Goal: Information Seeking & Learning: Learn about a topic

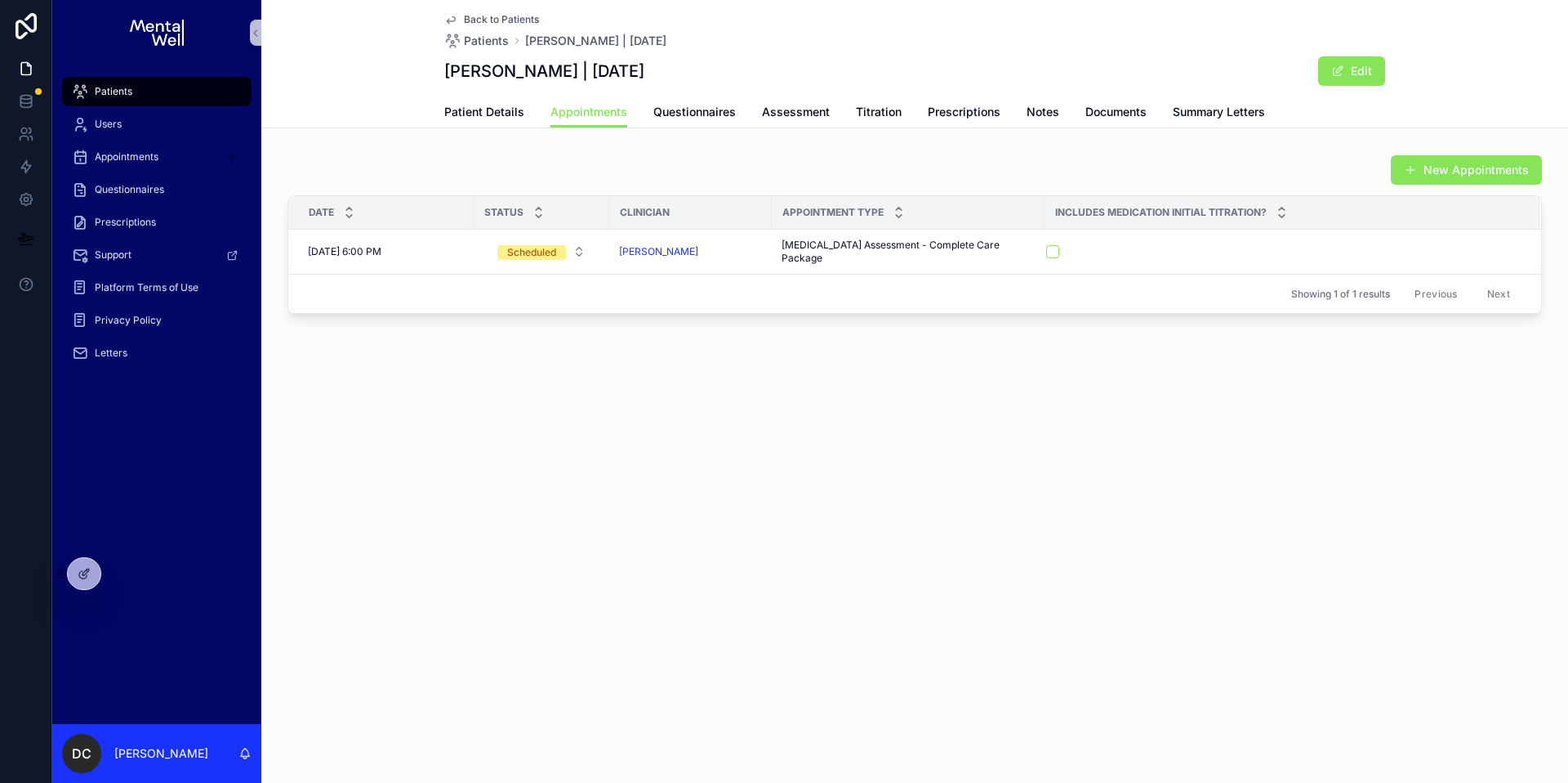
click at [133, 82] on div "Patients" at bounding box center [157, 92] width 169 height 26
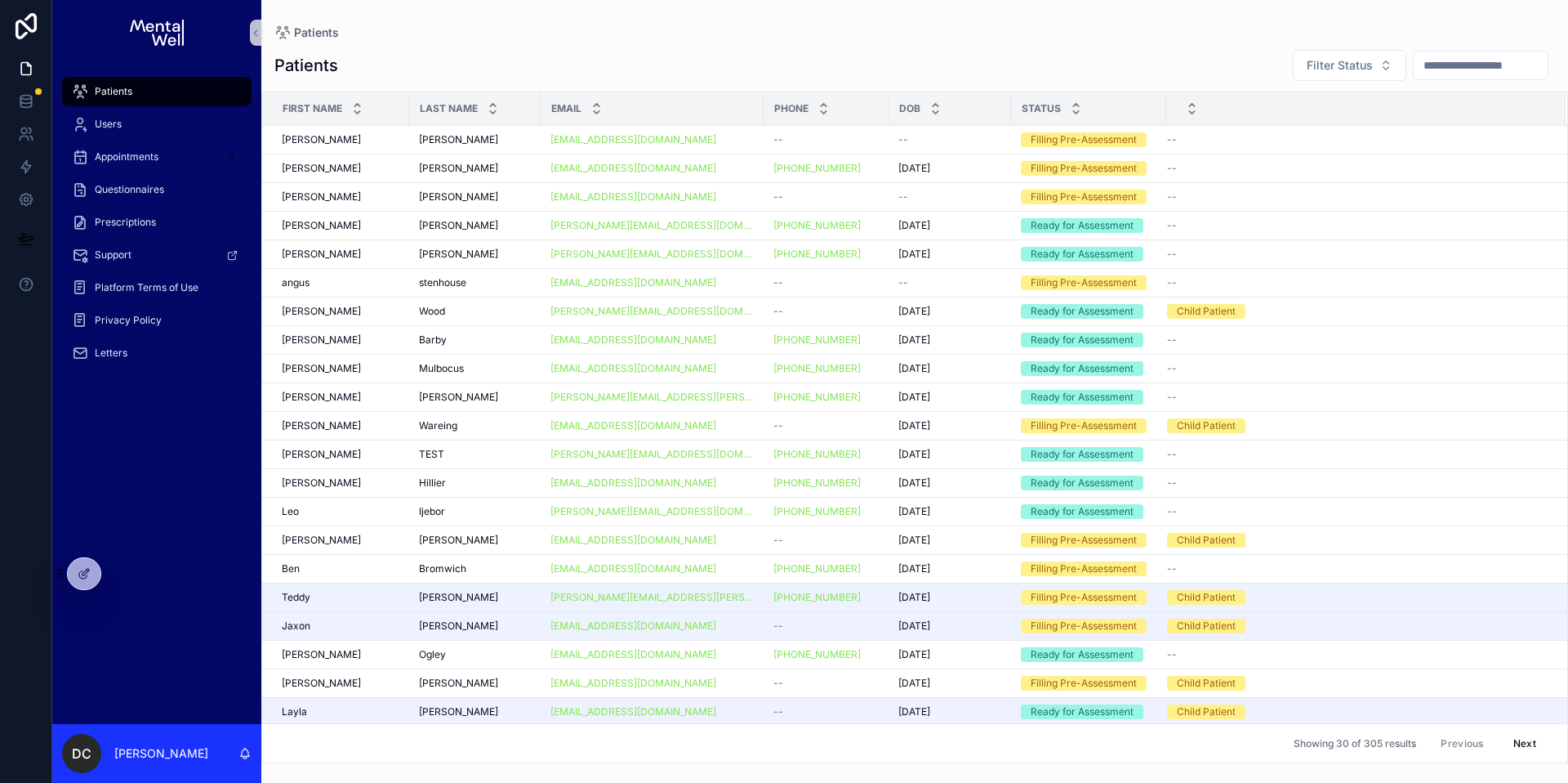
click at [120, 82] on div "Patients" at bounding box center [157, 92] width 169 height 26
click at [1414, 58] on input "scrollable content" at bounding box center [1481, 65] width 134 height 23
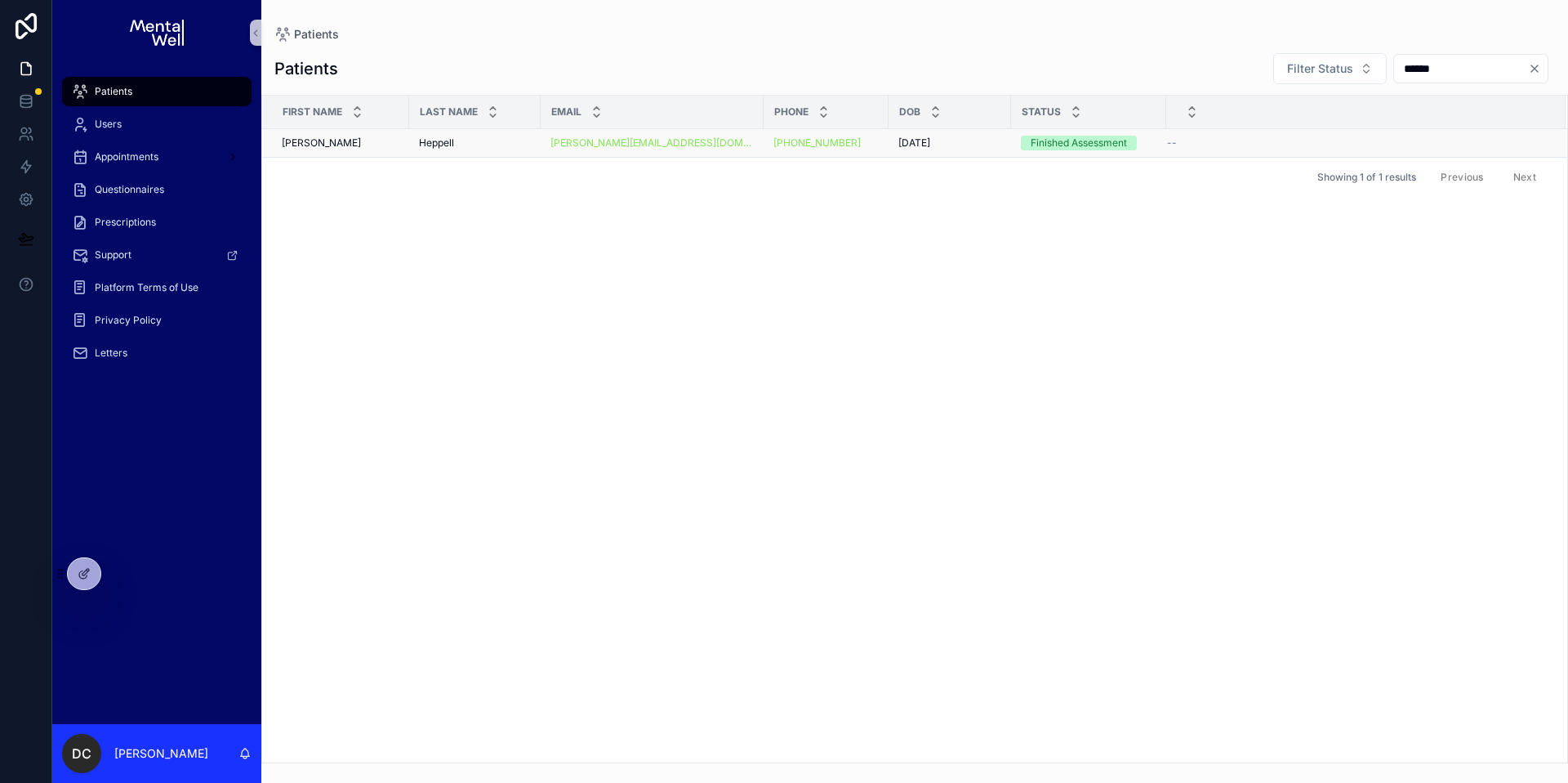
type input "******"
click at [490, 142] on div "Heppell Heppell" at bounding box center [474, 143] width 112 height 13
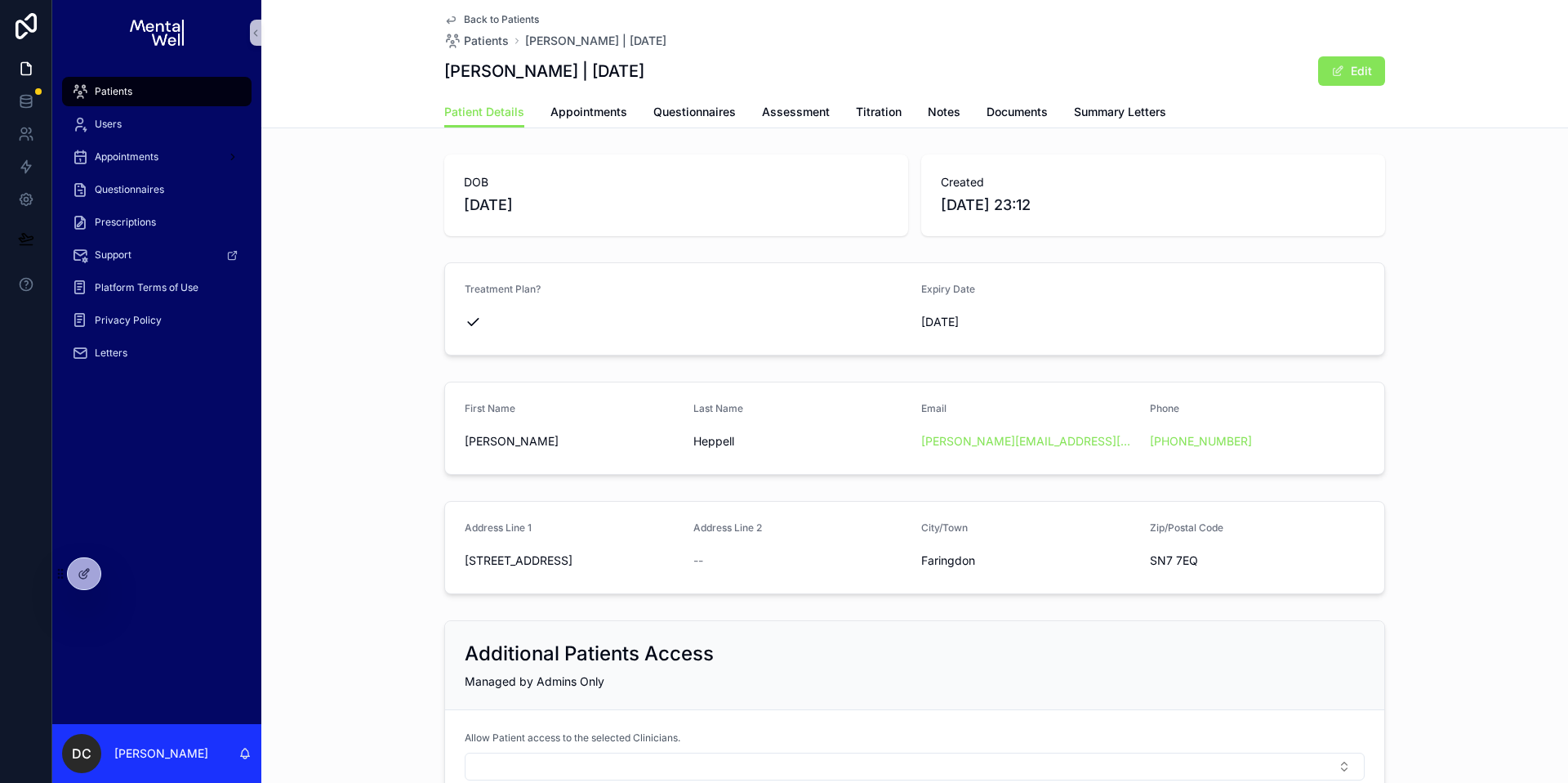
drag, startPoint x: 438, startPoint y: 73, endPoint x: 646, endPoint y: 68, distance: 208.1
click at [645, 68] on h1 "[PERSON_NAME] | [DATE]" at bounding box center [545, 70] width 200 height 23
copy h1 "[PERSON_NAME] | [DATE]"
drag, startPoint x: 458, startPoint y: 558, endPoint x: 1211, endPoint y: 556, distance: 753.0
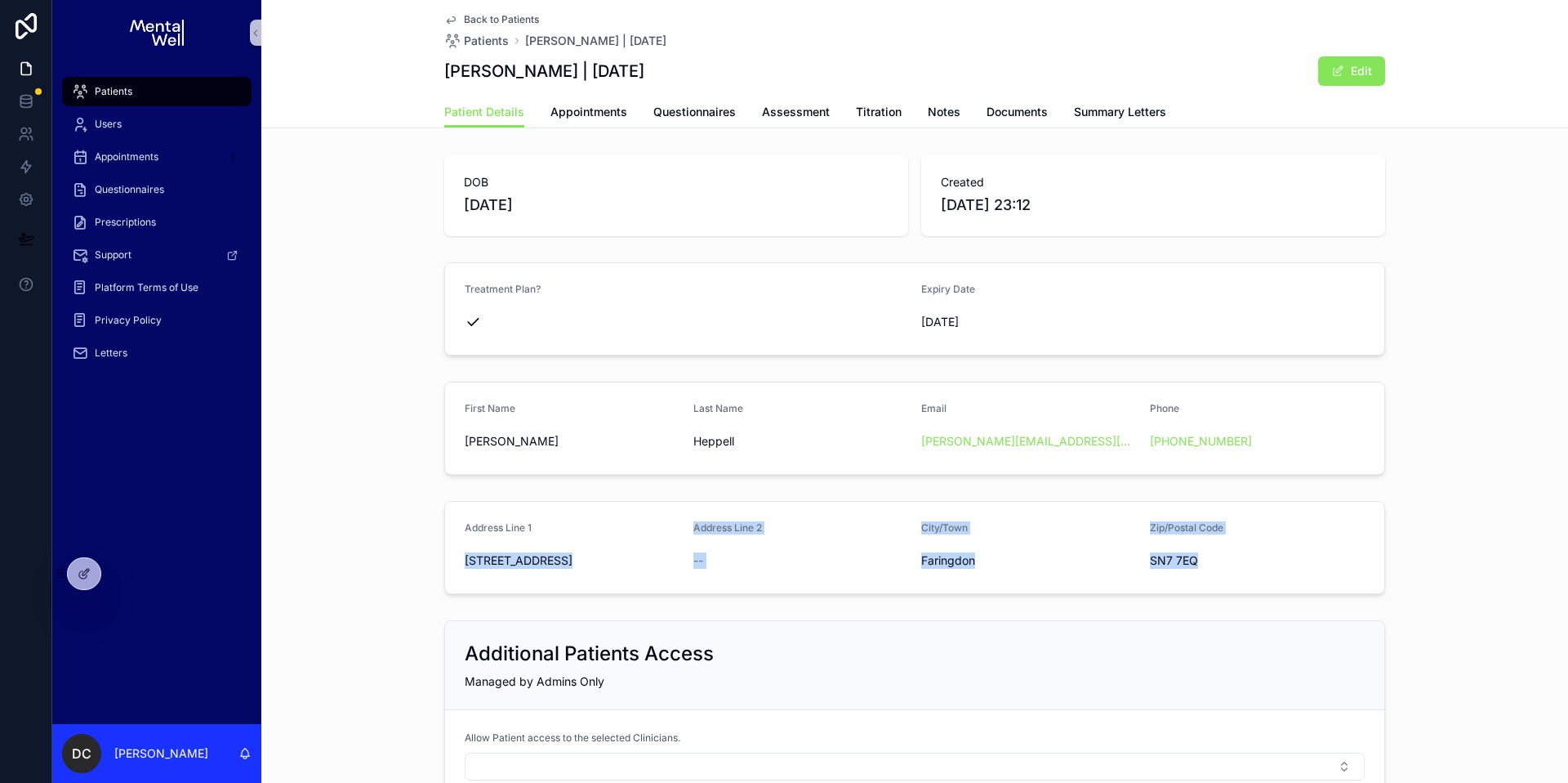
click at [1211, 556] on form "Address Line 1 11 Merchant Crescent Address Line 2 -- City/Town [GEOGRAPHIC_DAT…" at bounding box center [915, 547] width 939 height 92
copy form "11 Merchant Crescent Address Line 2 -- City/Town [GEOGRAPHIC_DATA] Zip/Postal C…"
copy link "[PHONE_NUMBER]"
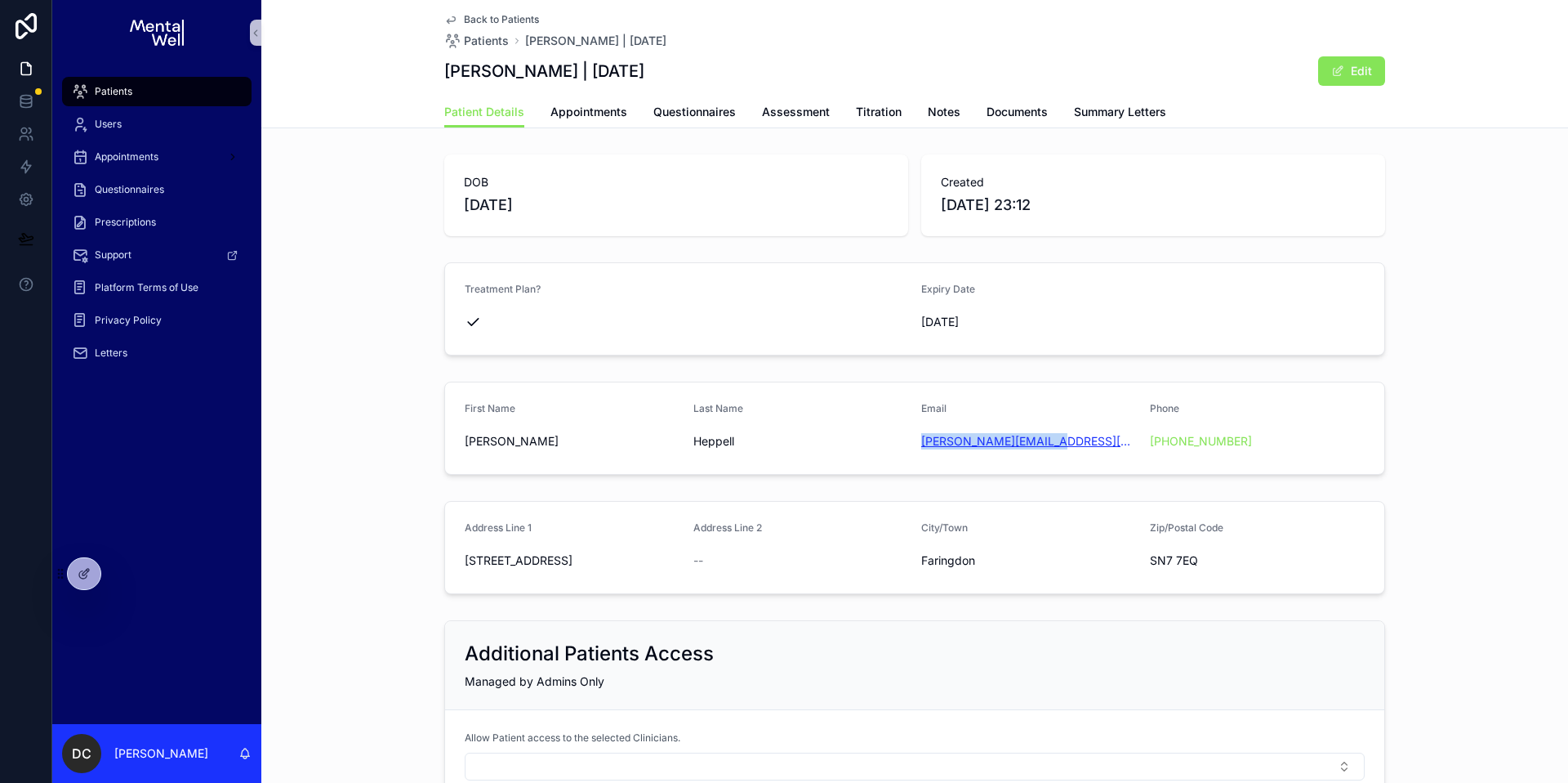
copy link "[PERSON_NAME][EMAIL_ADDRESS][DOMAIN_NAME]"
click at [182, 80] on div "Patients" at bounding box center [157, 92] width 169 height 26
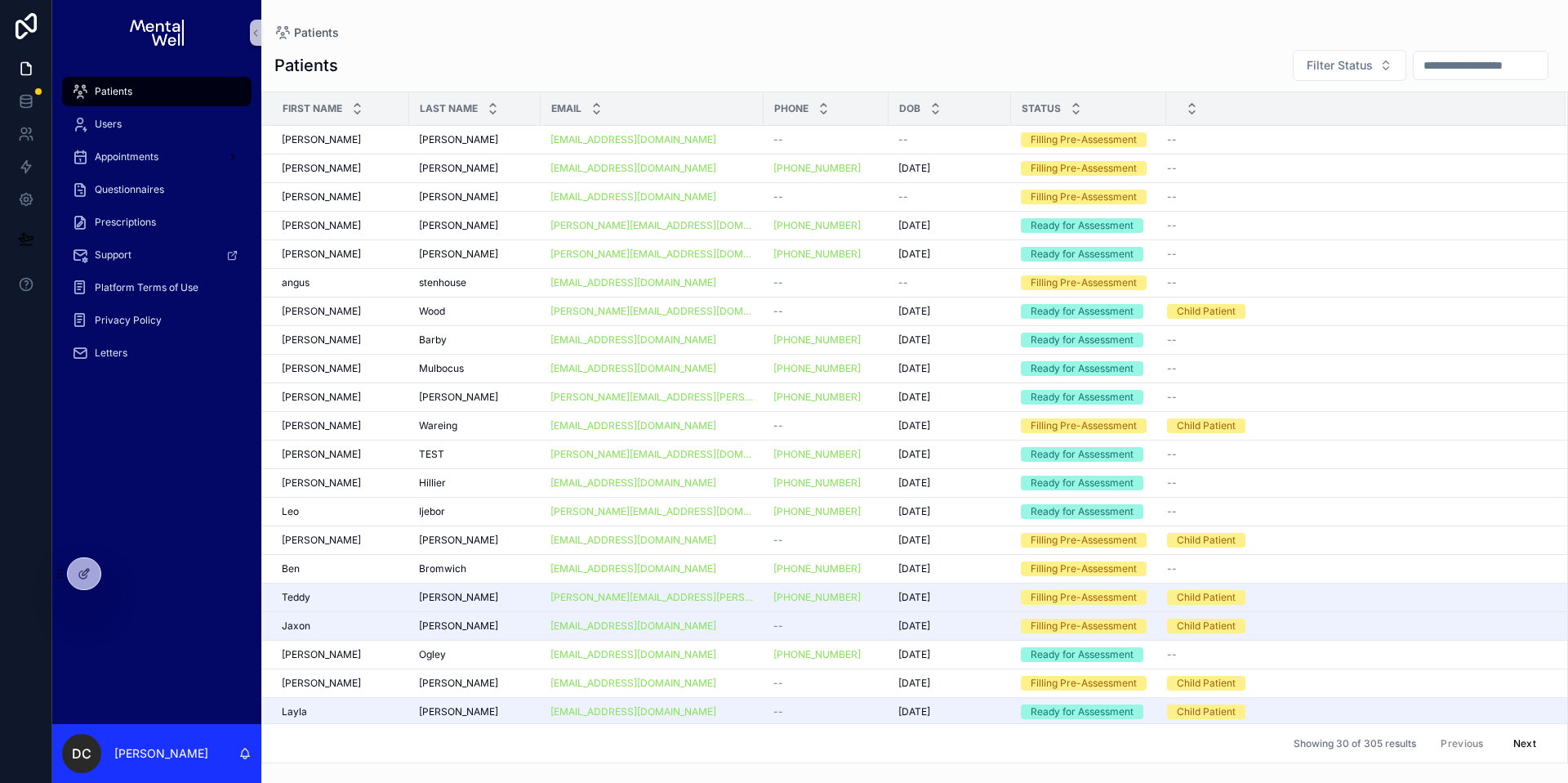
click at [1519, 64] on input "scrollable content" at bounding box center [1481, 65] width 134 height 23
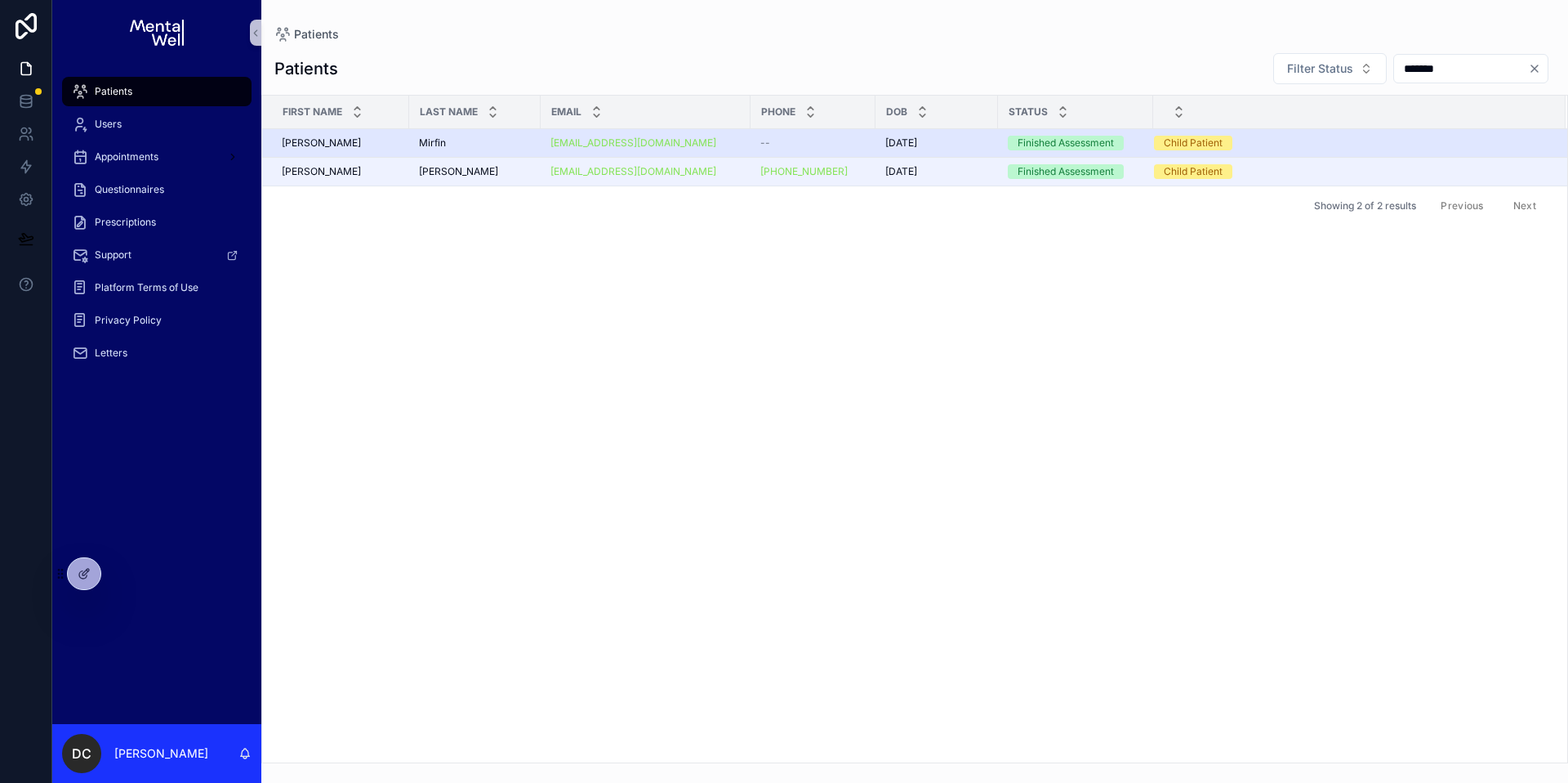
type input "*******"
click at [466, 142] on div "[PERSON_NAME]" at bounding box center [474, 143] width 112 height 13
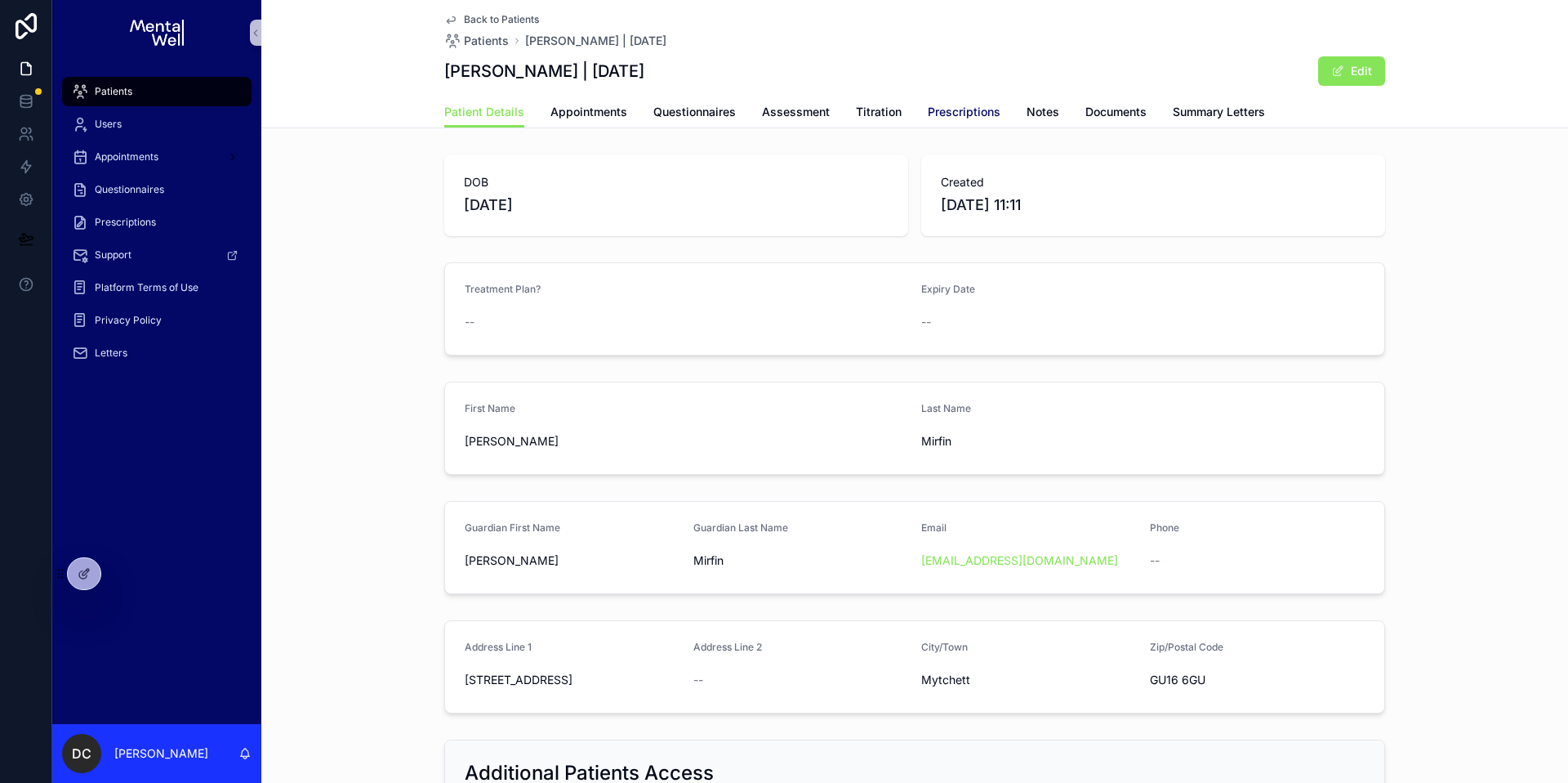
click at [932, 121] on link "Prescriptions" at bounding box center [964, 113] width 72 height 32
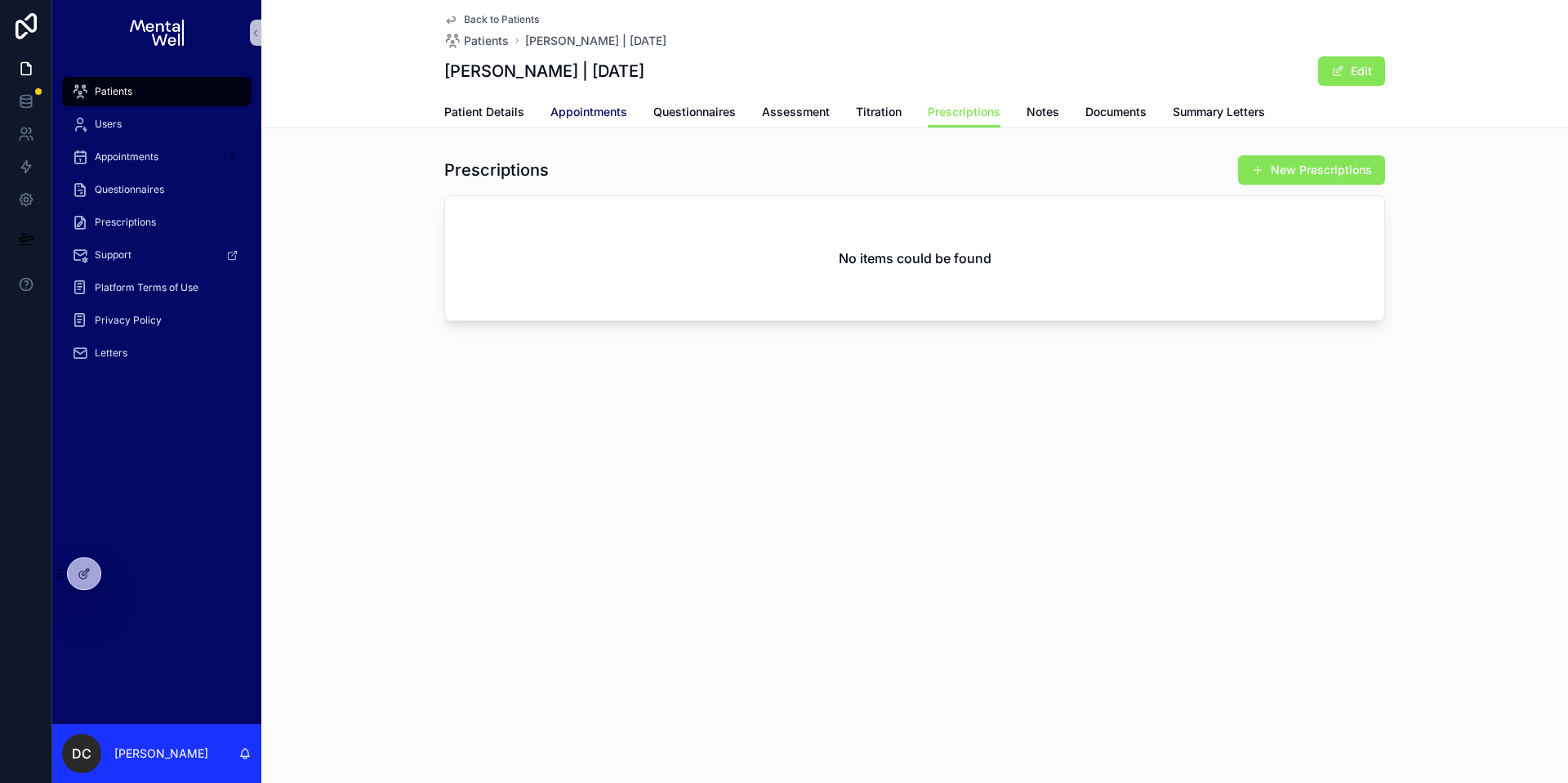
click at [619, 108] on span "Appointments" at bounding box center [588, 112] width 77 height 17
drag, startPoint x: 502, startPoint y: 68, endPoint x: 687, endPoint y: 72, distance: 185.0
click at [645, 72] on h1 "[PERSON_NAME] | [DATE]" at bounding box center [545, 70] width 200 height 23
copy h1 "Brae Mirfin | [DATE]"
click at [123, 87] on span "Patients" at bounding box center [113, 92] width 38 height 13
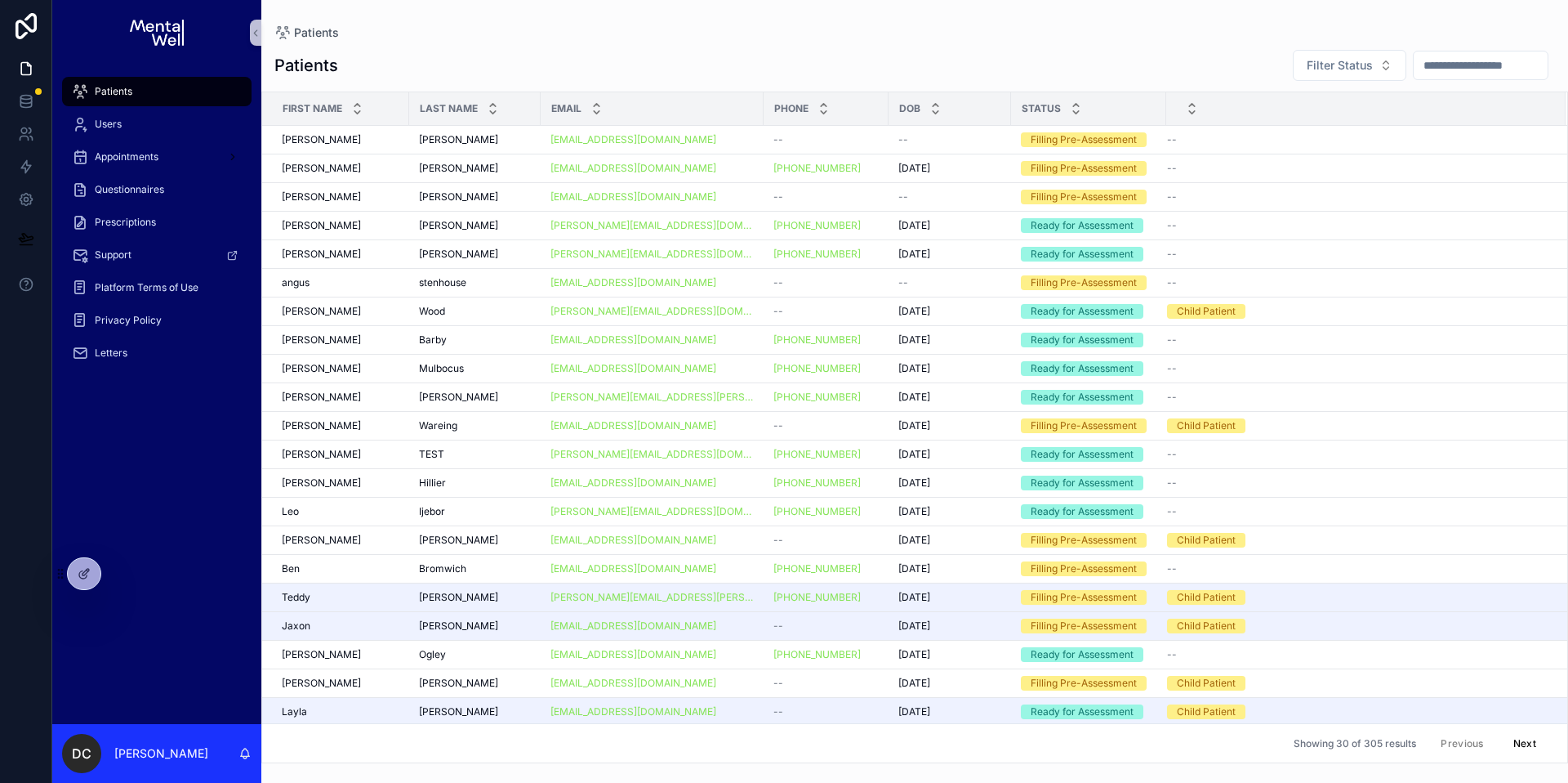
click at [1466, 69] on input "scrollable content" at bounding box center [1481, 65] width 134 height 23
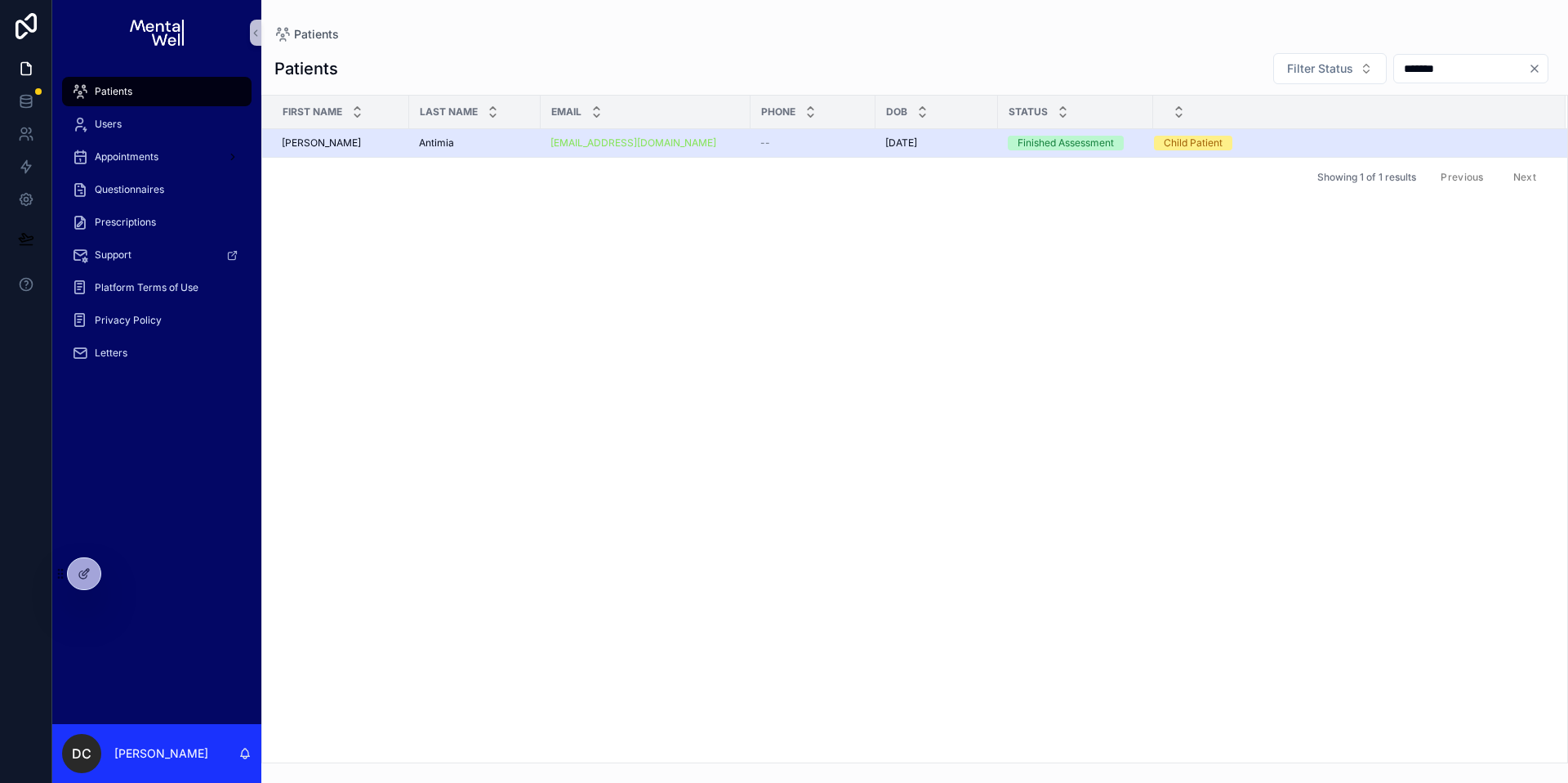
type input "*******"
click at [450, 142] on span "Antimia" at bounding box center [436, 143] width 35 height 13
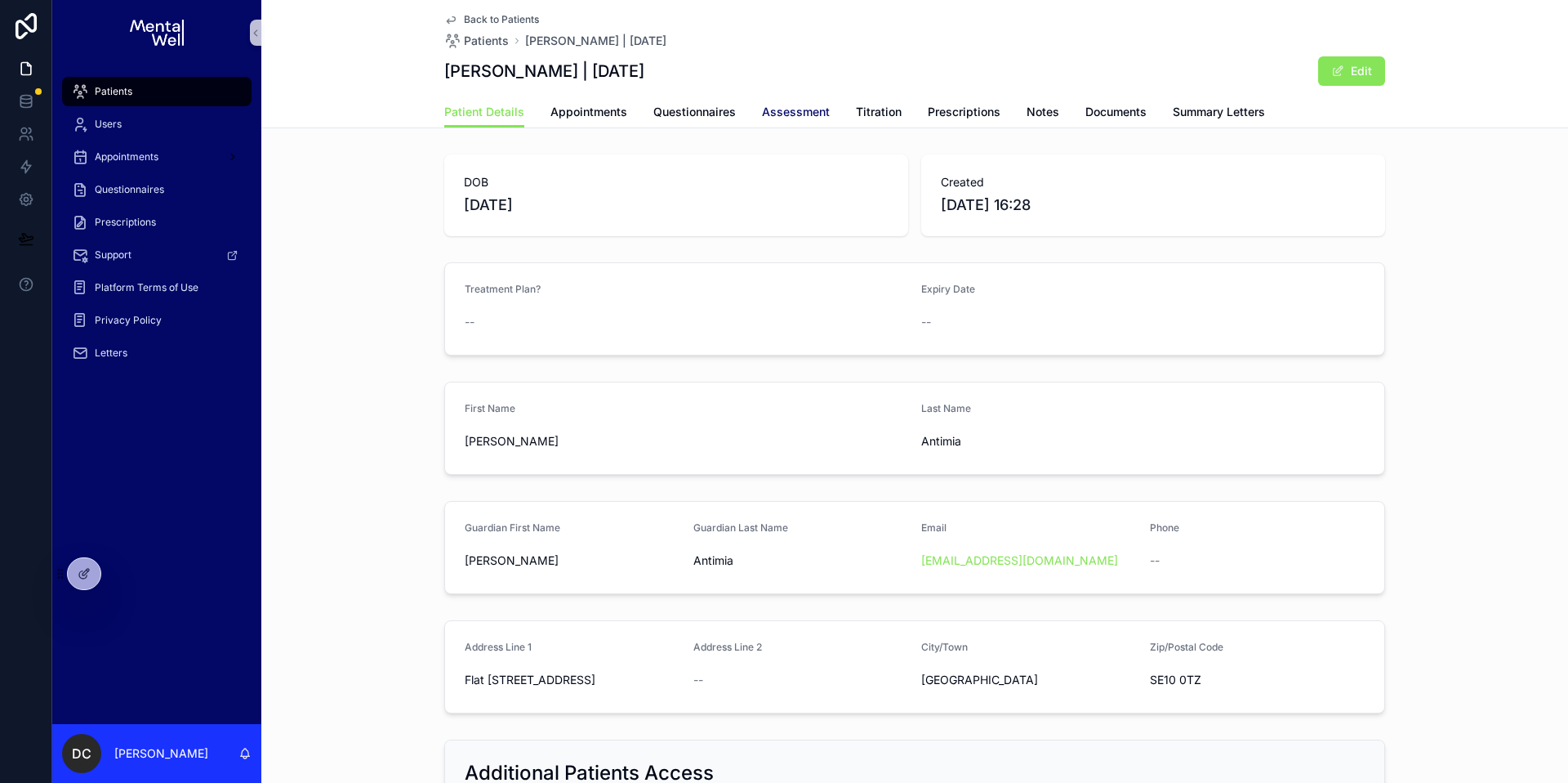
click at [782, 113] on span "Assessment" at bounding box center [796, 112] width 68 height 17
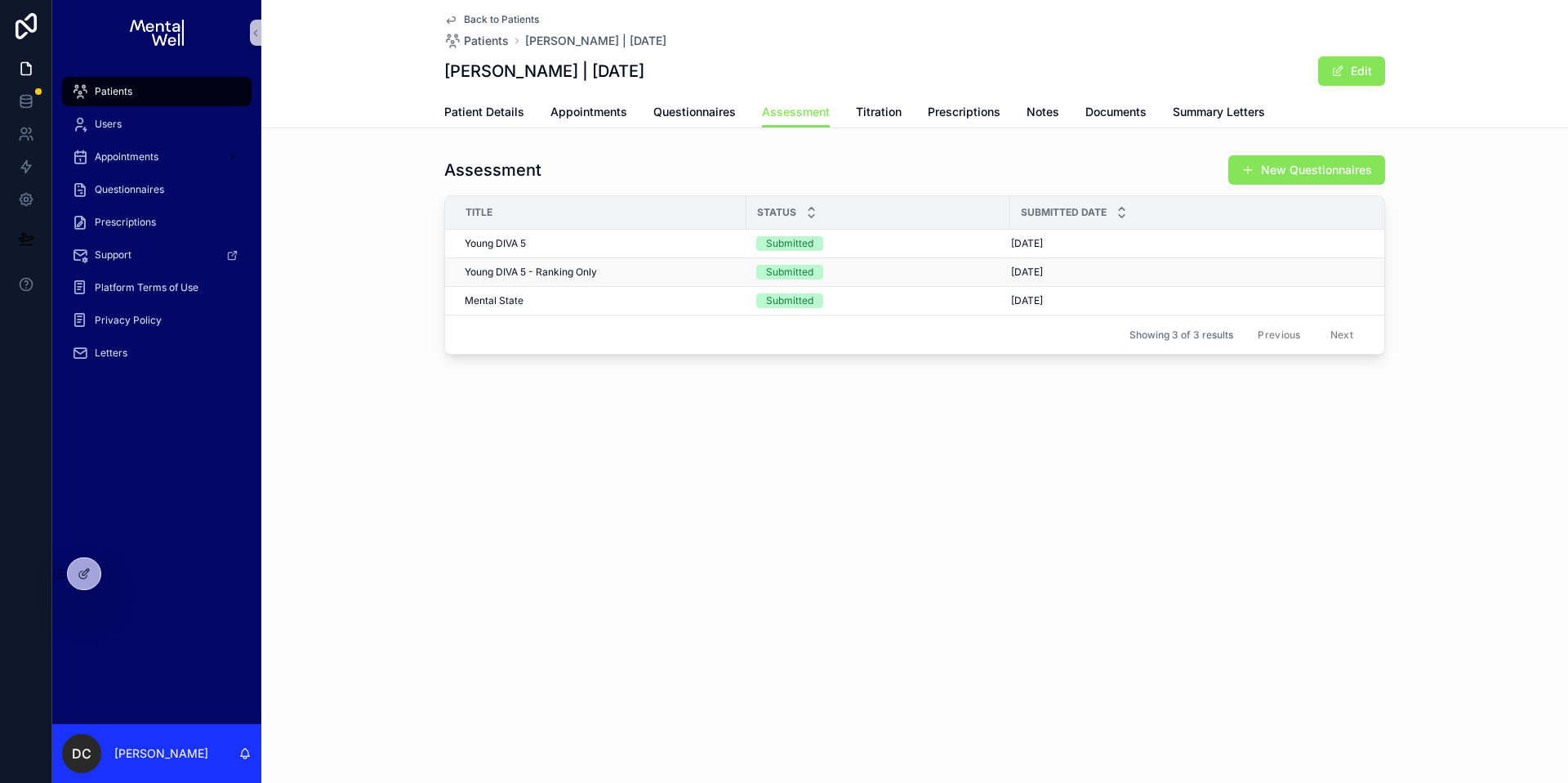
click at [608, 272] on div "Young DIVA 5 - Ranking Only Young DIVA 5 - Ranking Only" at bounding box center [601, 272] width 272 height 13
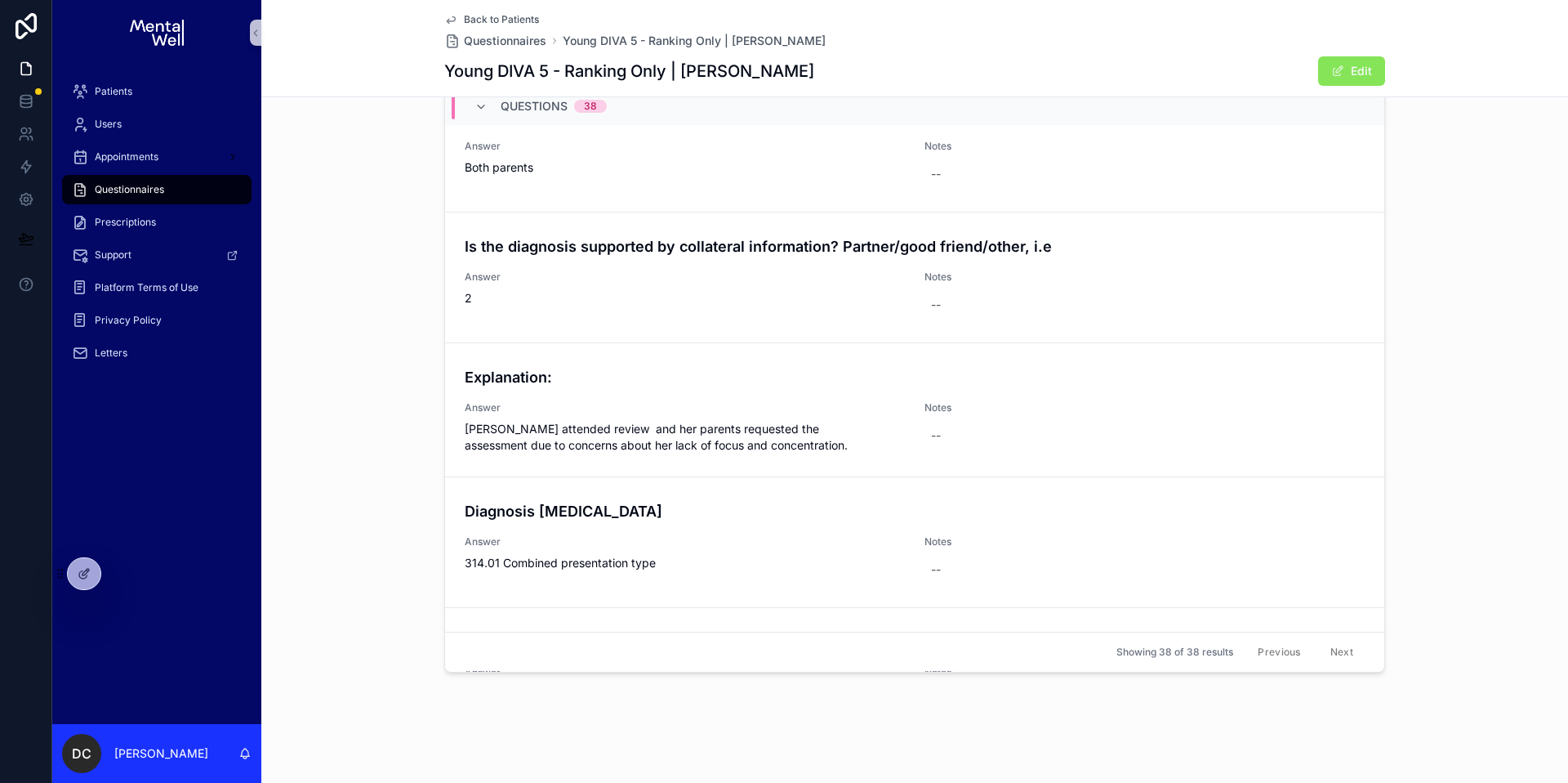
scroll to position [4569, 0]
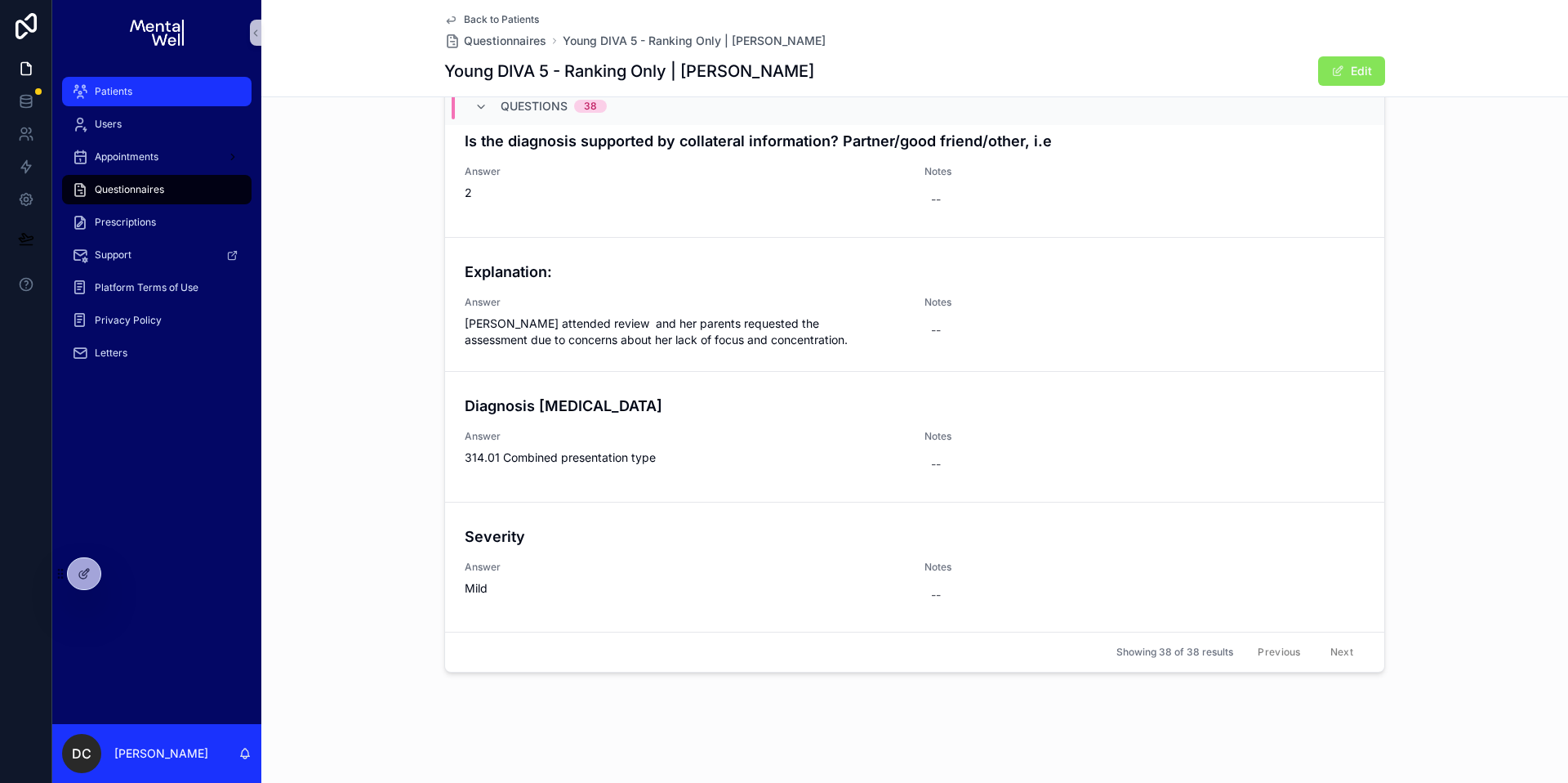
click at [108, 80] on div "Patients" at bounding box center [157, 92] width 169 height 26
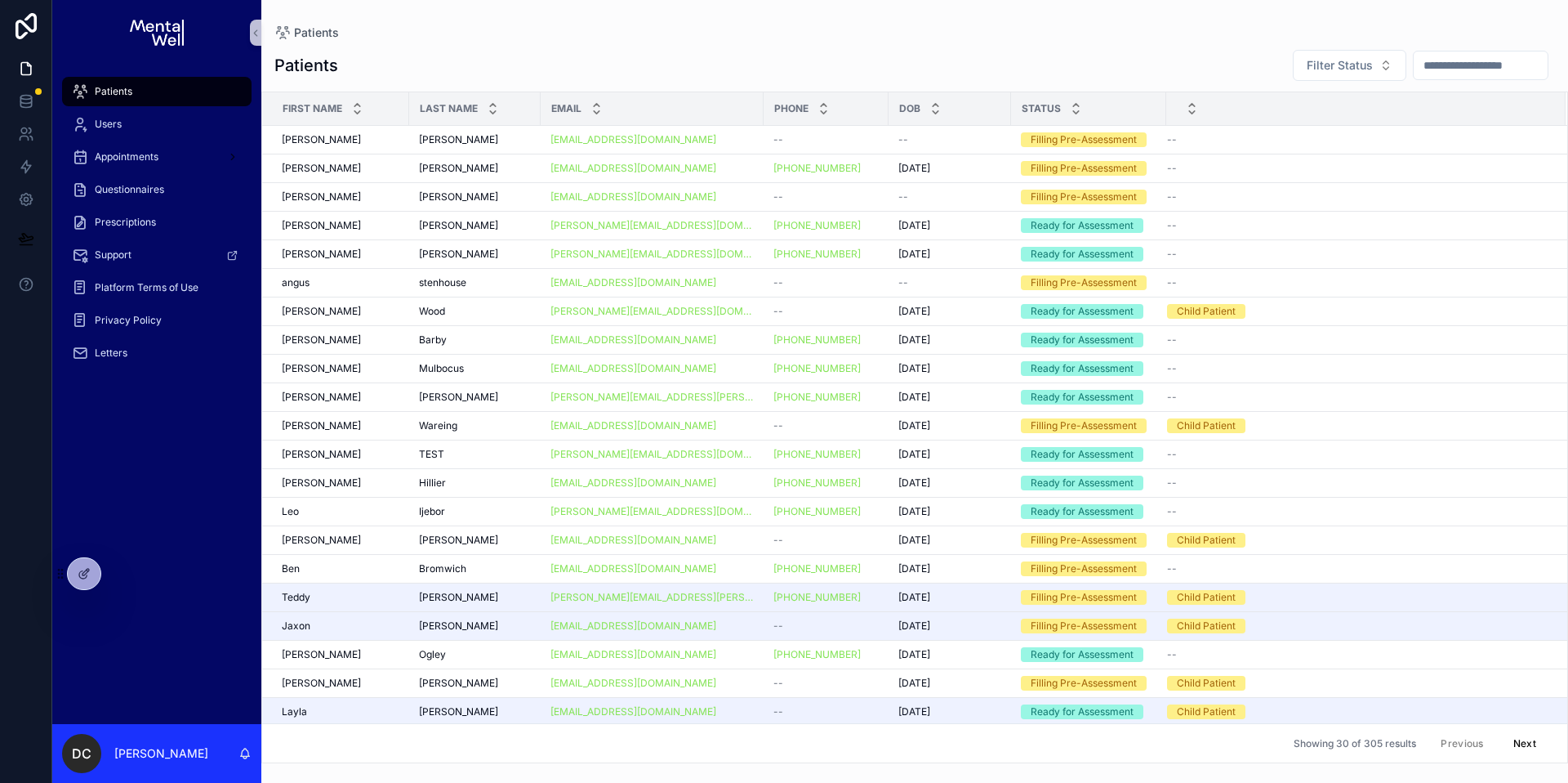
click at [1501, 76] on input "scrollable content" at bounding box center [1481, 65] width 134 height 23
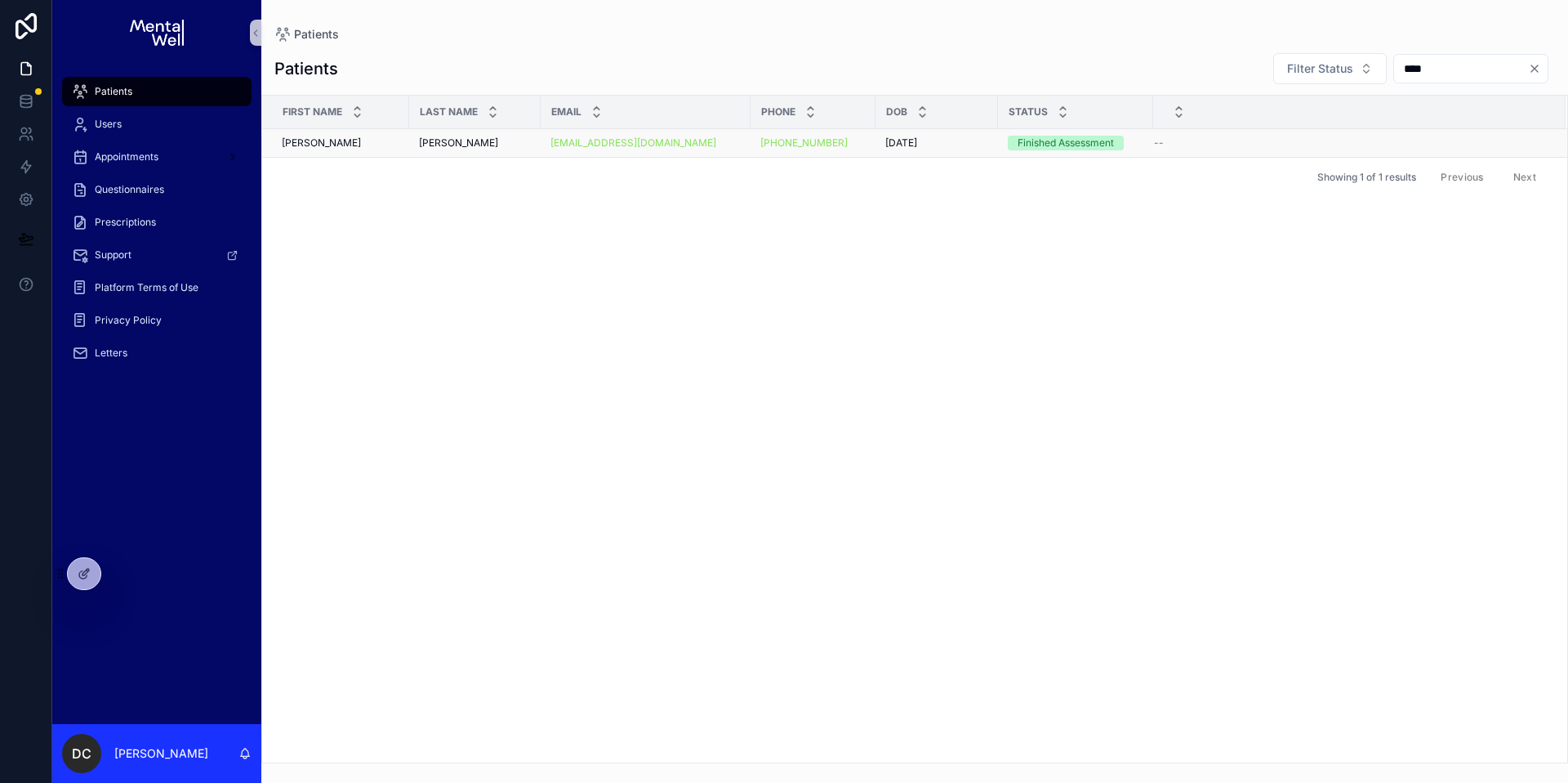
type input "****"
click at [478, 134] on td "[PERSON_NAME] [PERSON_NAME]" at bounding box center [475, 143] width 132 height 29
click at [493, 138] on div "[PERSON_NAME] [PERSON_NAME]" at bounding box center [474, 143] width 112 height 13
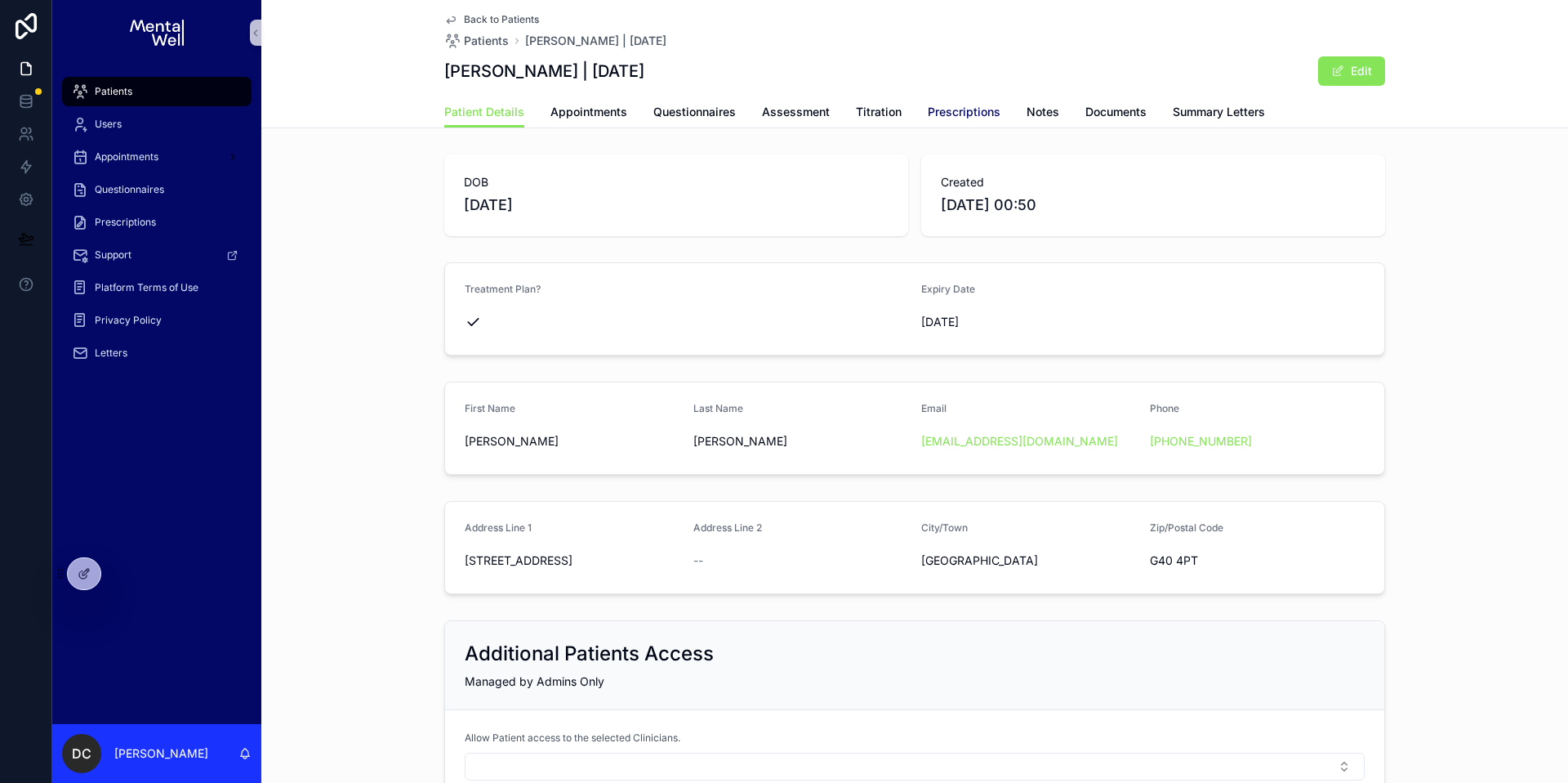
click at [930, 110] on span "Prescriptions" at bounding box center [964, 112] width 72 height 17
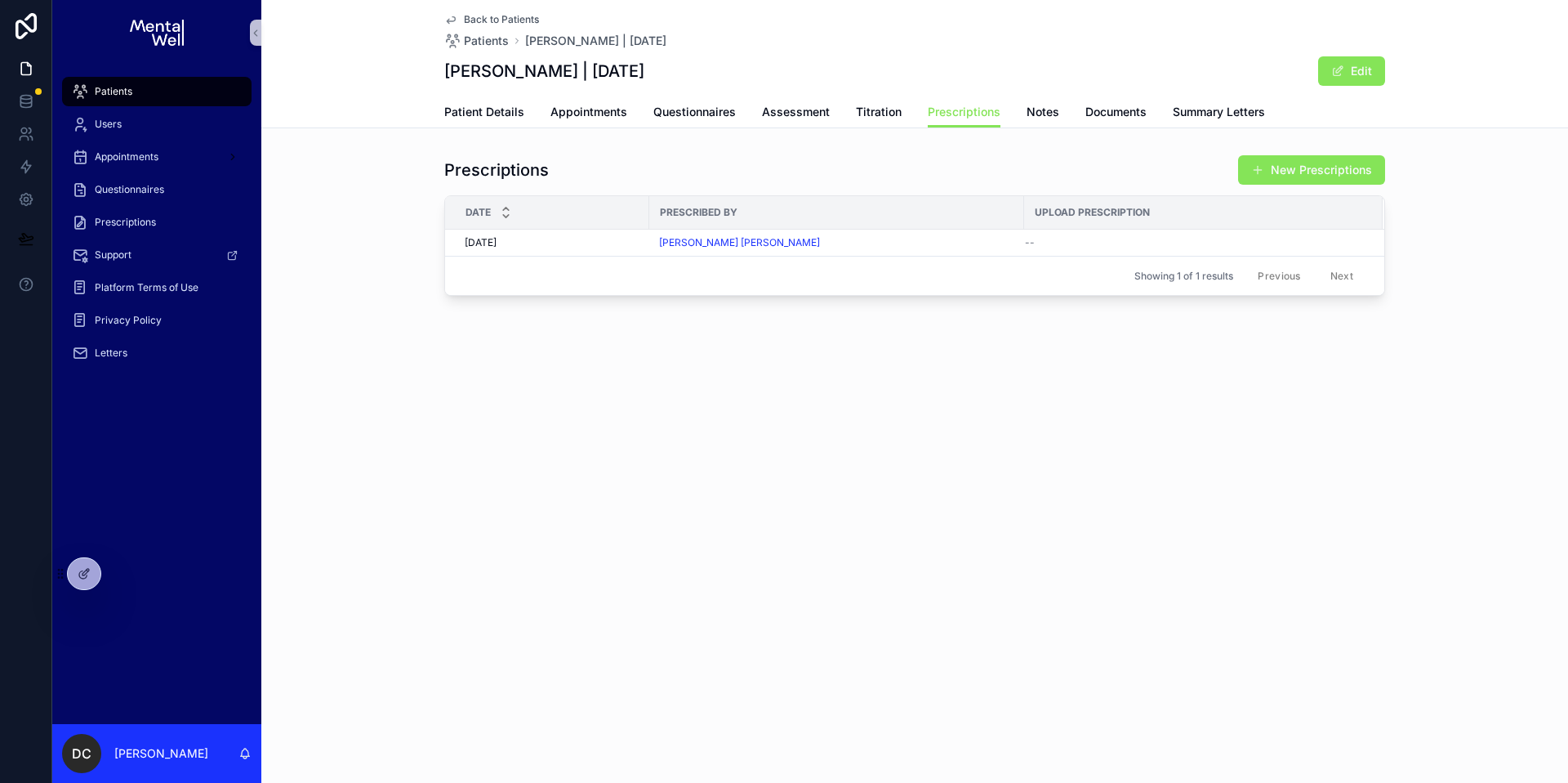
click at [135, 91] on div "Patients" at bounding box center [157, 92] width 169 height 26
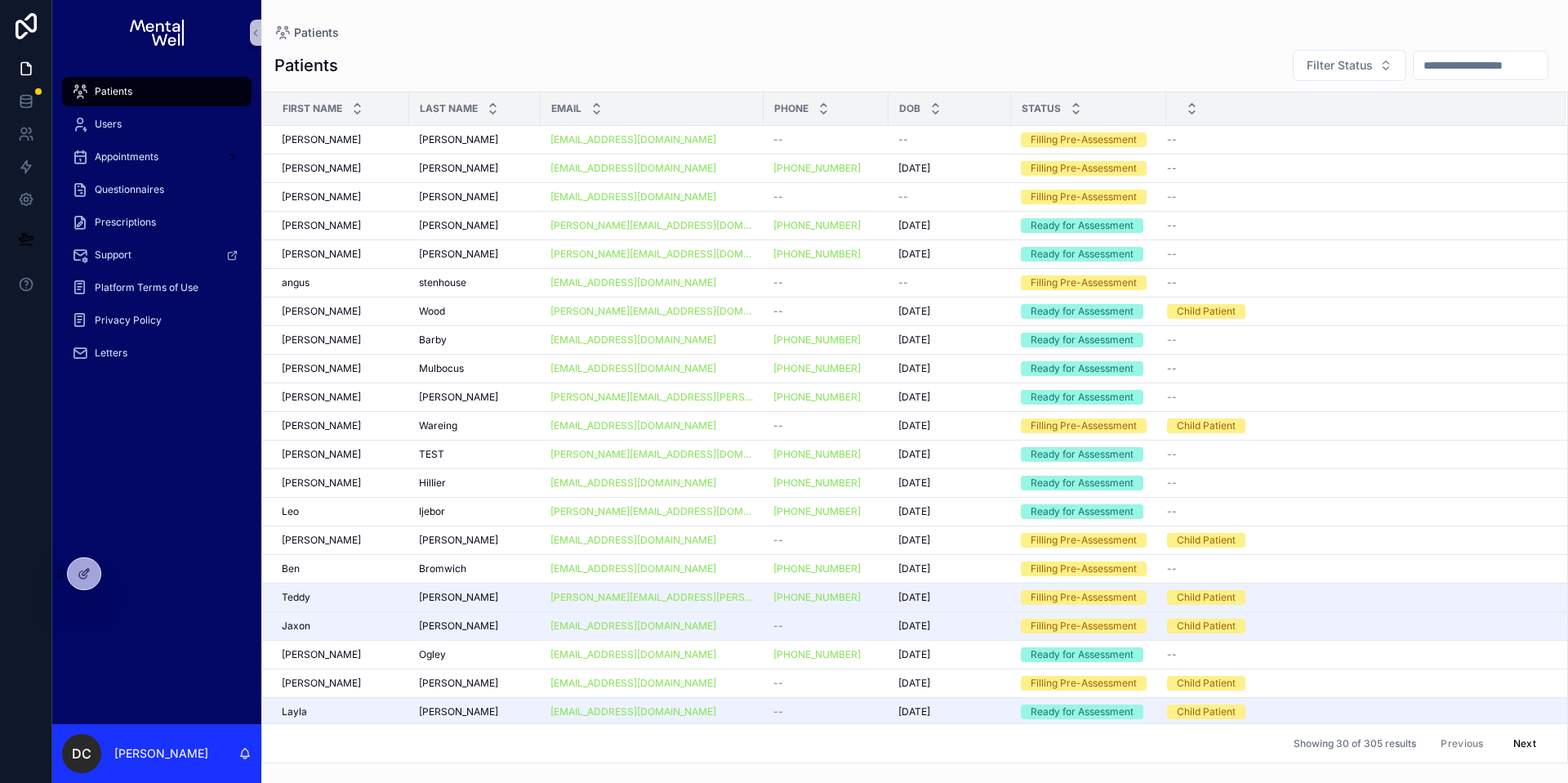
click at [1417, 69] on input "scrollable content" at bounding box center [1481, 65] width 134 height 23
type input "*****"
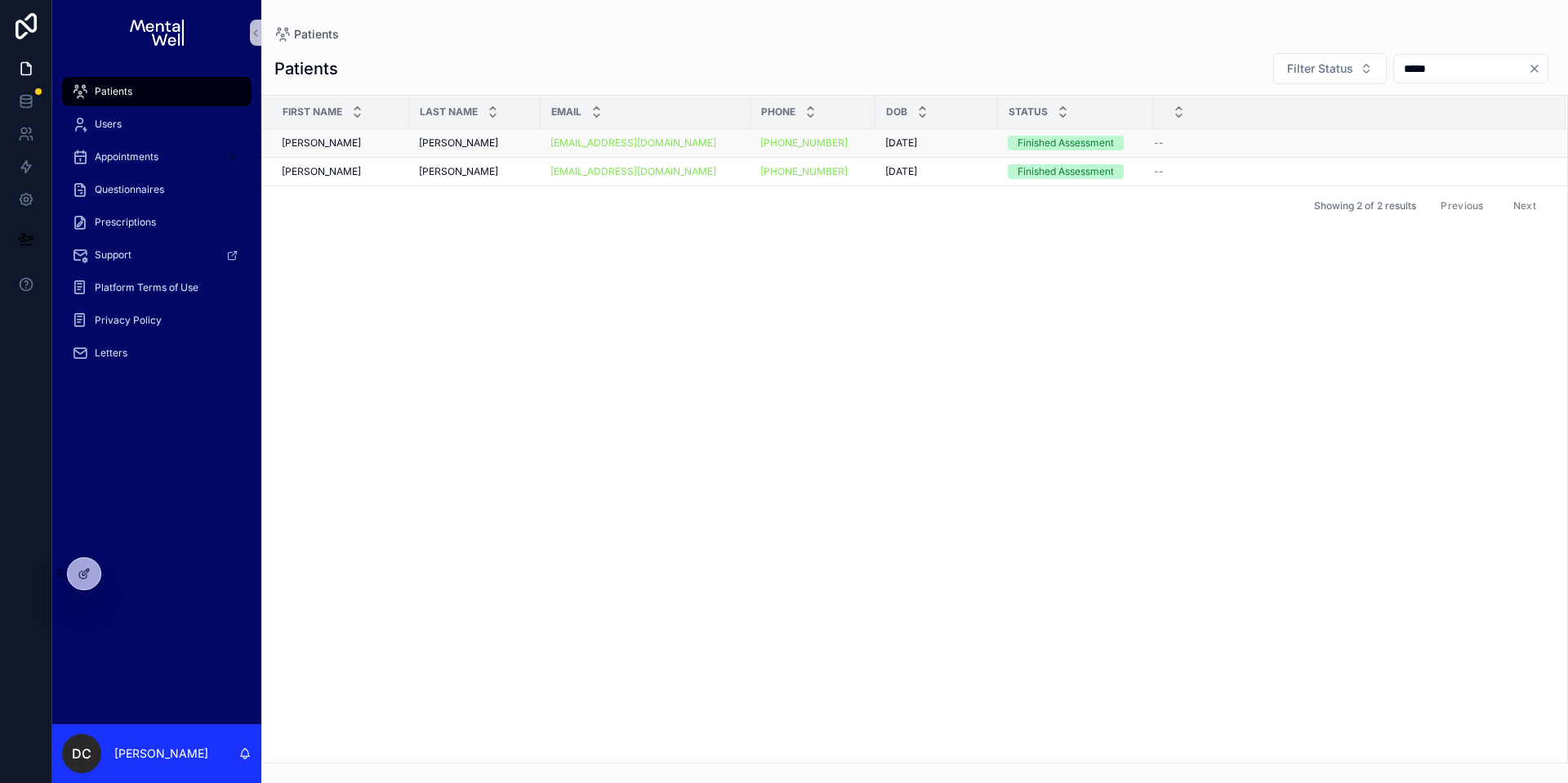
click at [487, 144] on div "[PERSON_NAME] [PERSON_NAME]" at bounding box center [474, 143] width 112 height 13
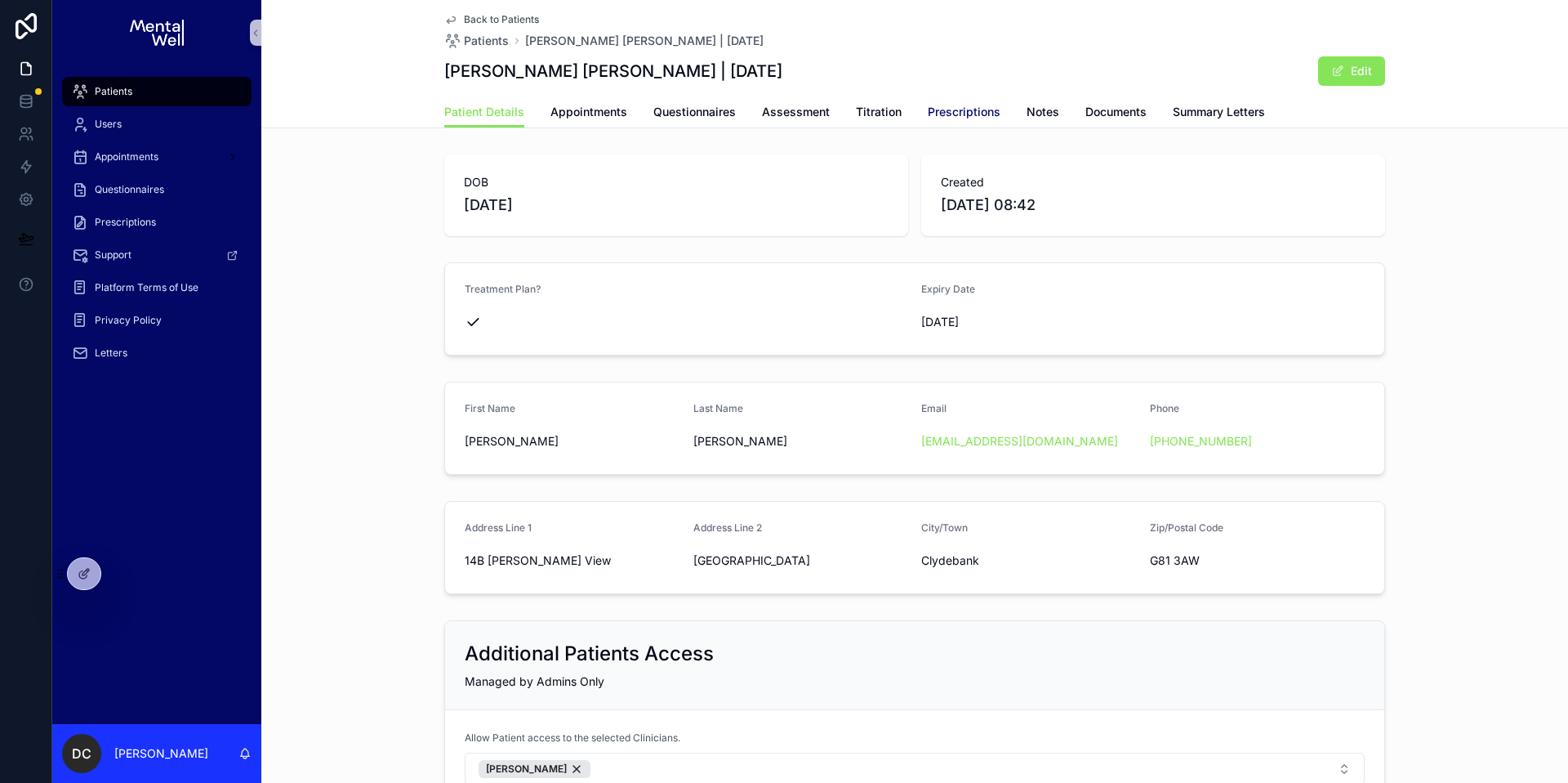
click at [947, 110] on span "Prescriptions" at bounding box center [964, 112] width 72 height 17
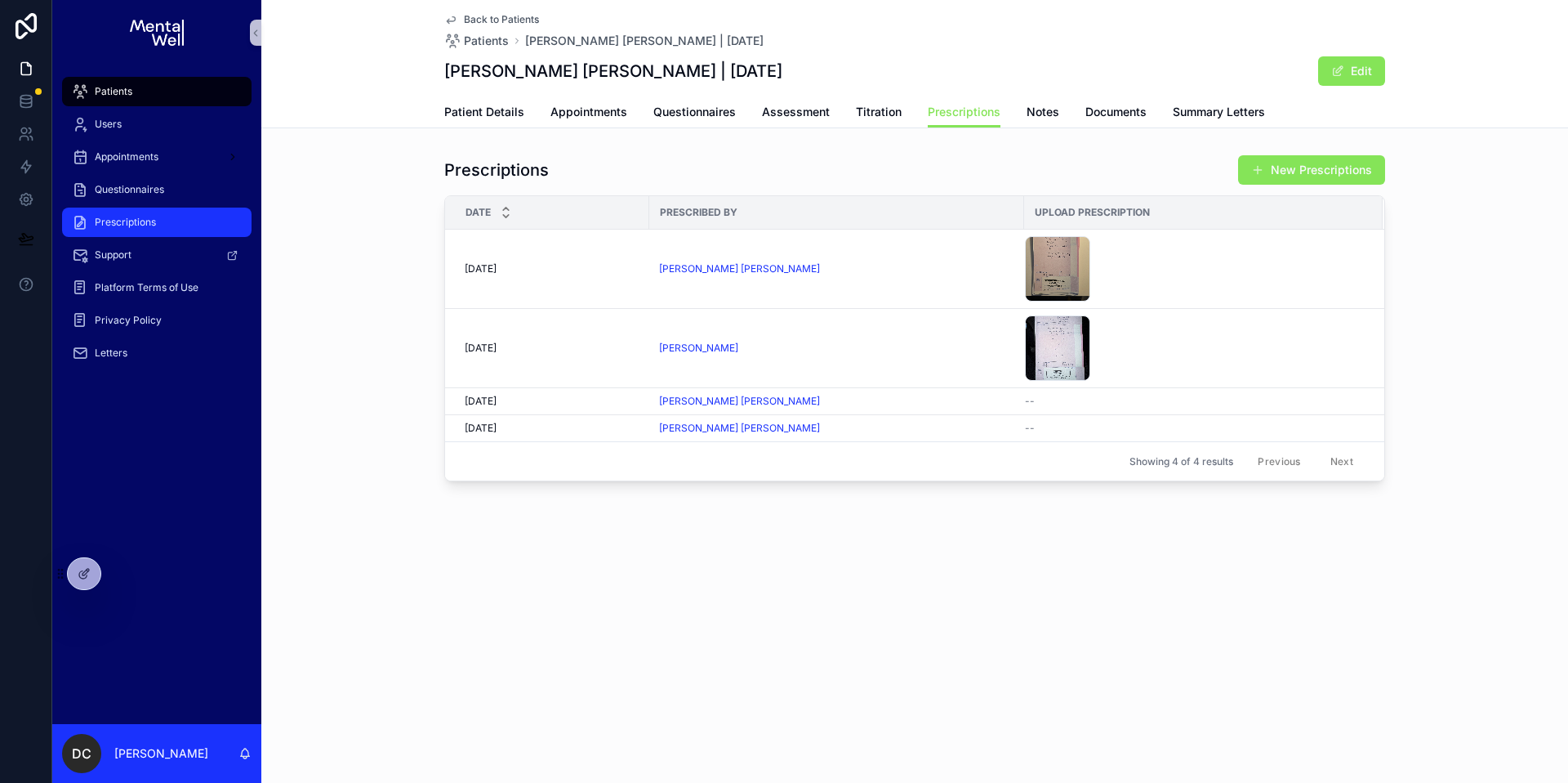
click at [134, 208] on link "Prescriptions" at bounding box center [157, 222] width 190 height 30
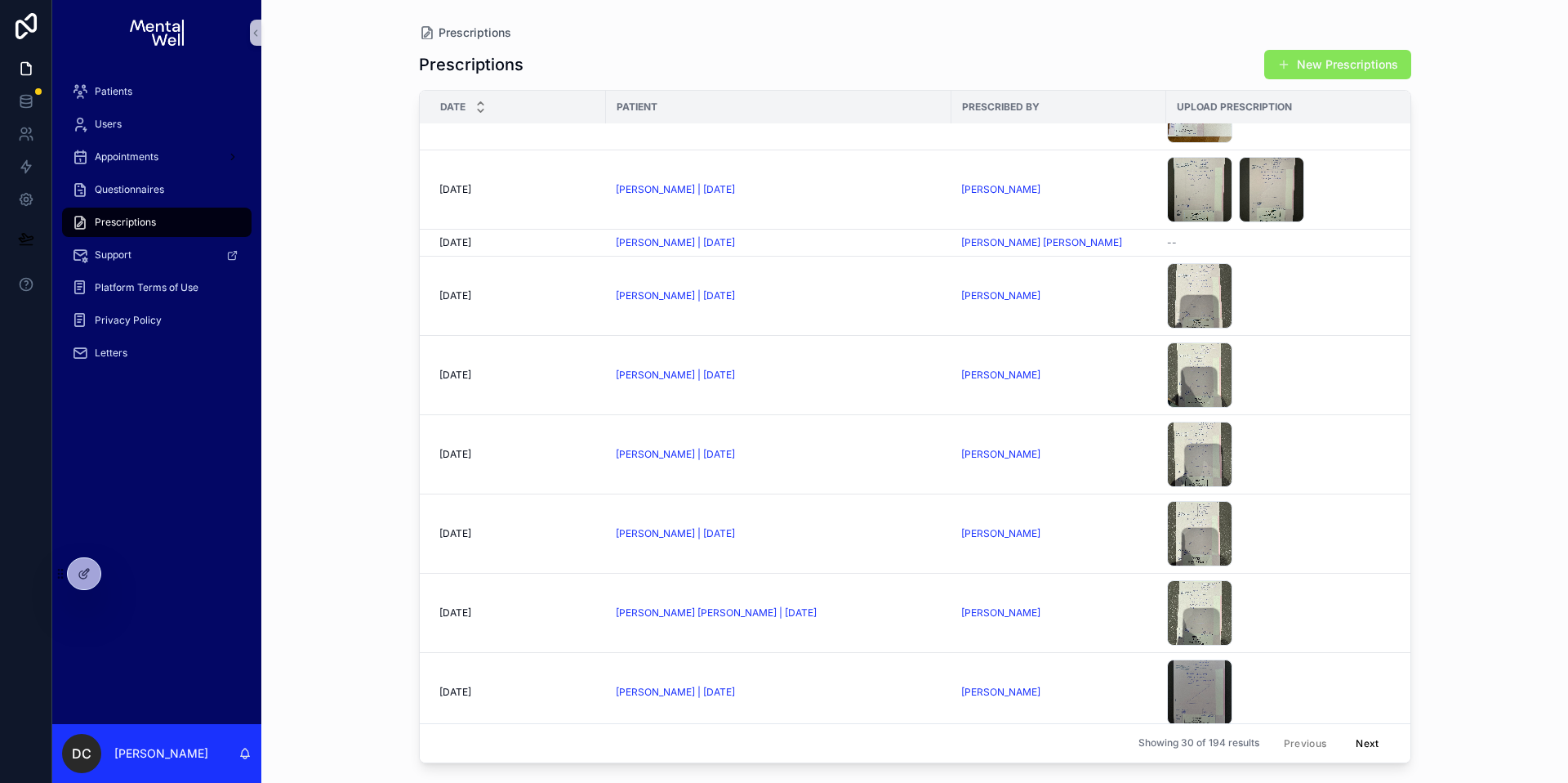
scroll to position [457, 0]
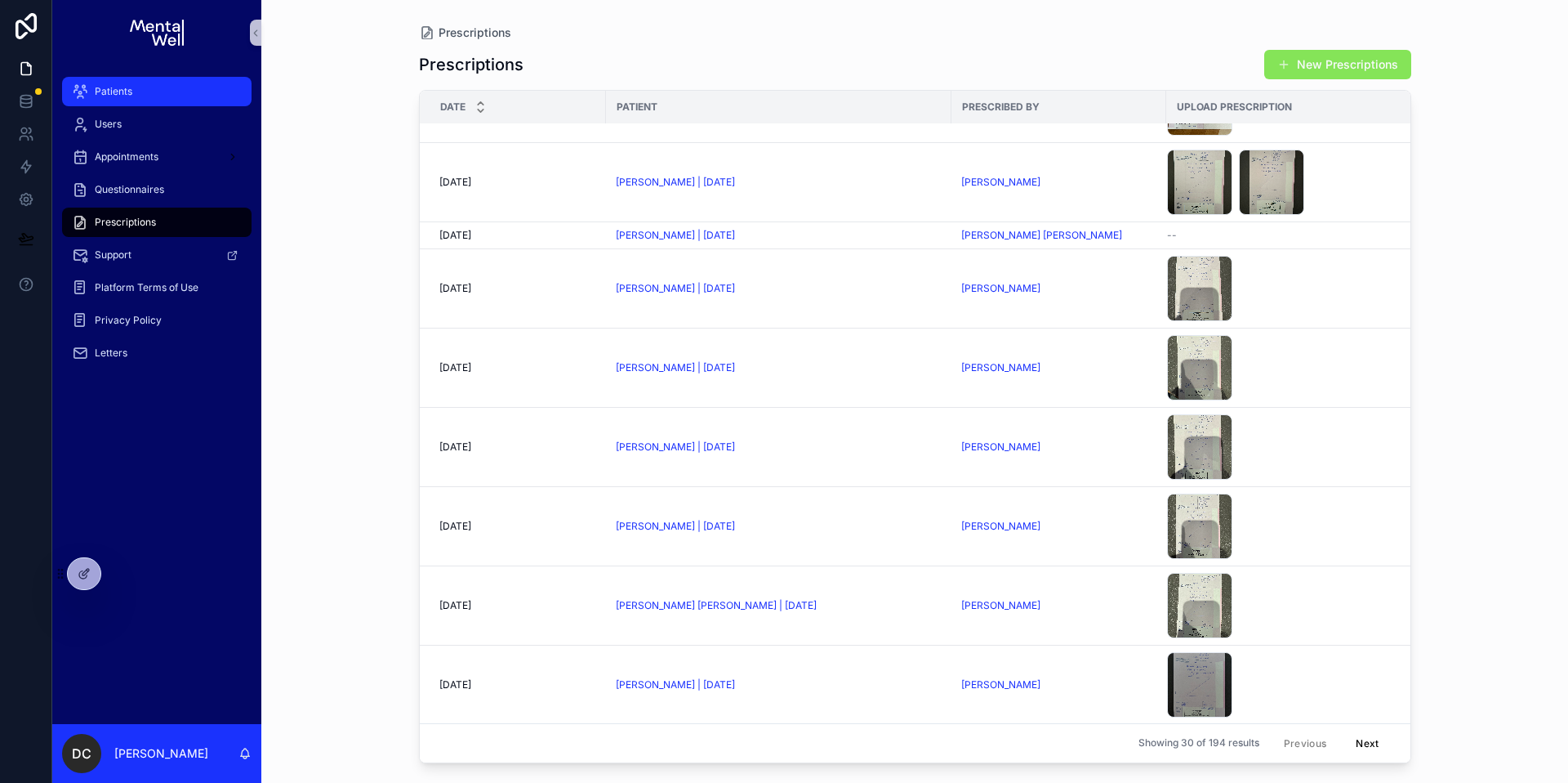
click at [173, 87] on div "Patients" at bounding box center [157, 92] width 169 height 26
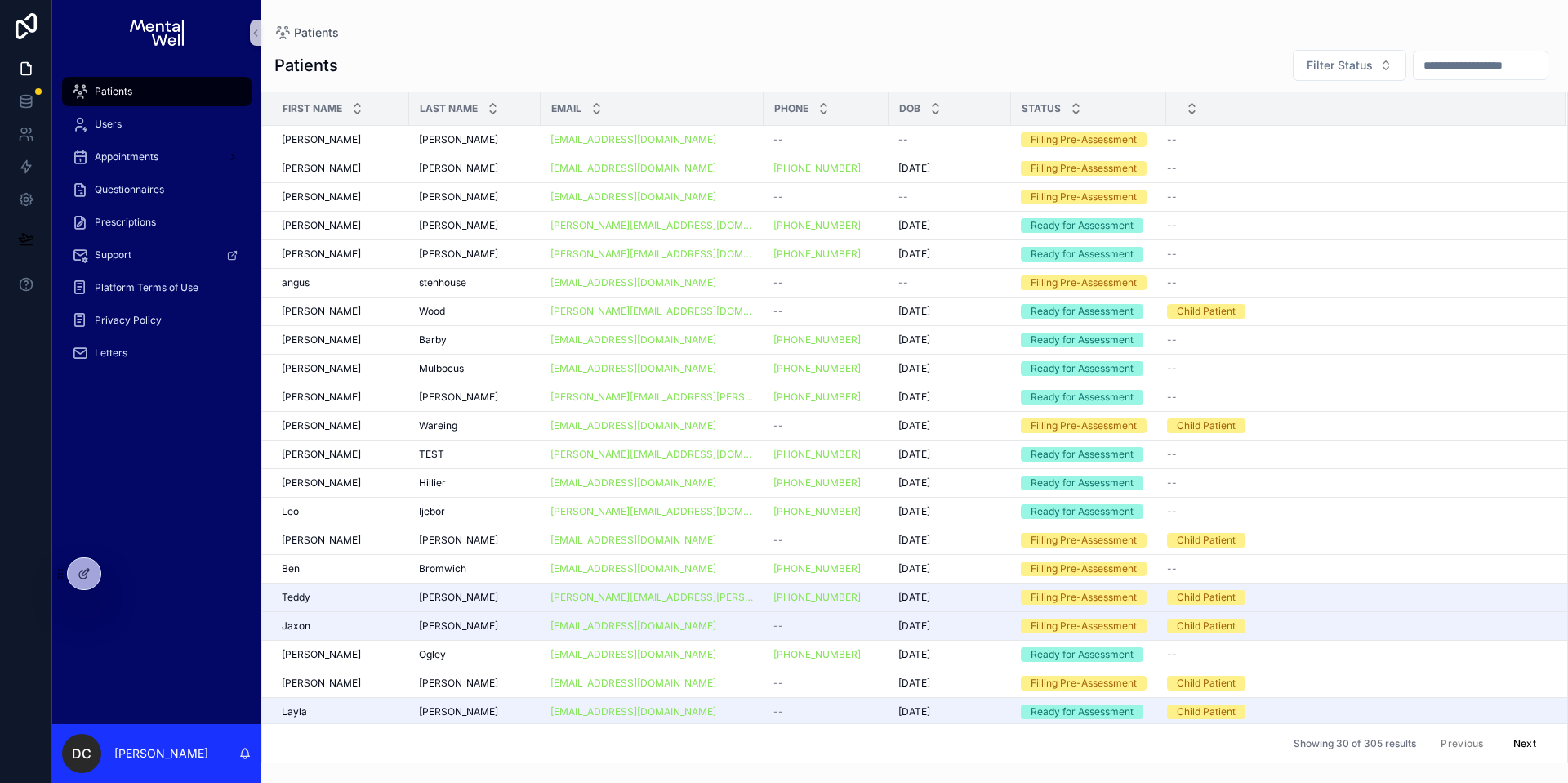
click at [1486, 72] on input "scrollable content" at bounding box center [1481, 65] width 134 height 23
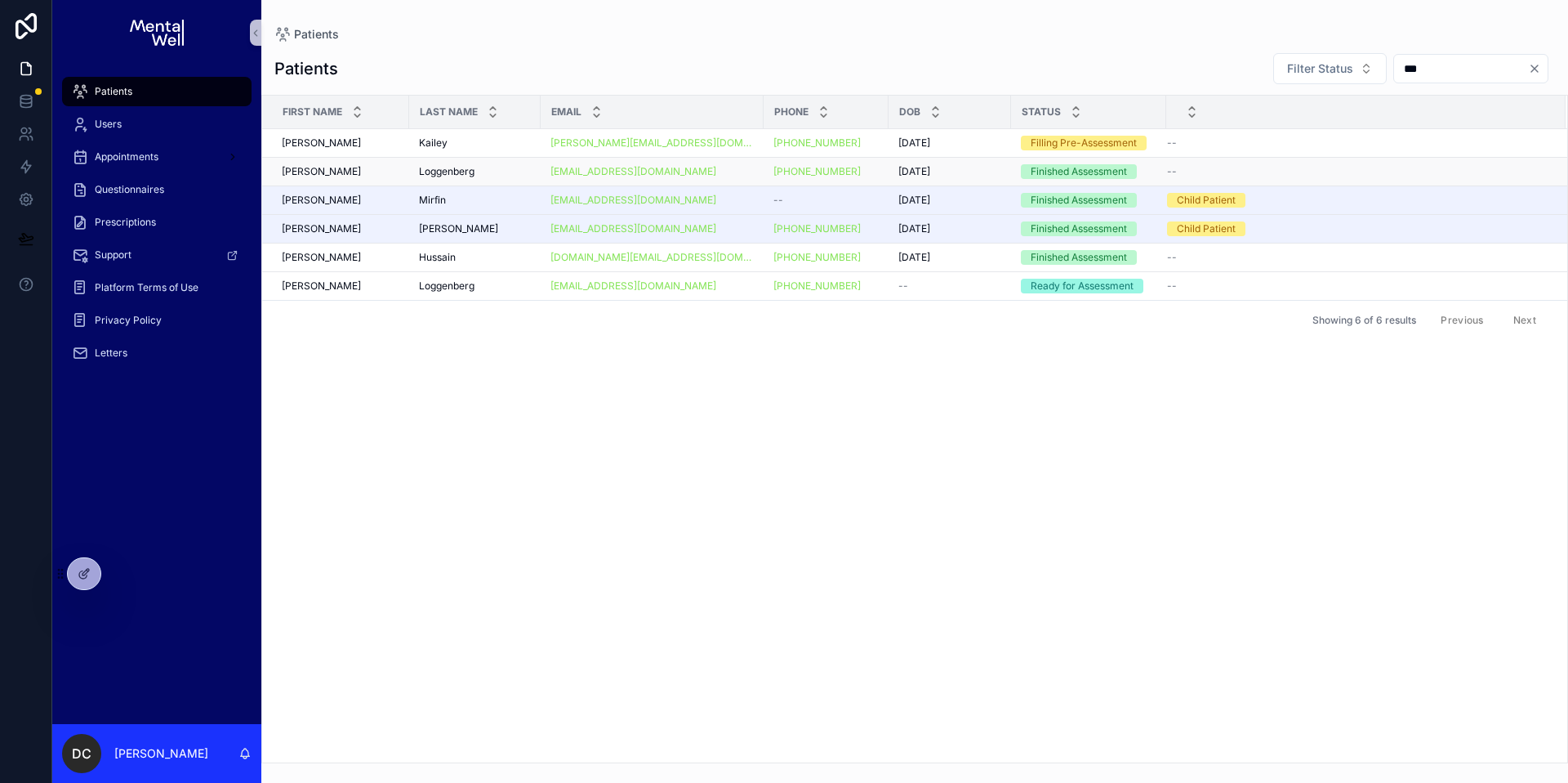
type input "***"
click at [506, 161] on td "Loggenberg Loggenberg" at bounding box center [475, 171] width 132 height 29
click at [505, 165] on div "Loggenberg Loggenberg" at bounding box center [474, 171] width 112 height 13
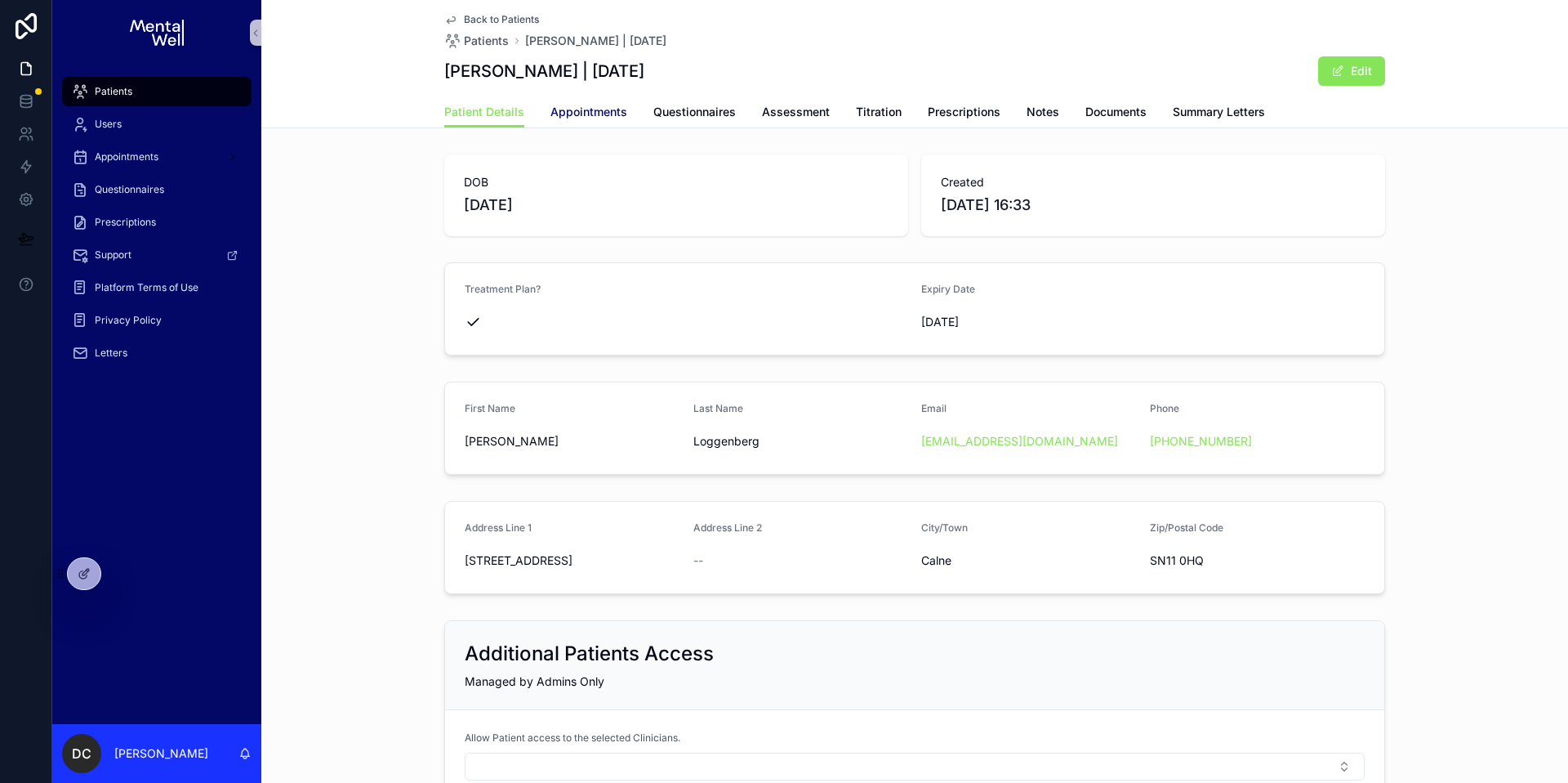
click at [555, 109] on span "Appointments" at bounding box center [588, 112] width 77 height 17
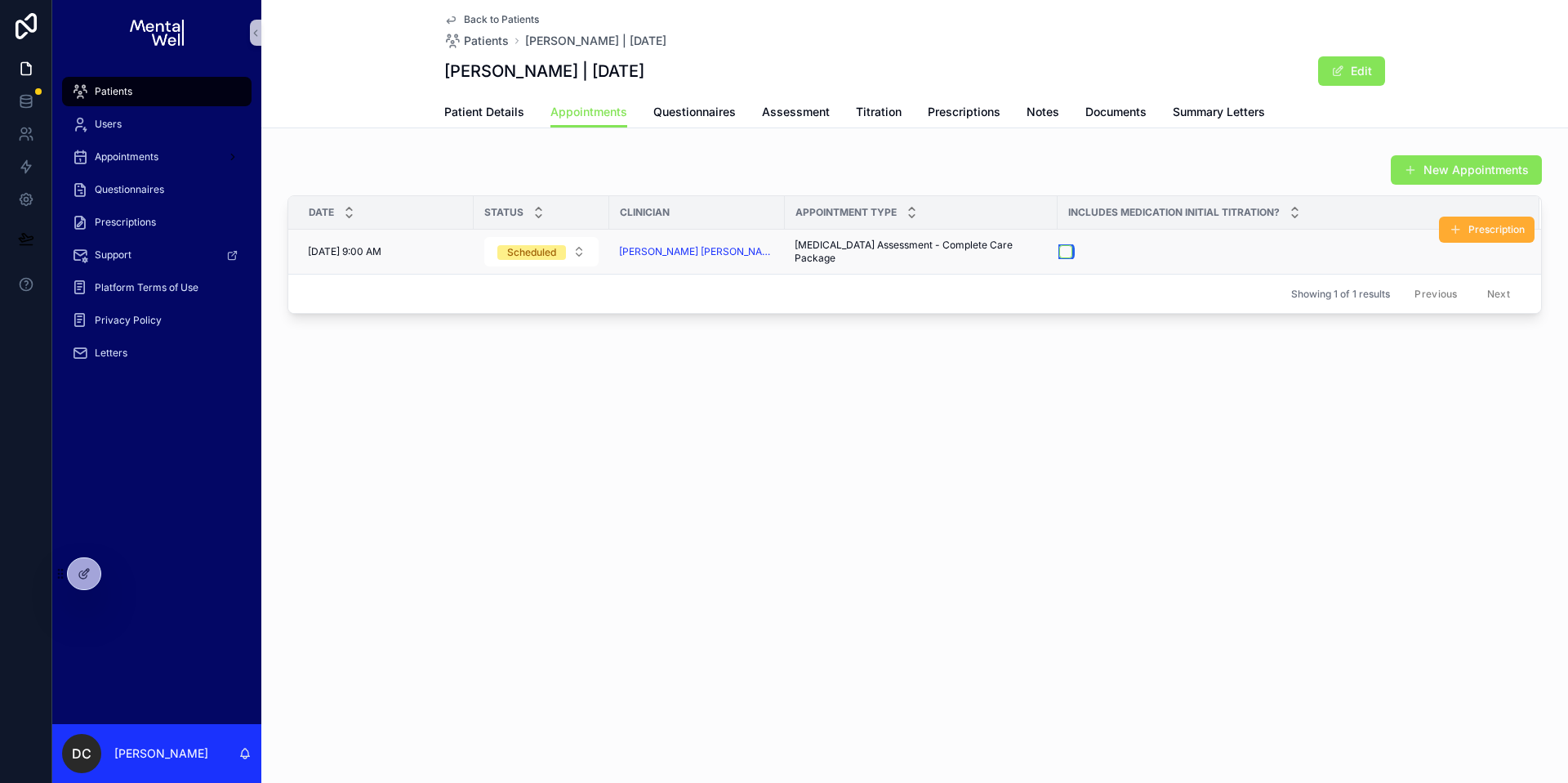
click at [1060, 247] on button "scrollable content" at bounding box center [1066, 252] width 13 height 13
click at [181, 105] on link "Patients" at bounding box center [157, 92] width 190 height 30
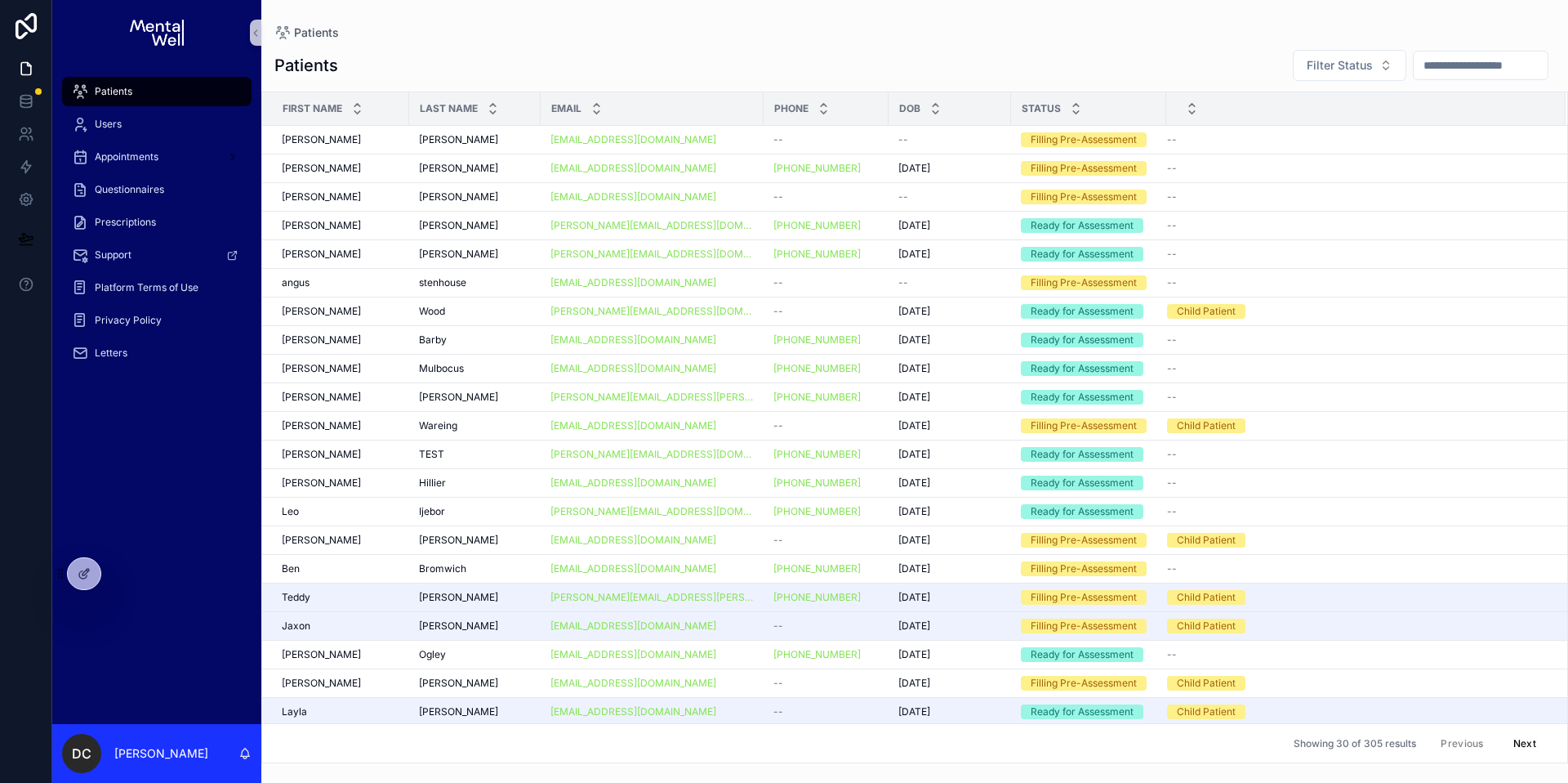
click at [189, 96] on div "Patients" at bounding box center [157, 92] width 169 height 26
click at [1447, 73] on input "scrollable content" at bounding box center [1481, 65] width 134 height 23
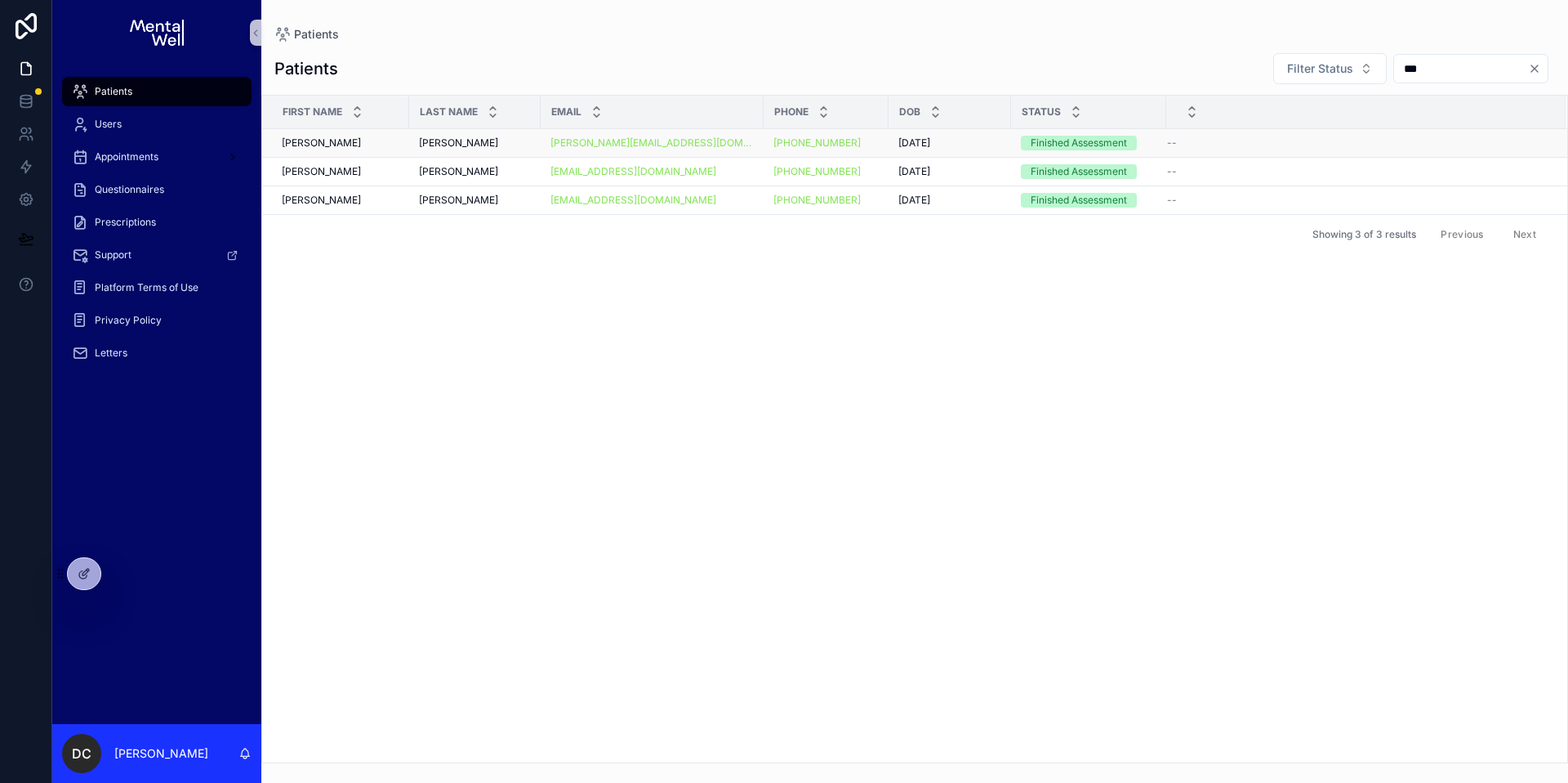
type input "***"
click at [462, 145] on div "[PERSON_NAME]" at bounding box center [474, 143] width 112 height 13
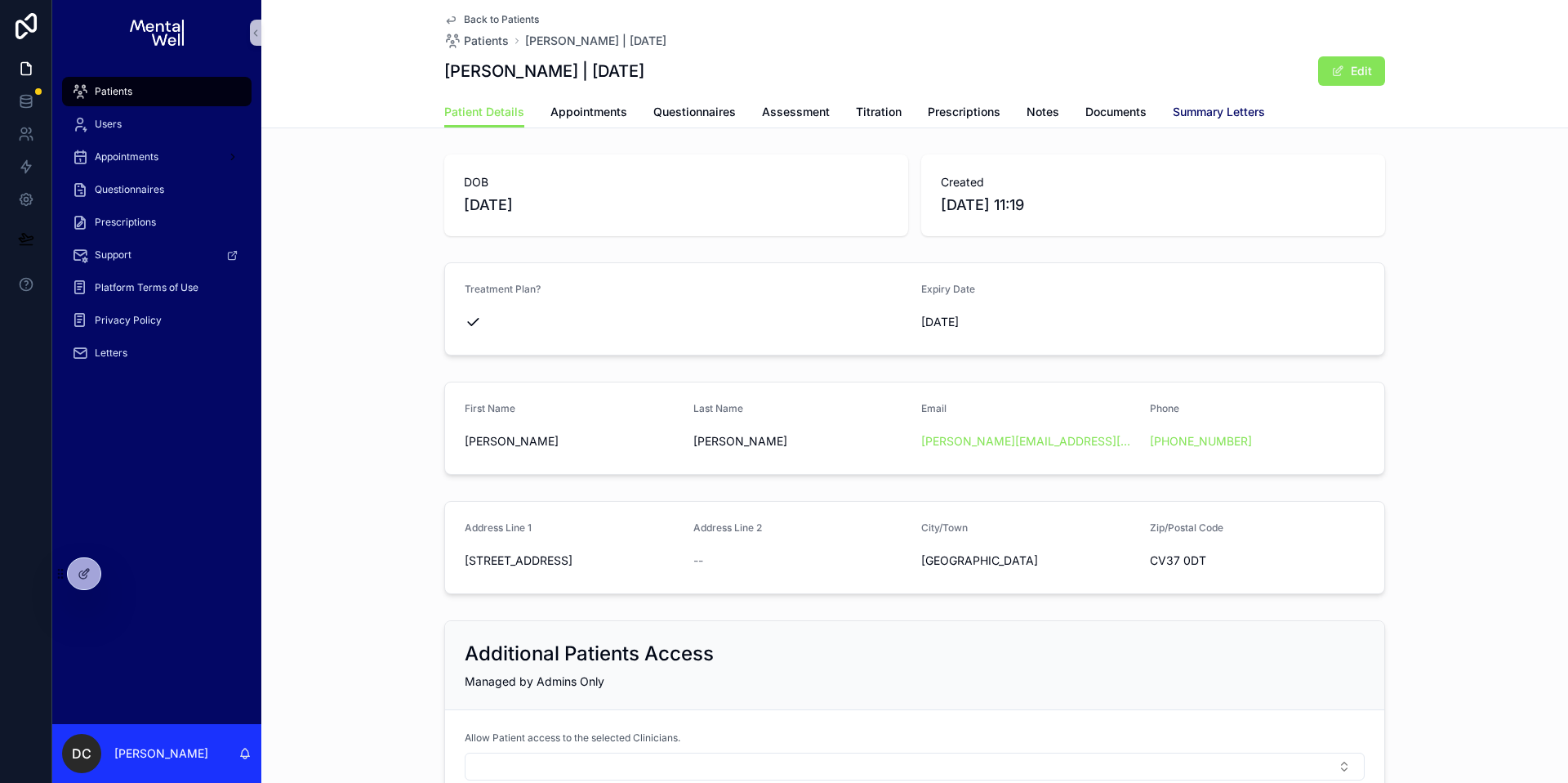
click at [1174, 107] on span "Summary Letters" at bounding box center [1219, 112] width 93 height 17
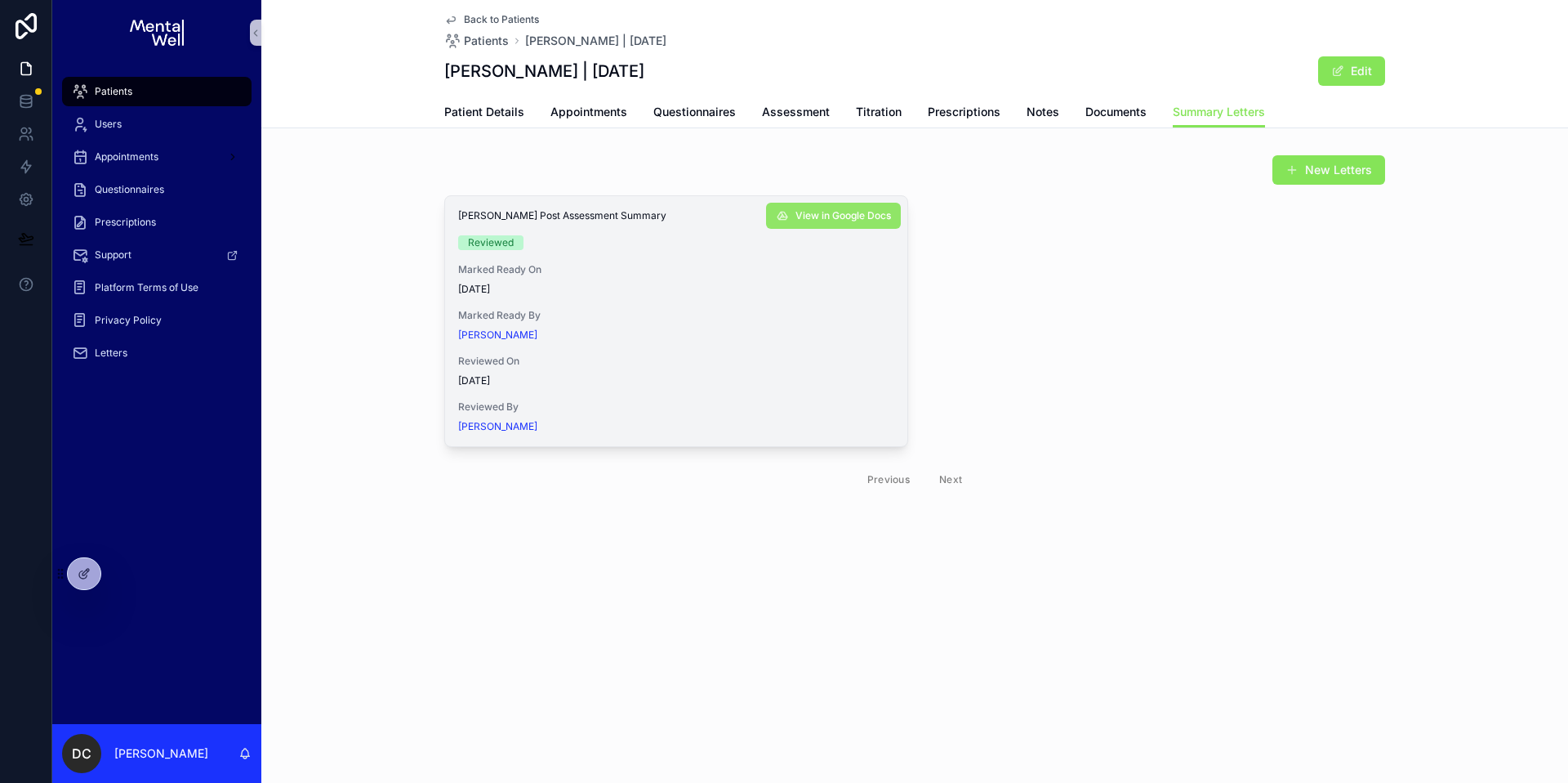
click at [878, 208] on button "View in Google Docs" at bounding box center [834, 216] width 135 height 26
click at [605, 102] on link "Appointments" at bounding box center [588, 113] width 77 height 32
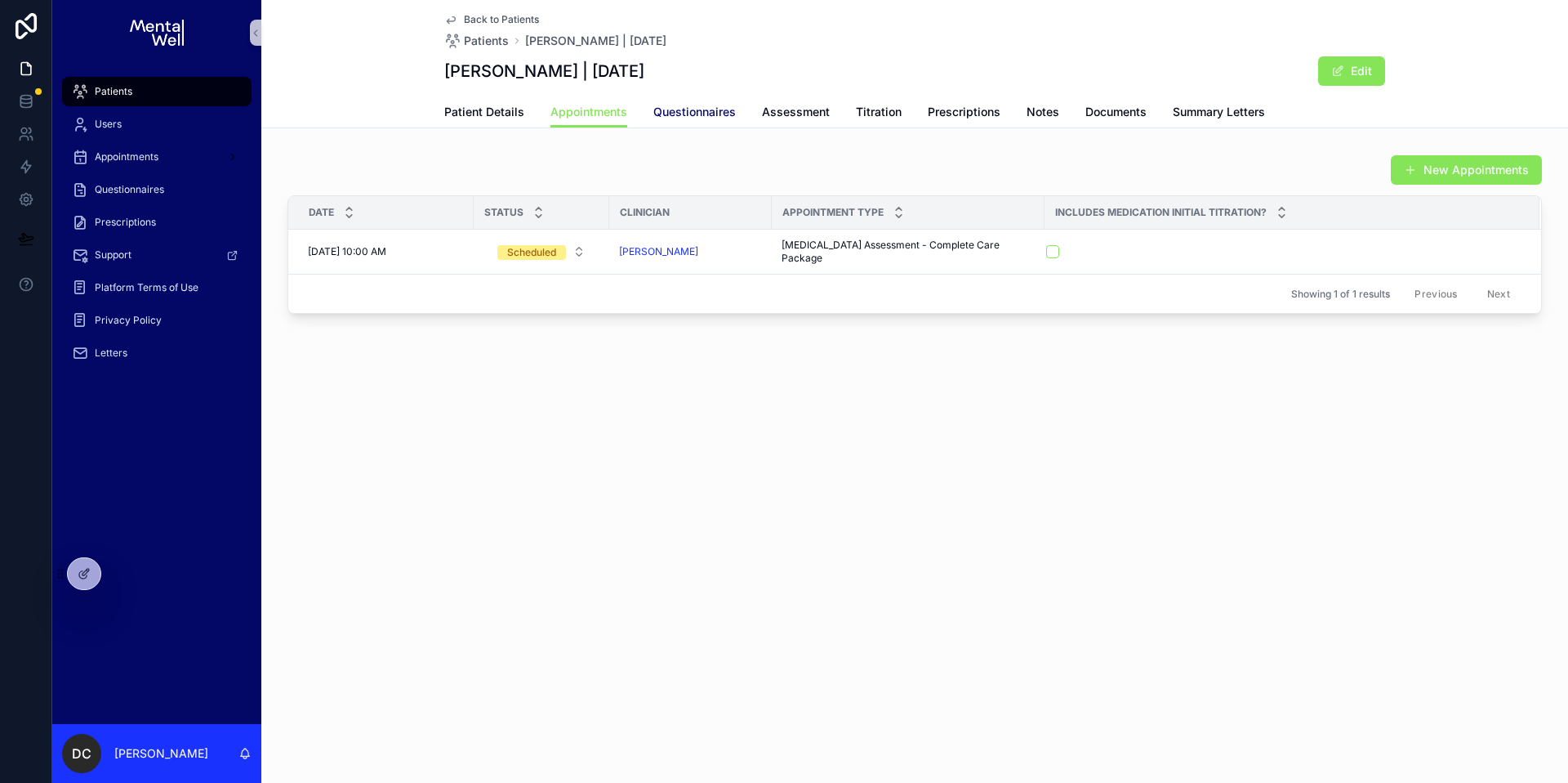
click at [719, 113] on span "Questionnaires" at bounding box center [694, 112] width 82 height 17
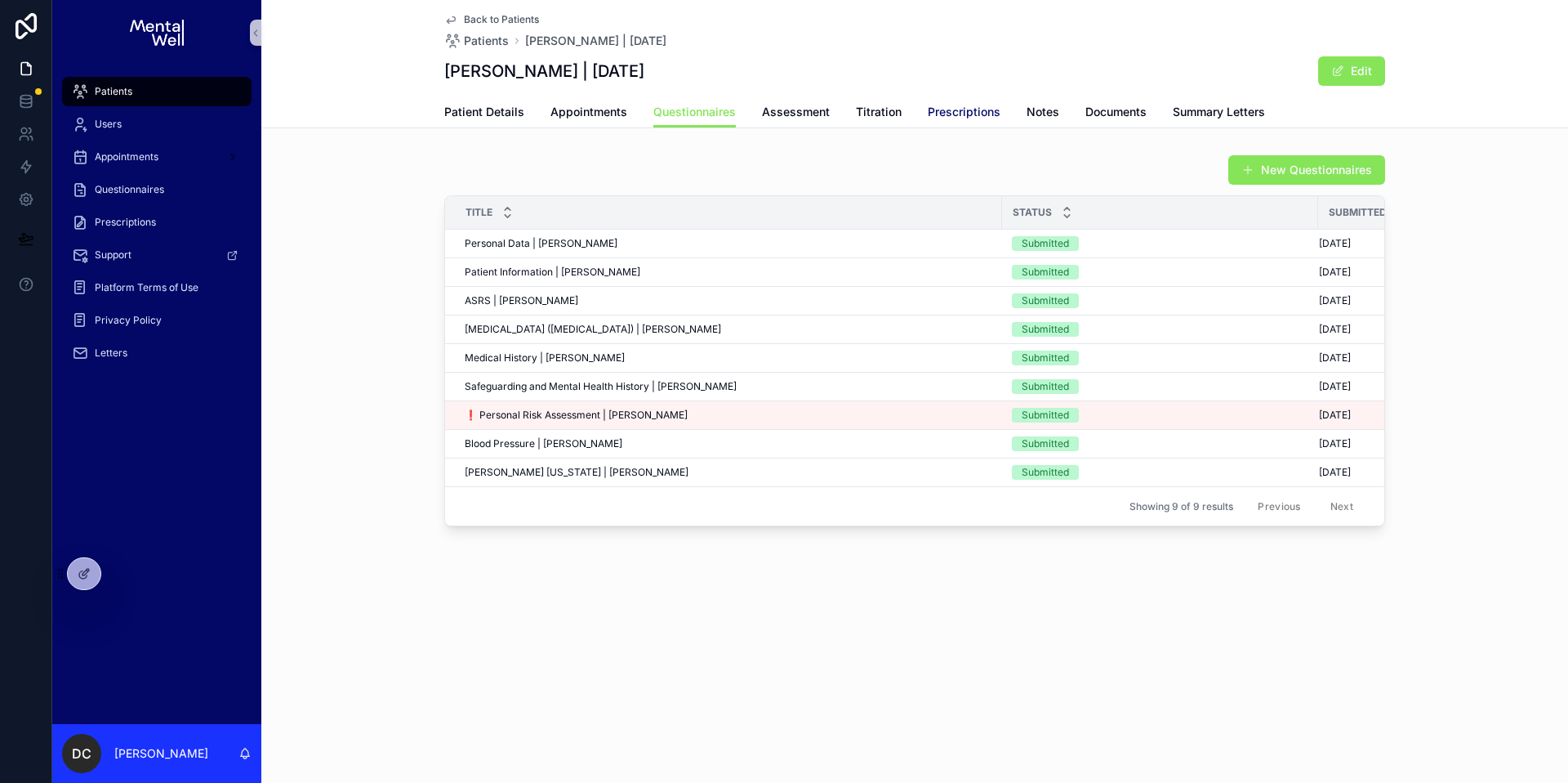
click at [940, 115] on span "Prescriptions" at bounding box center [964, 112] width 72 height 17
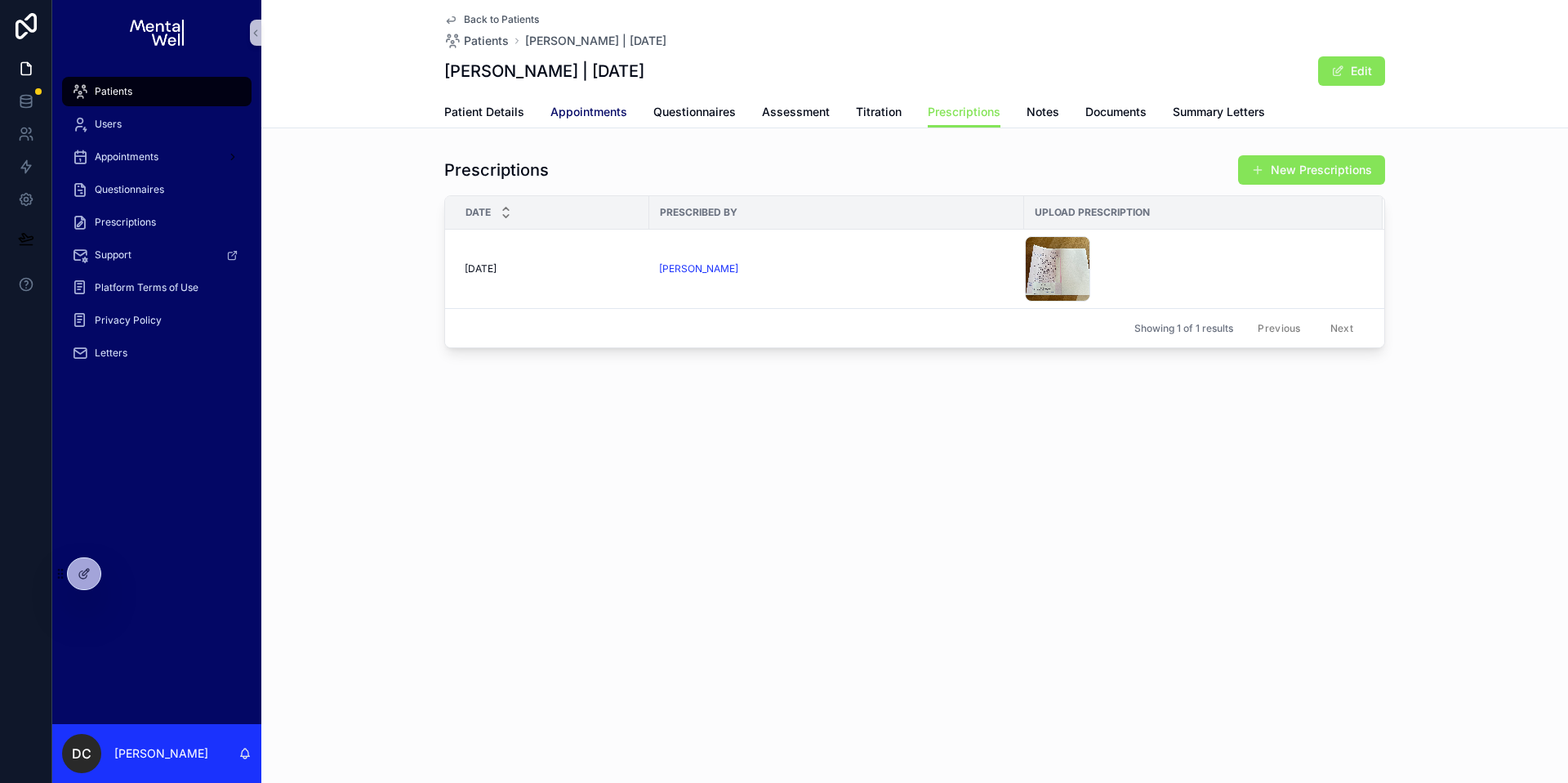
click at [571, 112] on span "Appointments" at bounding box center [588, 112] width 77 height 17
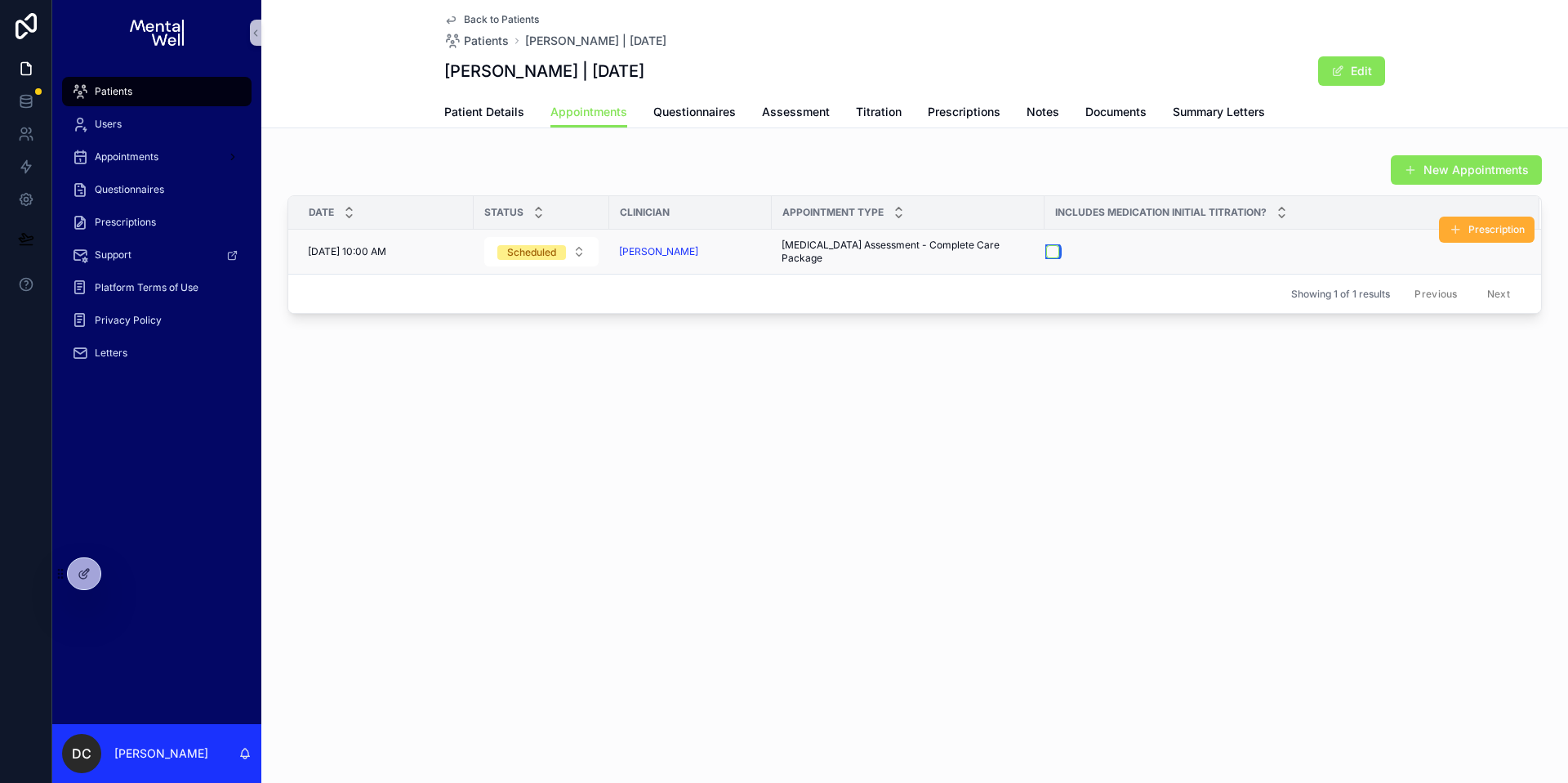
click at [1047, 252] on button "scrollable content" at bounding box center [1053, 252] width 13 height 13
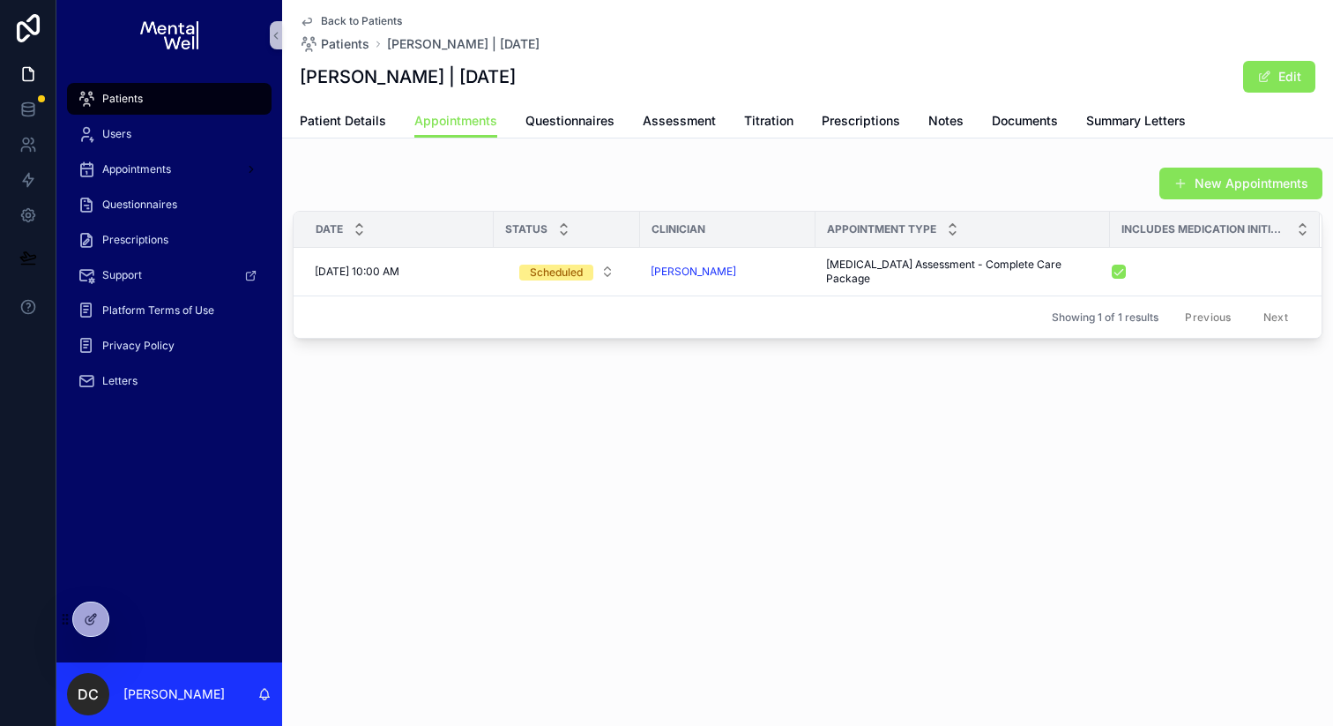
click at [154, 92] on div "Patients" at bounding box center [169, 99] width 183 height 28
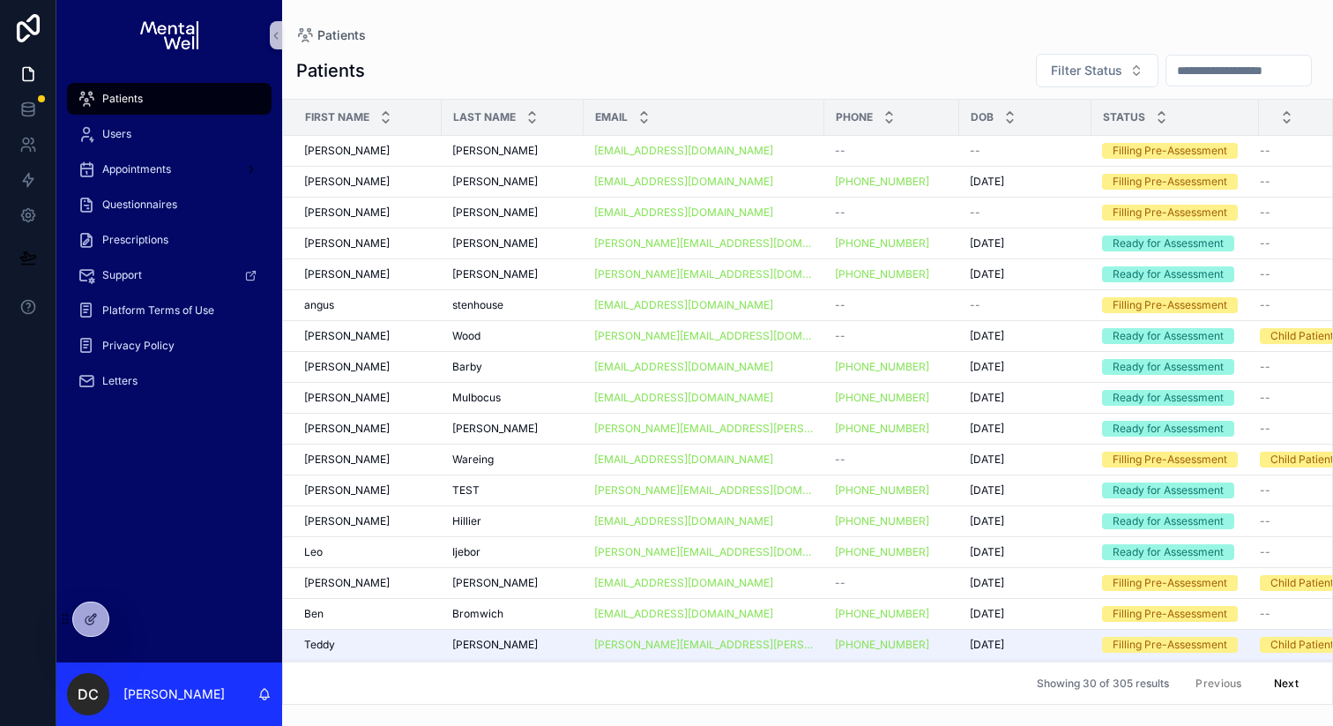
click at [1258, 76] on input "scrollable content" at bounding box center [1239, 70] width 145 height 25
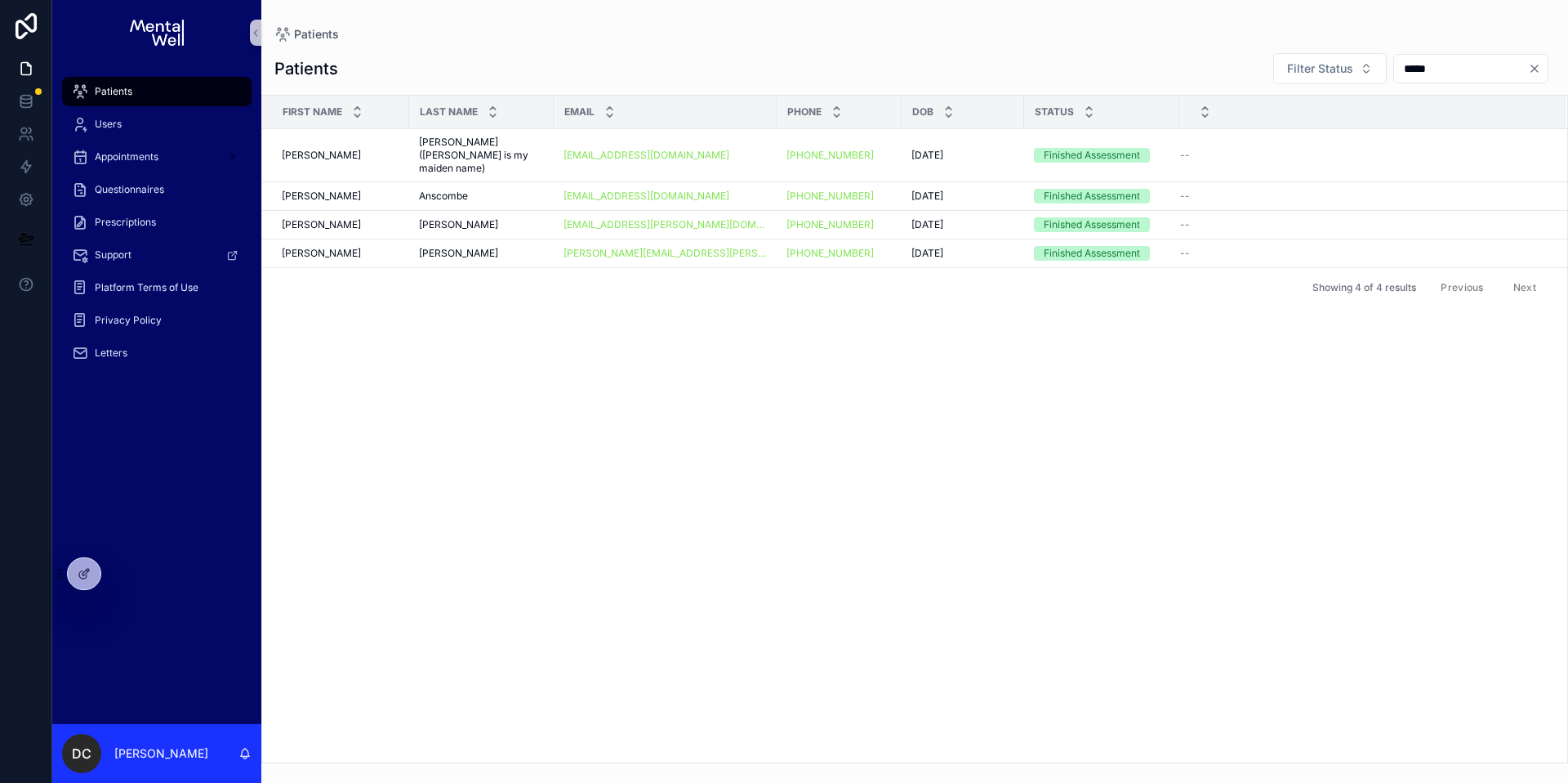
click at [100, 81] on div "Patients" at bounding box center [157, 92] width 169 height 26
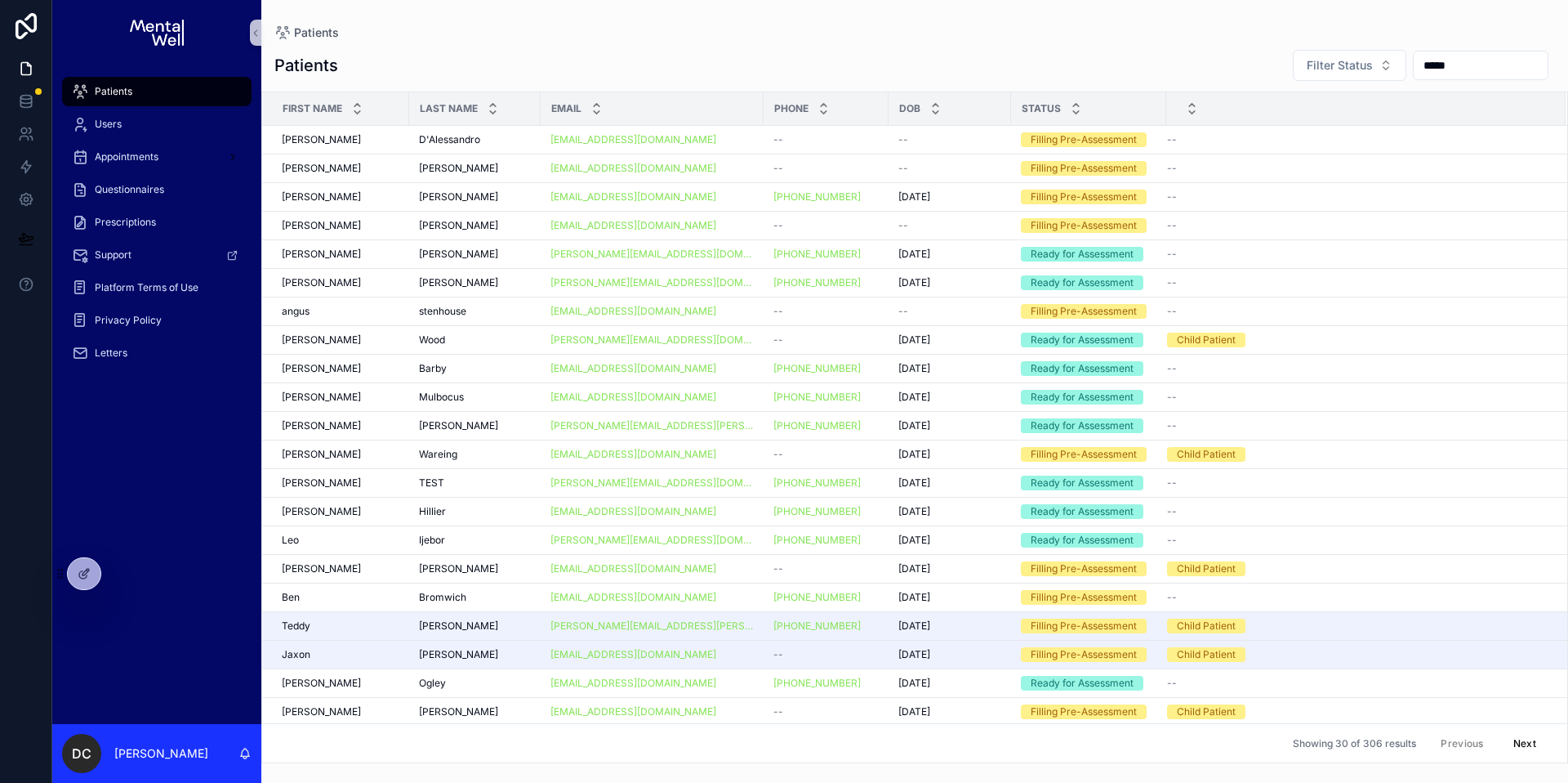
click at [1436, 63] on input "*****" at bounding box center [1481, 65] width 134 height 23
click at [1436, 62] on input "*****" at bounding box center [1481, 65] width 134 height 23
type input "********"
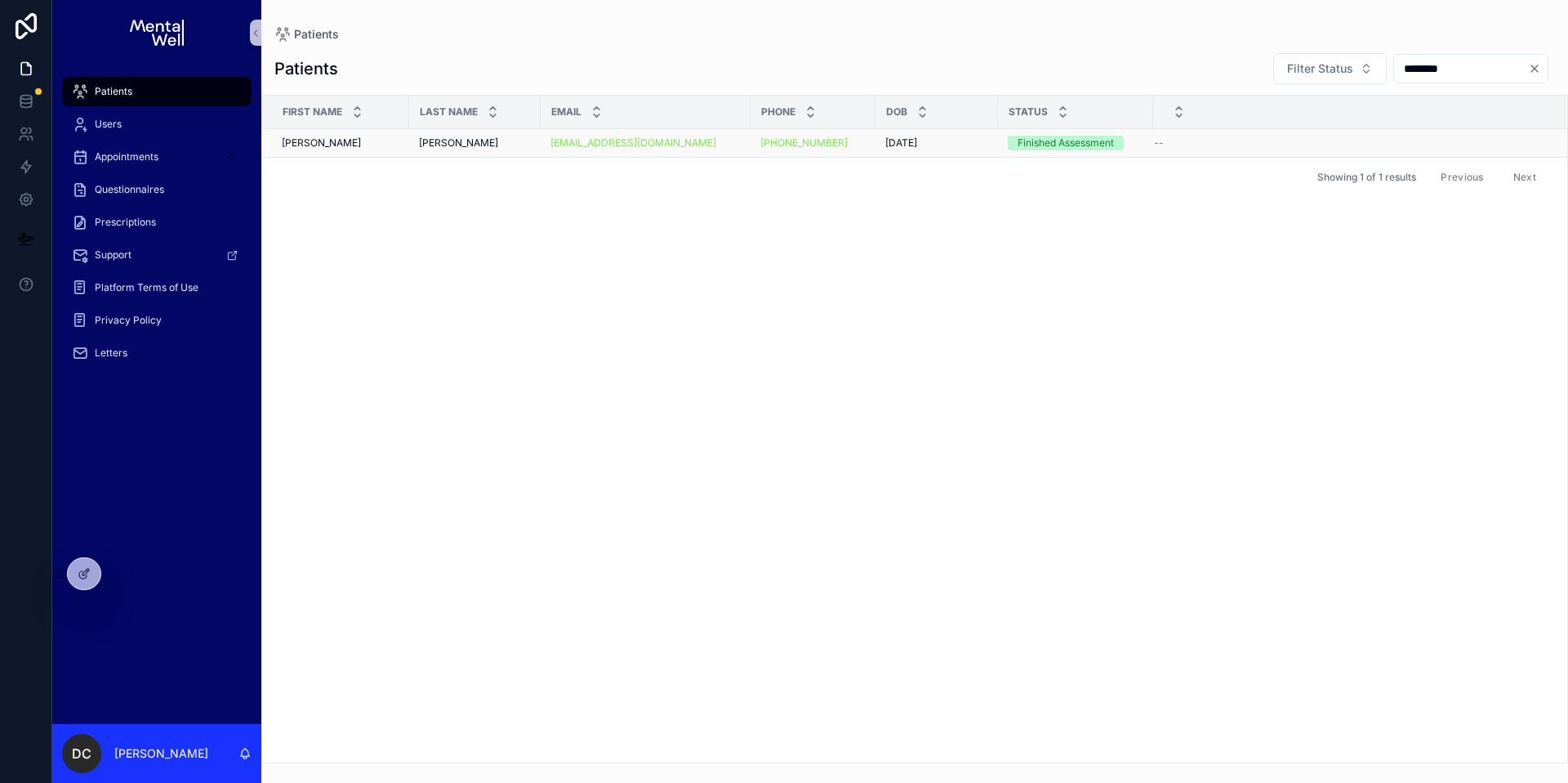
click at [471, 146] on span "[PERSON_NAME]" at bounding box center [458, 143] width 80 height 13
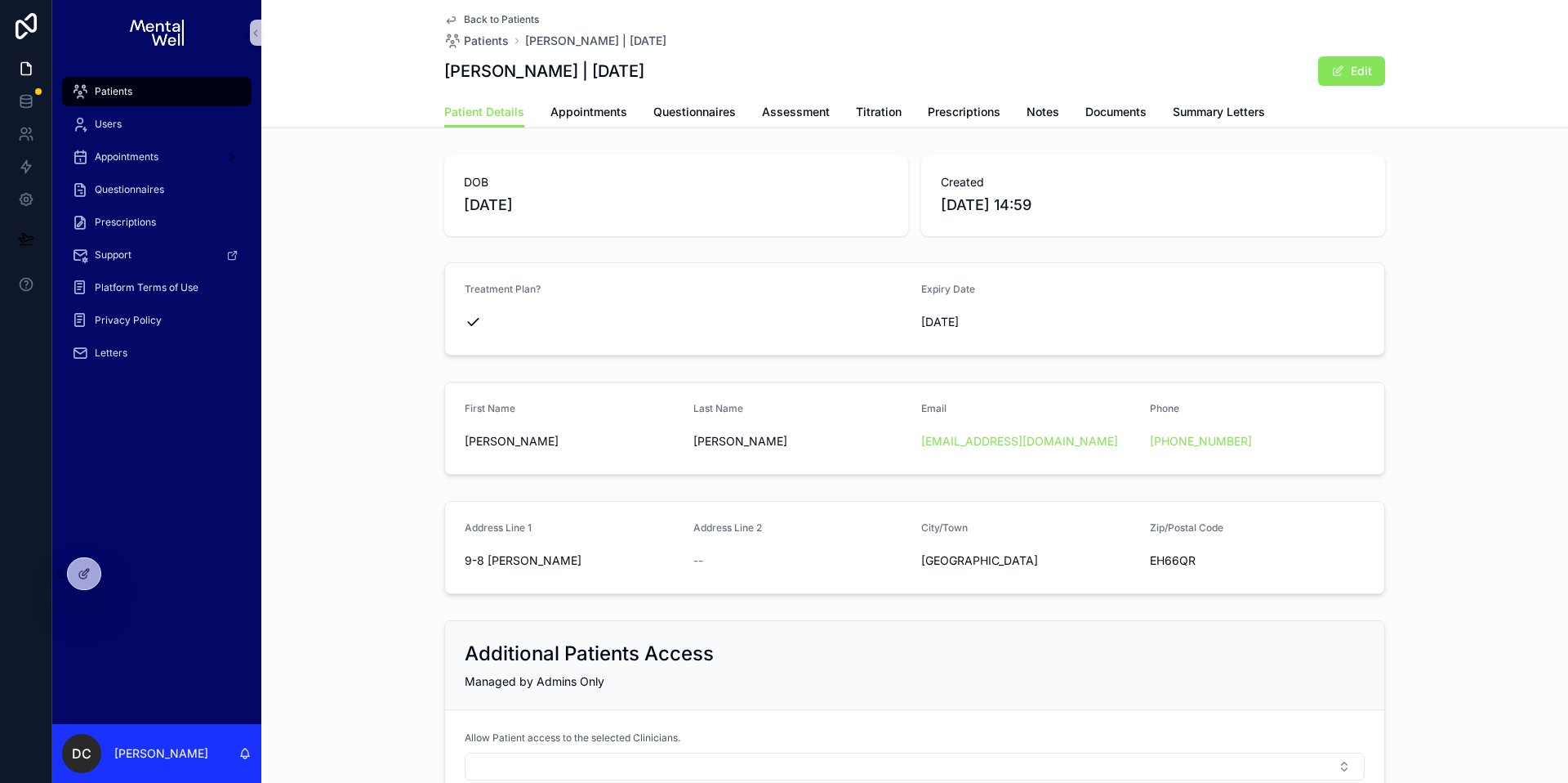
click at [531, 118] on div "Patient Details Appointments Questionnaires Assessment Titration Prescriptions …" at bounding box center [915, 112] width 941 height 32
click at [550, 114] on span "Appointments" at bounding box center [588, 112] width 77 height 17
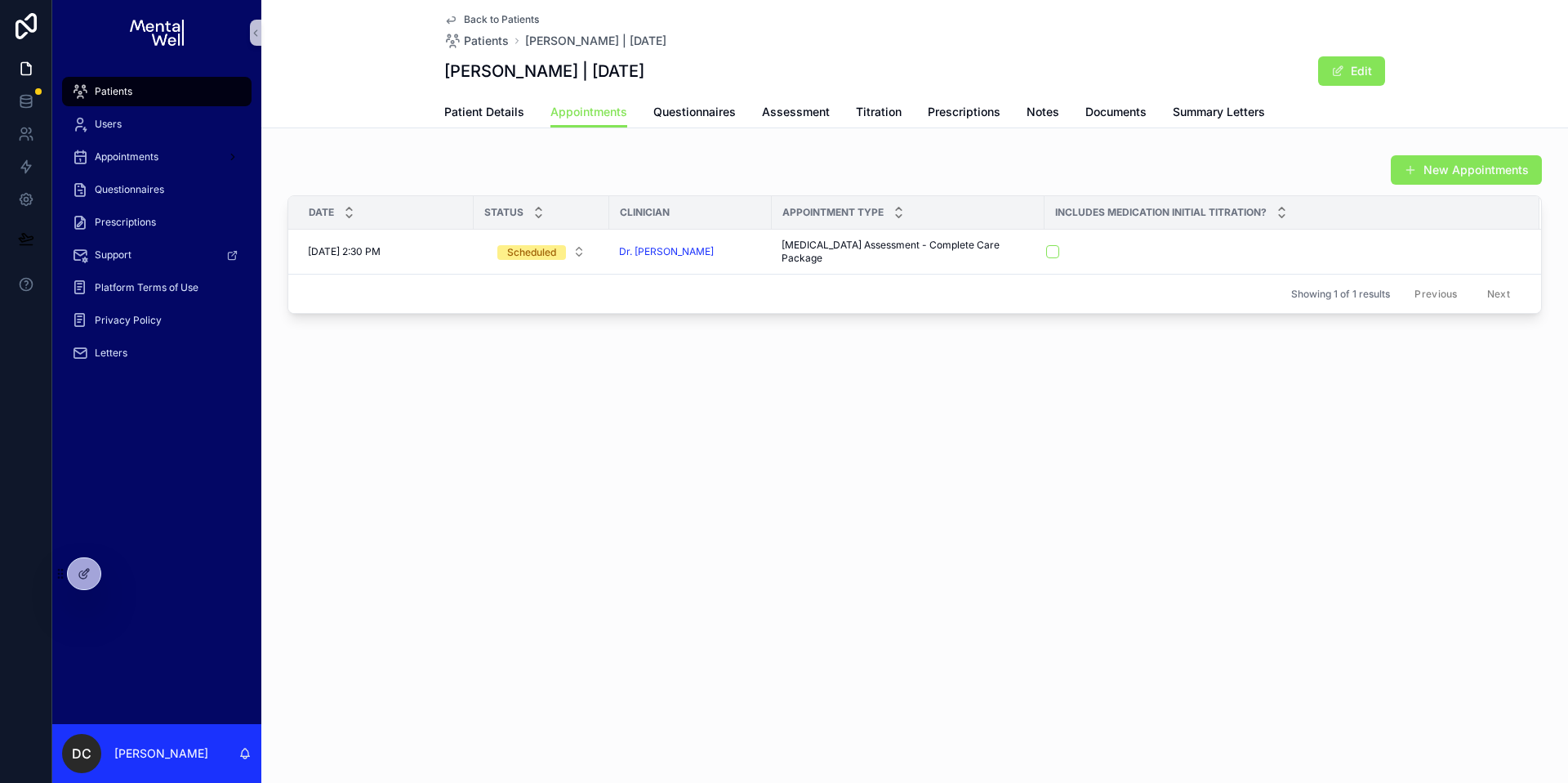
drag, startPoint x: 446, startPoint y: 67, endPoint x: 709, endPoint y: 67, distance: 263.0
click at [645, 67] on h1 "[PERSON_NAME] | [DATE]" at bounding box center [545, 70] width 200 height 23
click at [1187, 110] on span "Summary Letters" at bounding box center [1219, 112] width 93 height 17
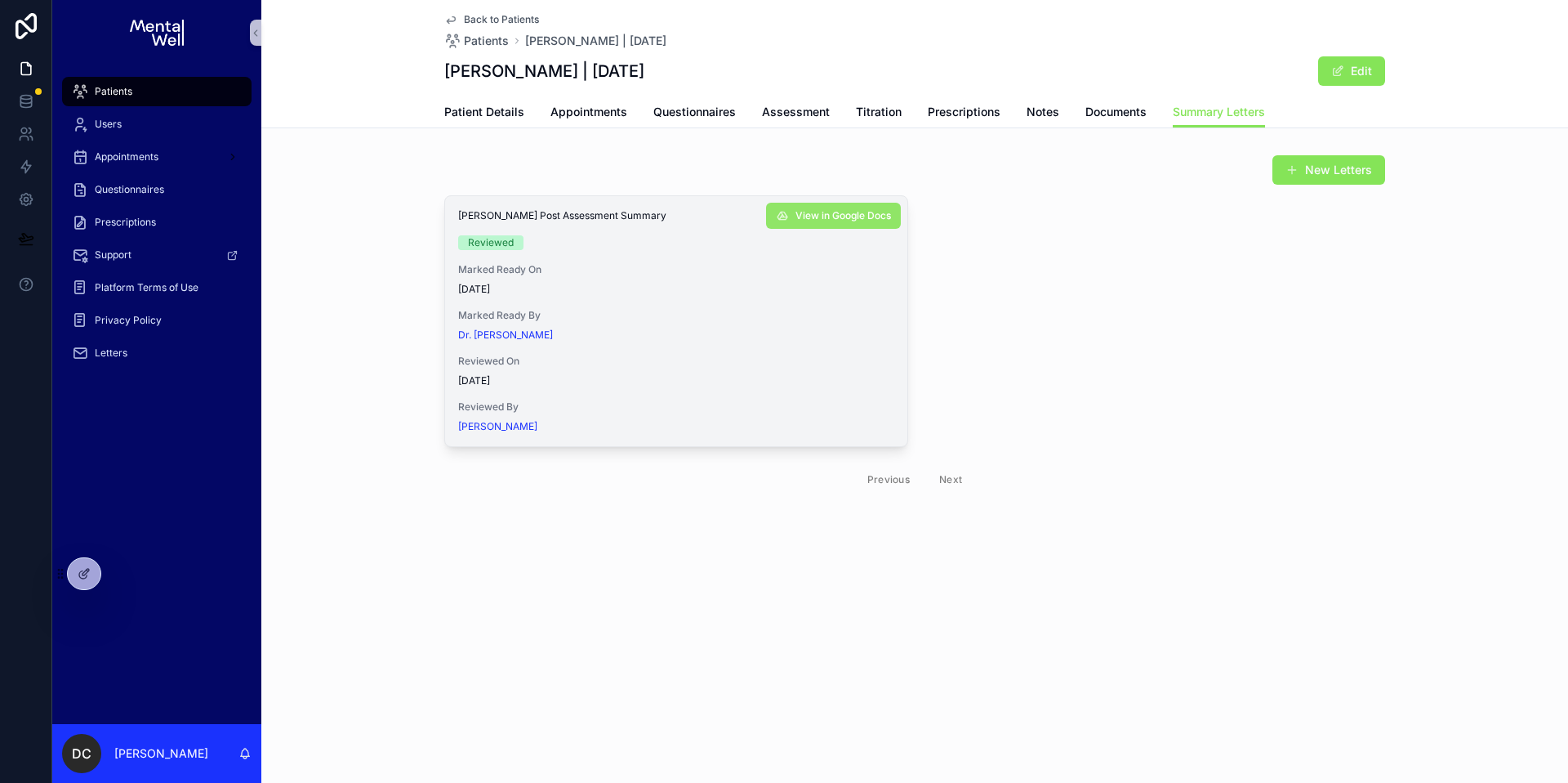
click at [851, 211] on span "View in Google Docs" at bounding box center [843, 216] width 95 height 13
click at [147, 86] on div "Patients" at bounding box center [157, 92] width 169 height 26
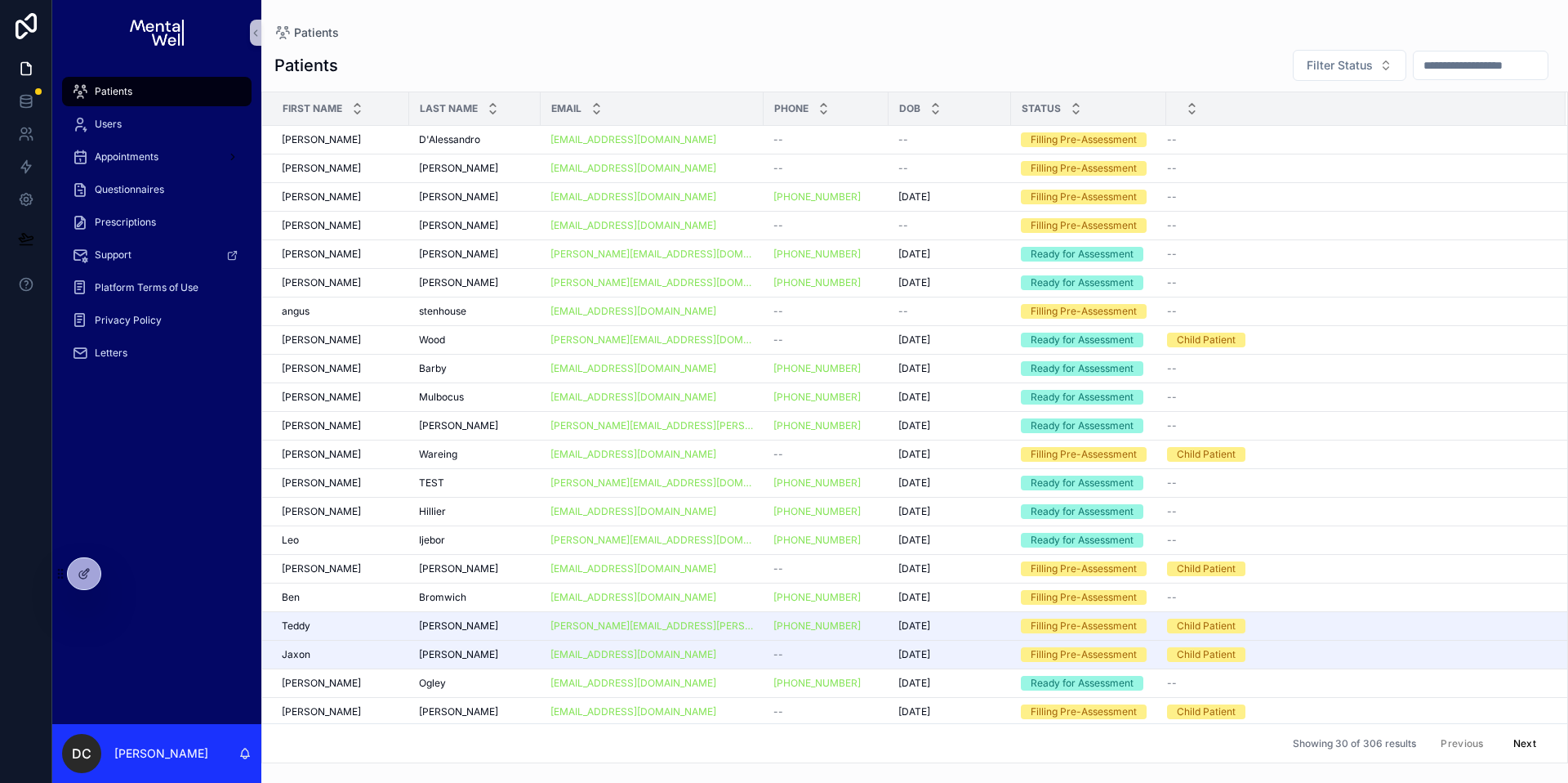
click at [1476, 69] on input "scrollable content" at bounding box center [1481, 65] width 134 height 23
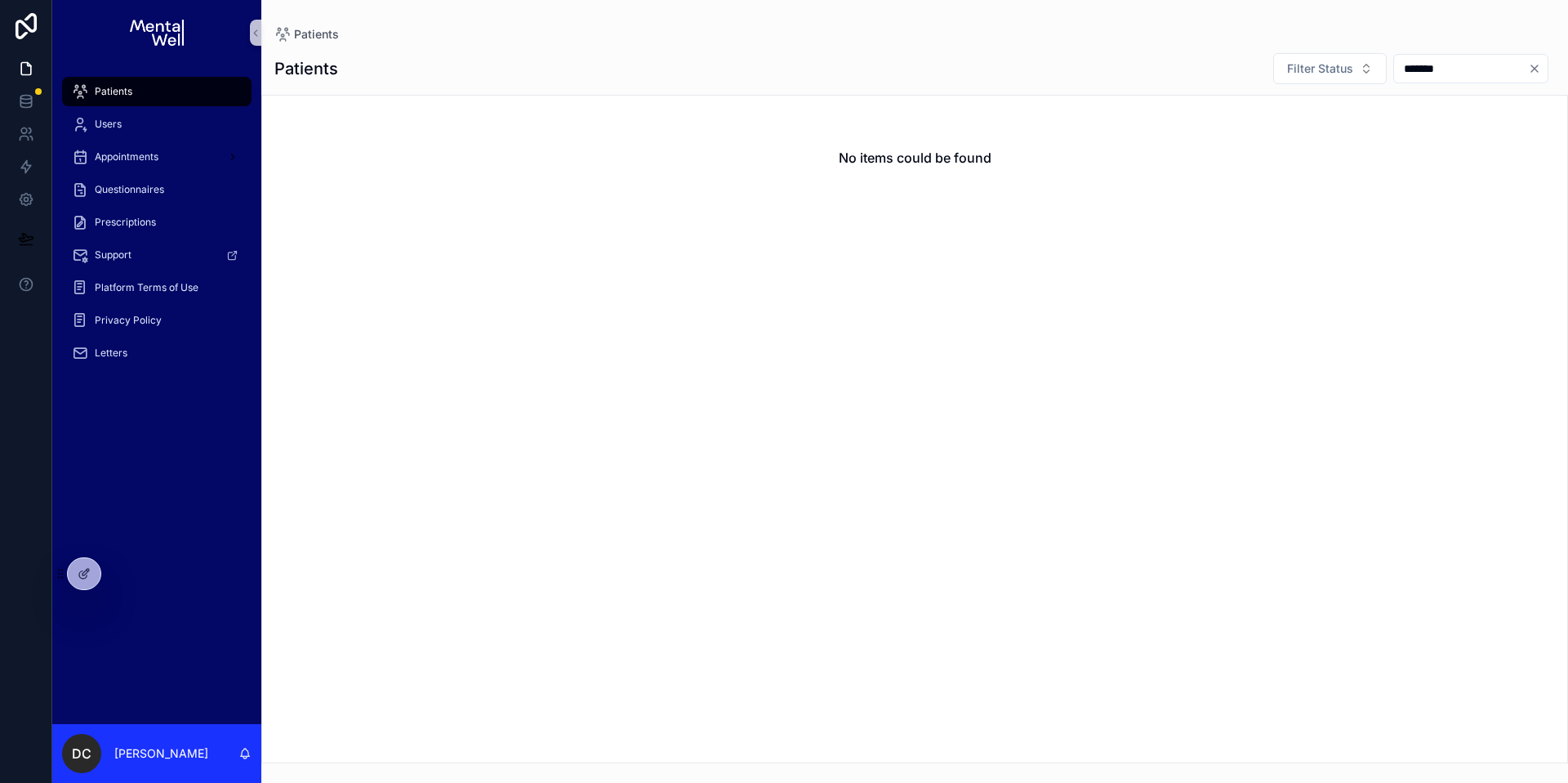
type input "******"
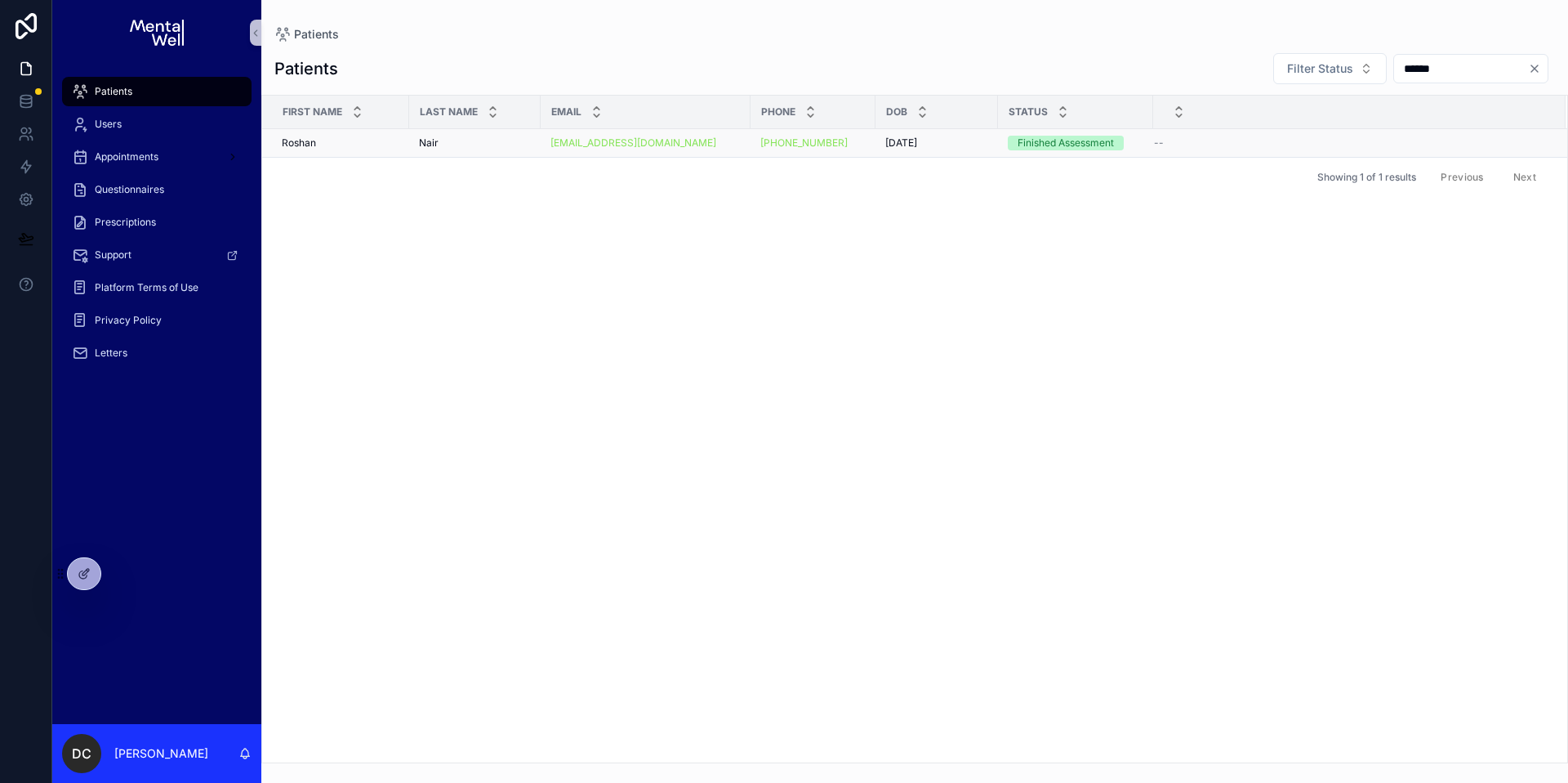
click at [524, 143] on div "[PERSON_NAME] [PERSON_NAME]" at bounding box center [474, 143] width 112 height 13
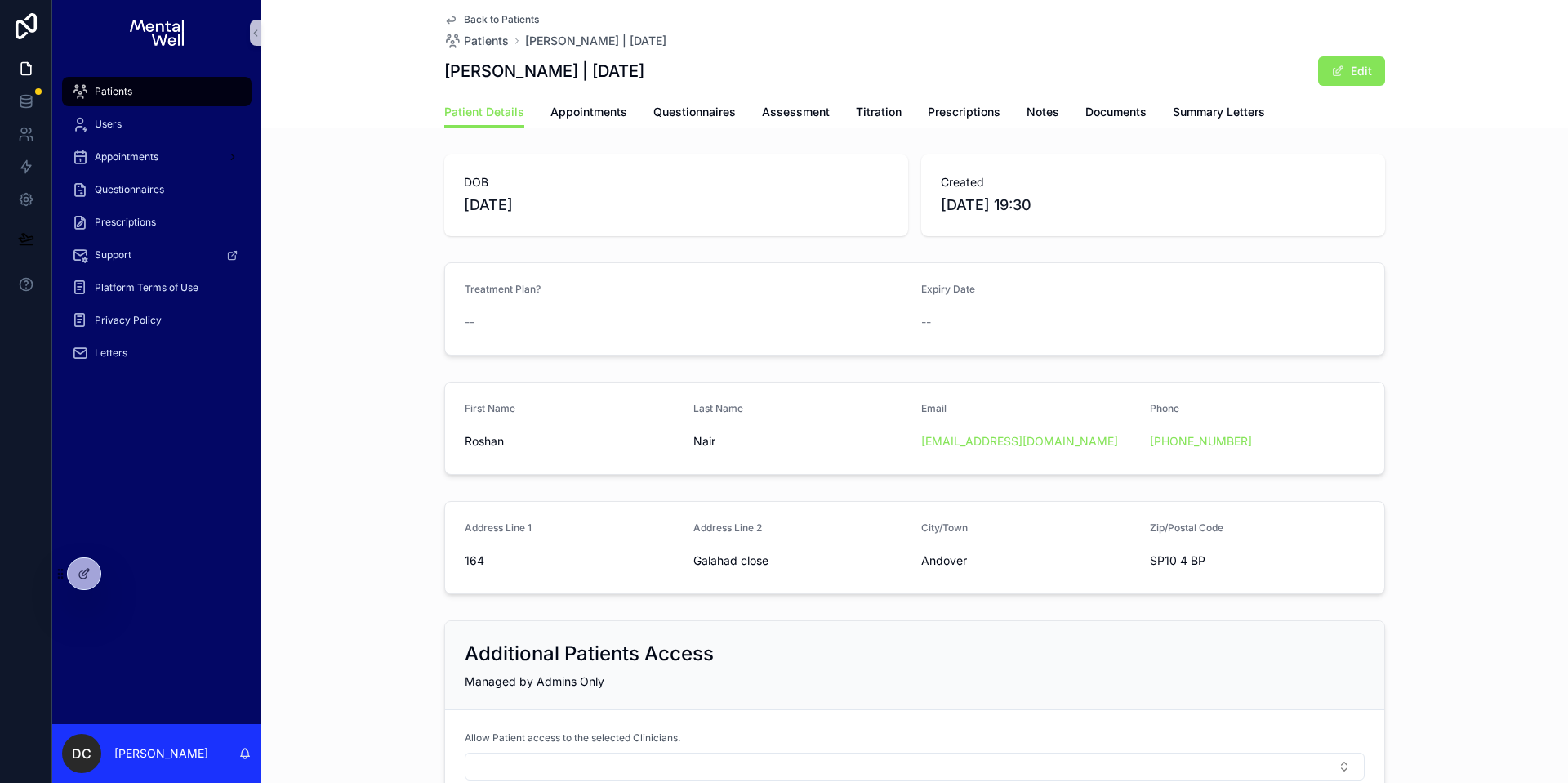
click at [121, 95] on span "Patients" at bounding box center [113, 92] width 38 height 13
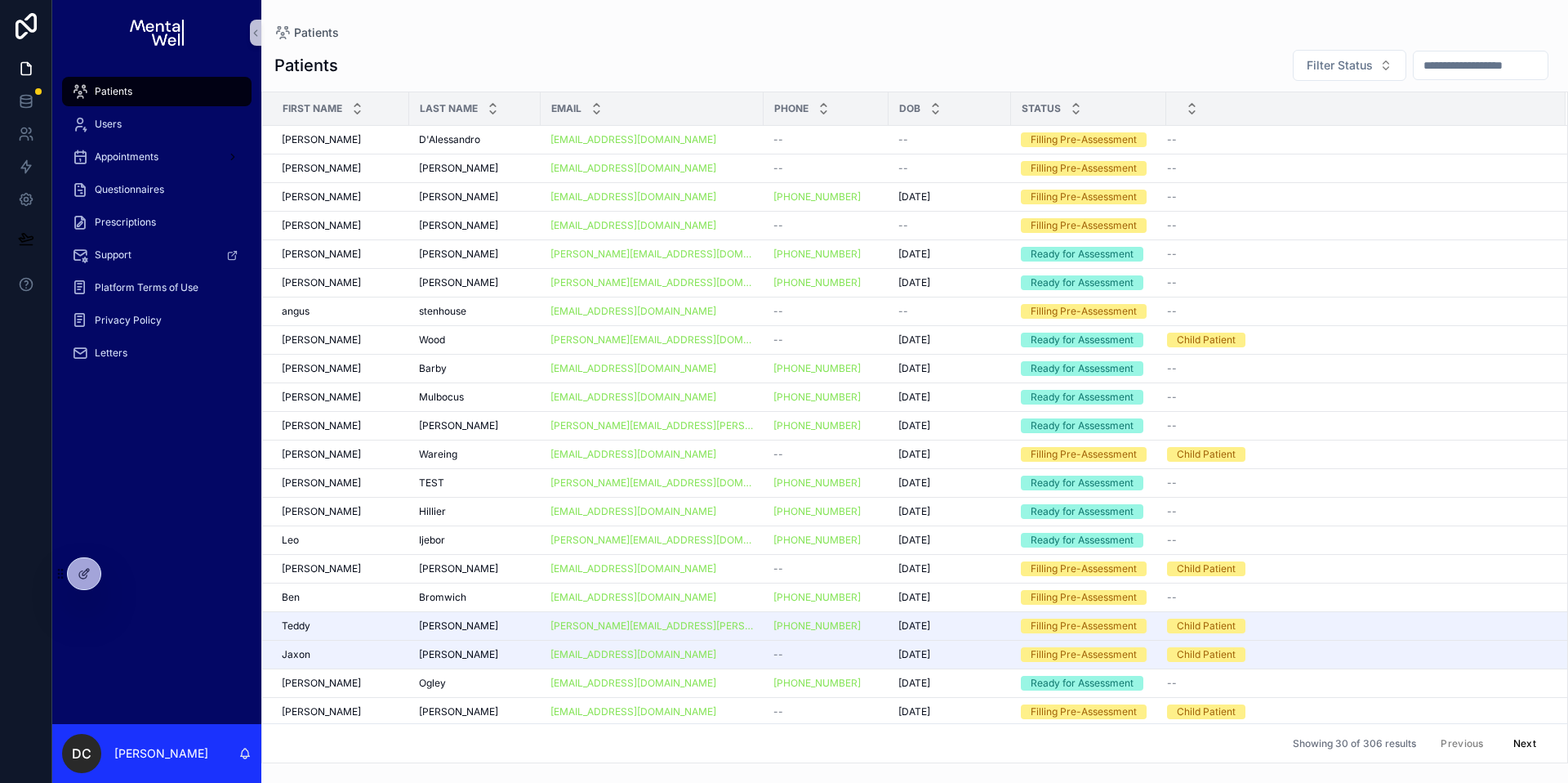
click at [1450, 65] on input "scrollable content" at bounding box center [1481, 65] width 134 height 23
type input "**********"
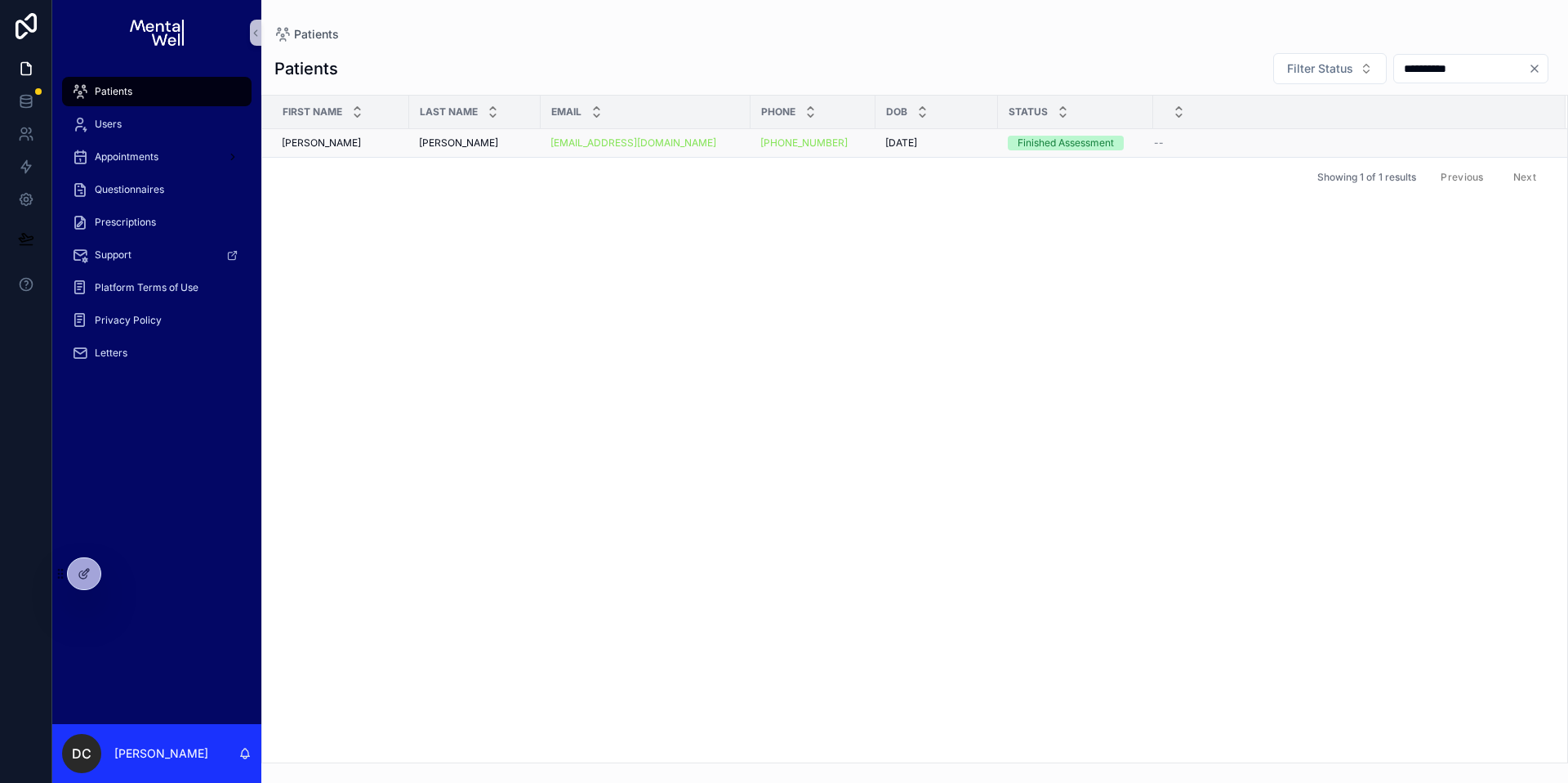
click at [462, 145] on div "[PERSON_NAME] [PERSON_NAME]" at bounding box center [474, 143] width 112 height 13
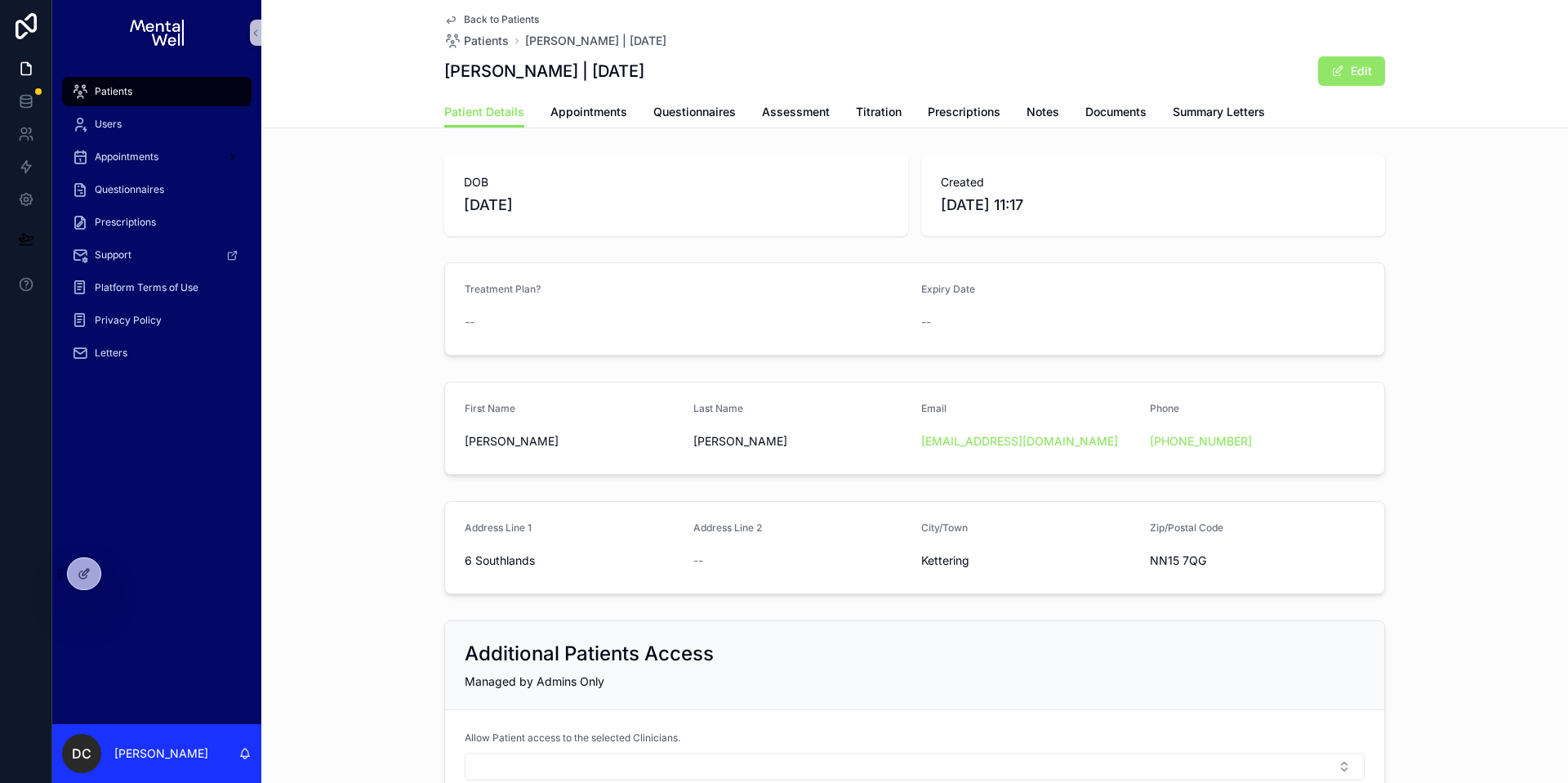
click at [1332, 76] on span "scrollable content" at bounding box center [1337, 71] width 13 height 13
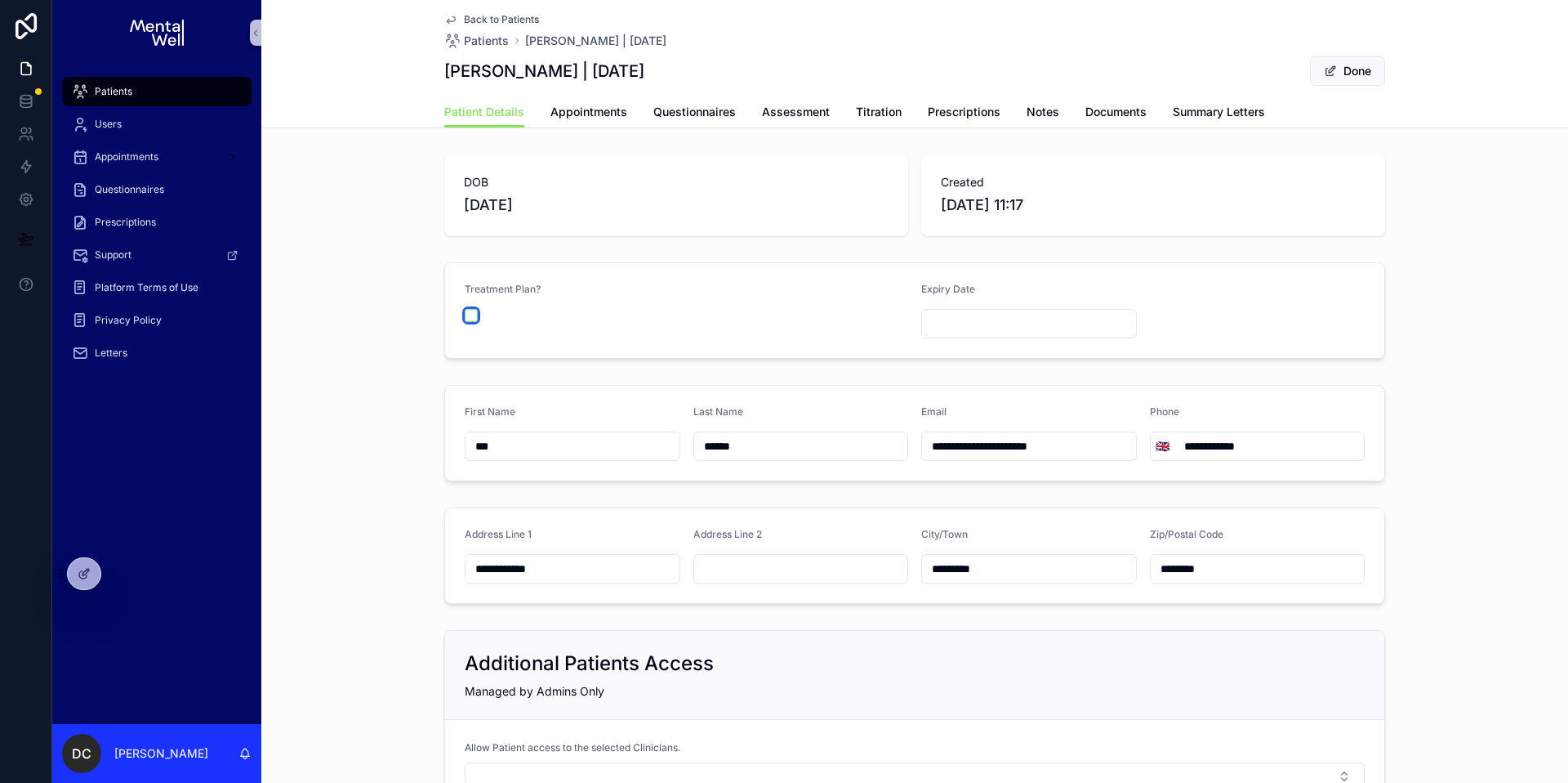
click at [470, 314] on button "scrollable content" at bounding box center [471, 315] width 13 height 13
click at [928, 315] on input "scrollable content" at bounding box center [1029, 323] width 214 height 23
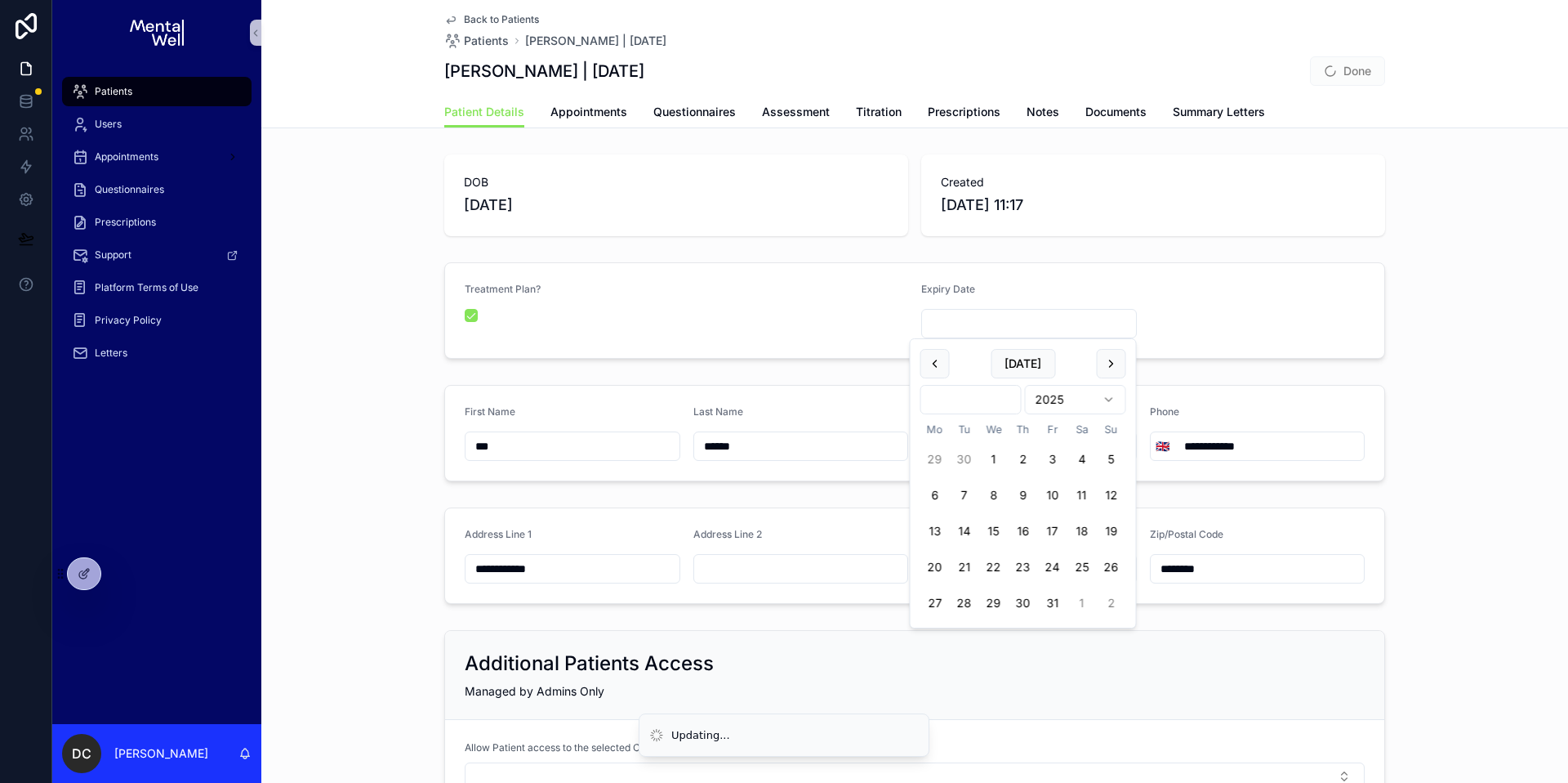
click at [990, 398] on html "**********" at bounding box center [784, 391] width 1568 height 783
click at [1073, 405] on html "**********" at bounding box center [784, 391] width 1568 height 783
click at [934, 638] on button "30" at bounding box center [935, 639] width 30 height 30
type input "**********"
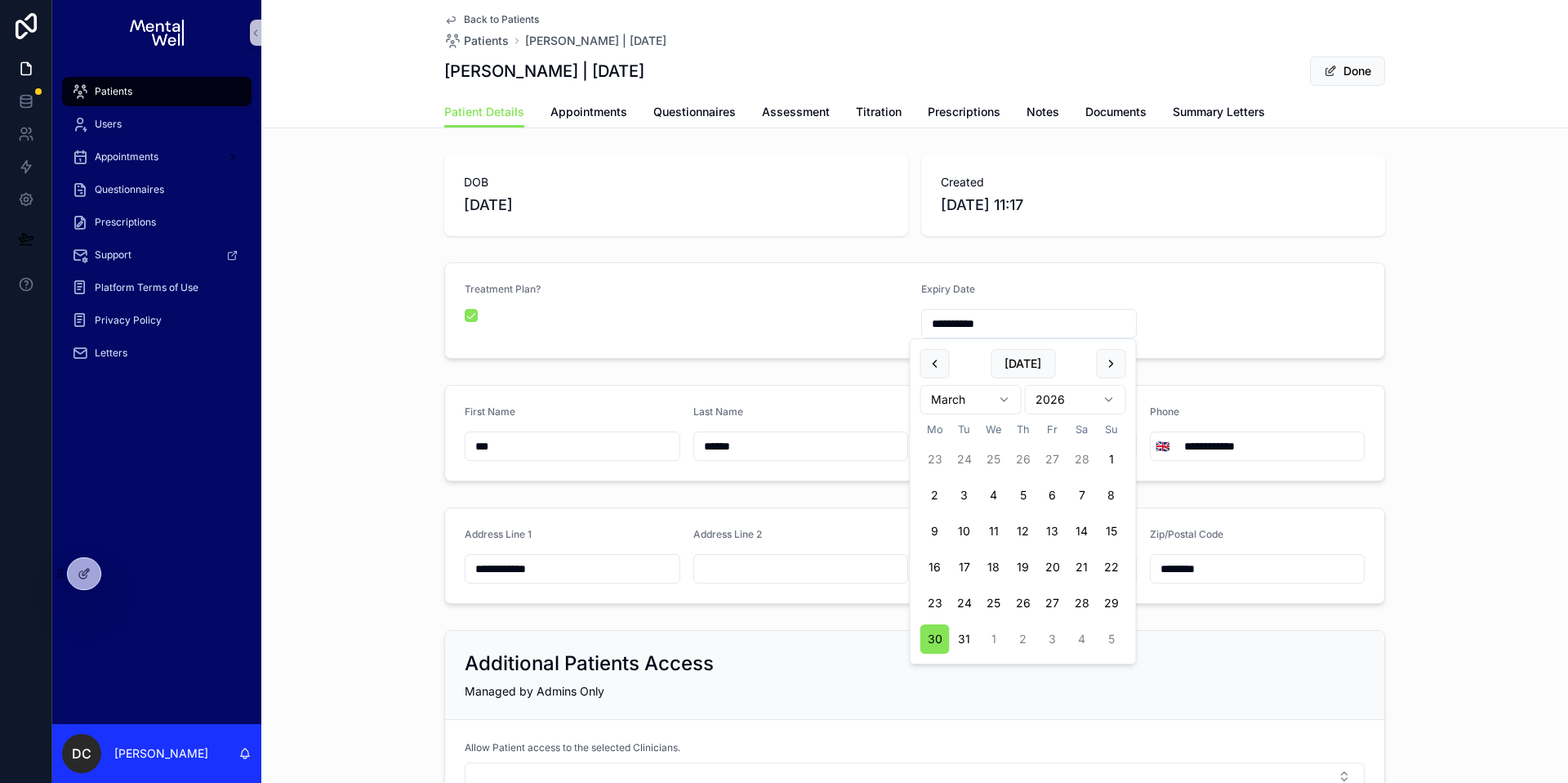
click at [1406, 356] on div "**********" at bounding box center [914, 310] width 1307 height 109
click at [1335, 69] on button "Done" at bounding box center [1348, 71] width 75 height 30
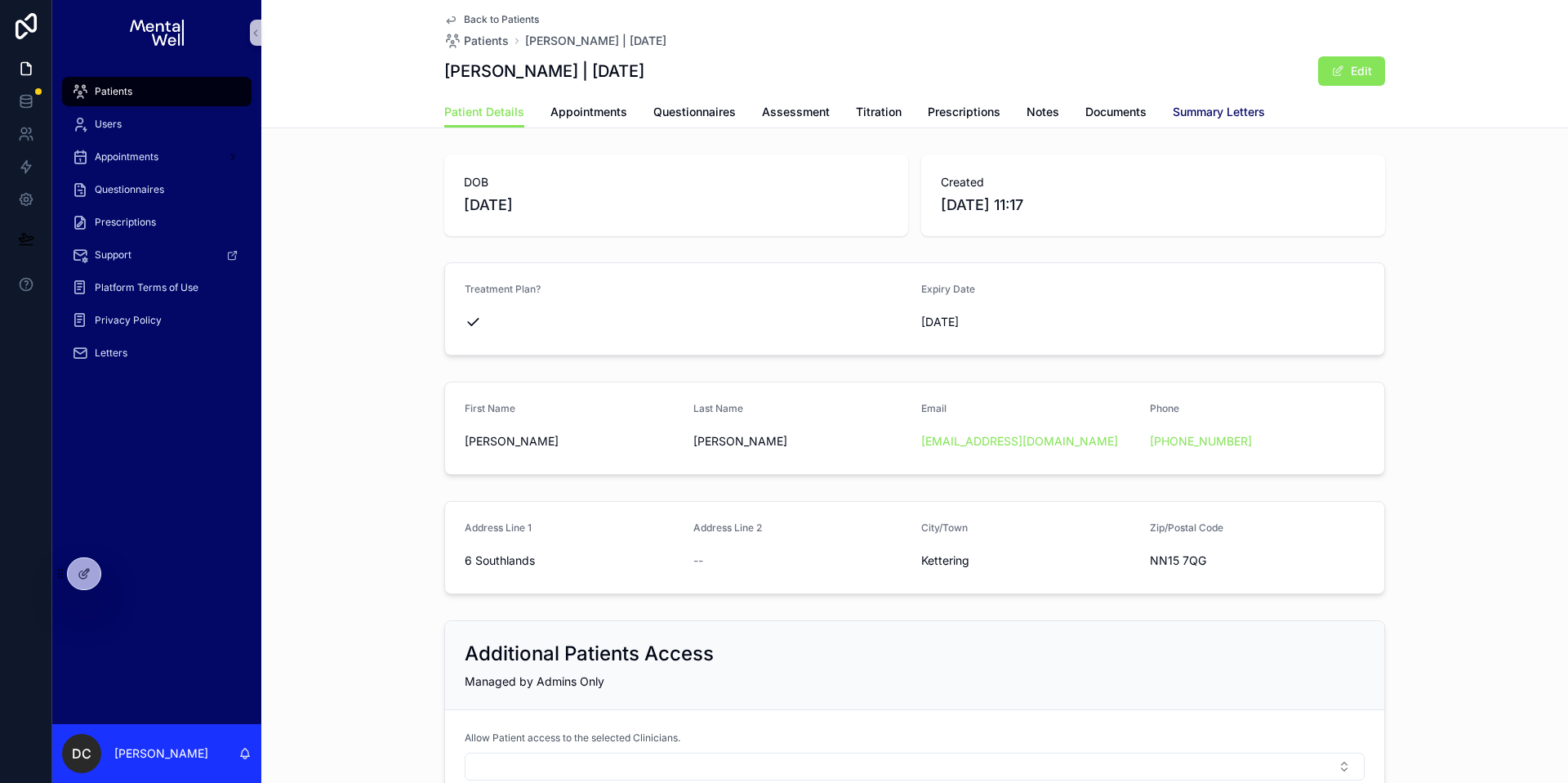
click at [1188, 118] on span "Summary Letters" at bounding box center [1219, 112] width 93 height 17
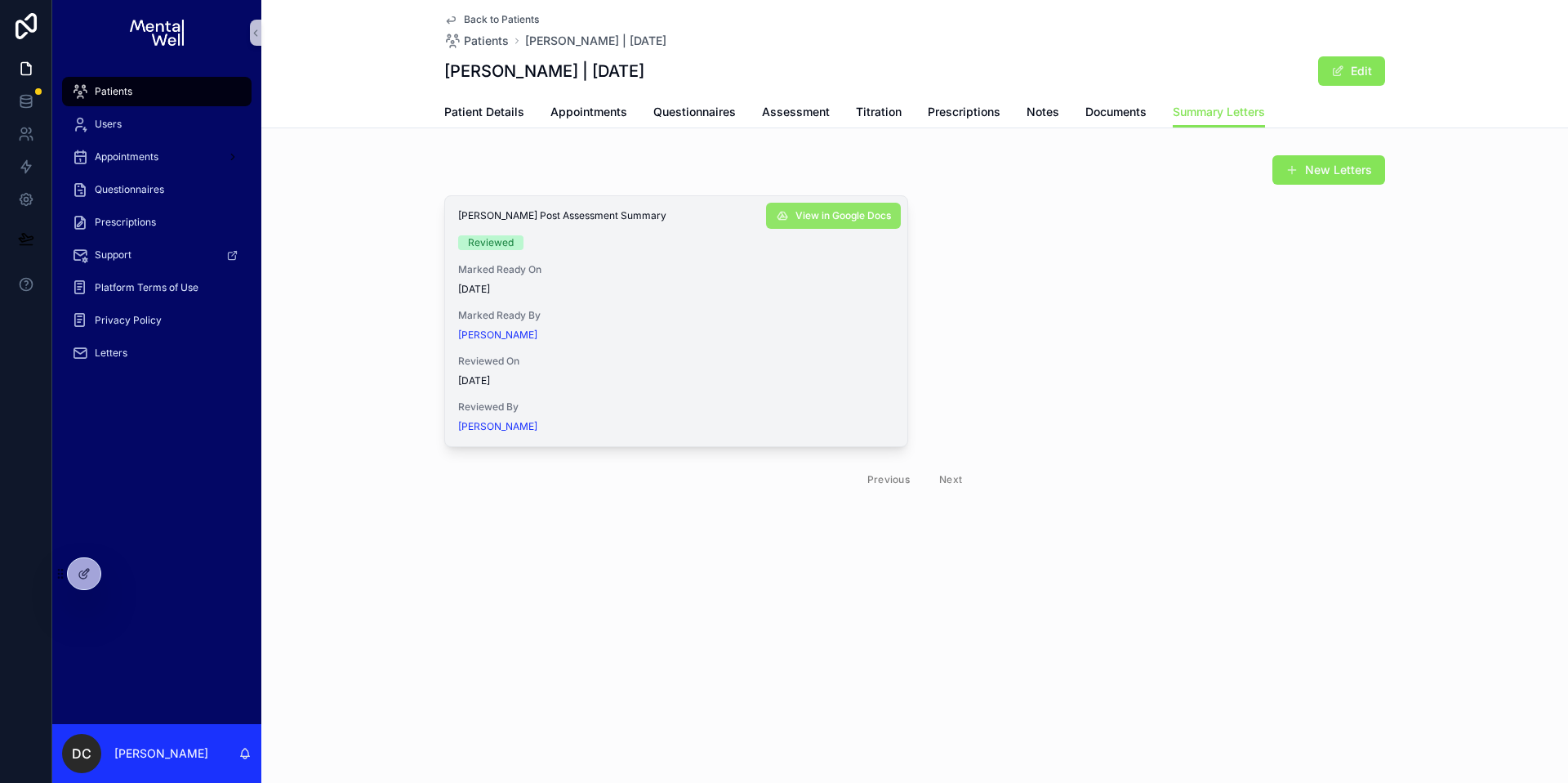
click at [781, 215] on icon "scrollable content" at bounding box center [783, 216] width 13 height 13
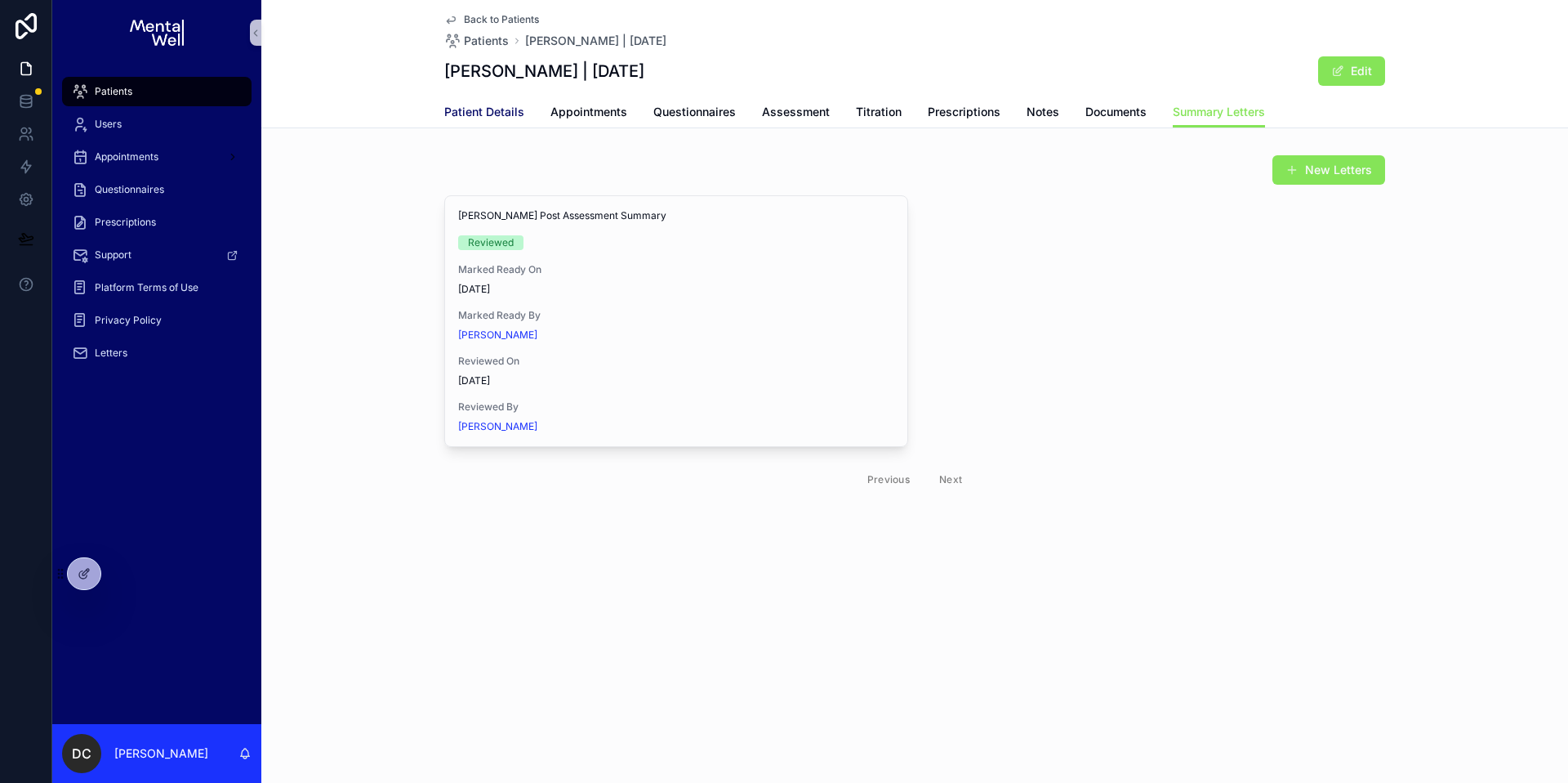
click at [506, 111] on span "Patient Details" at bounding box center [484, 112] width 80 height 17
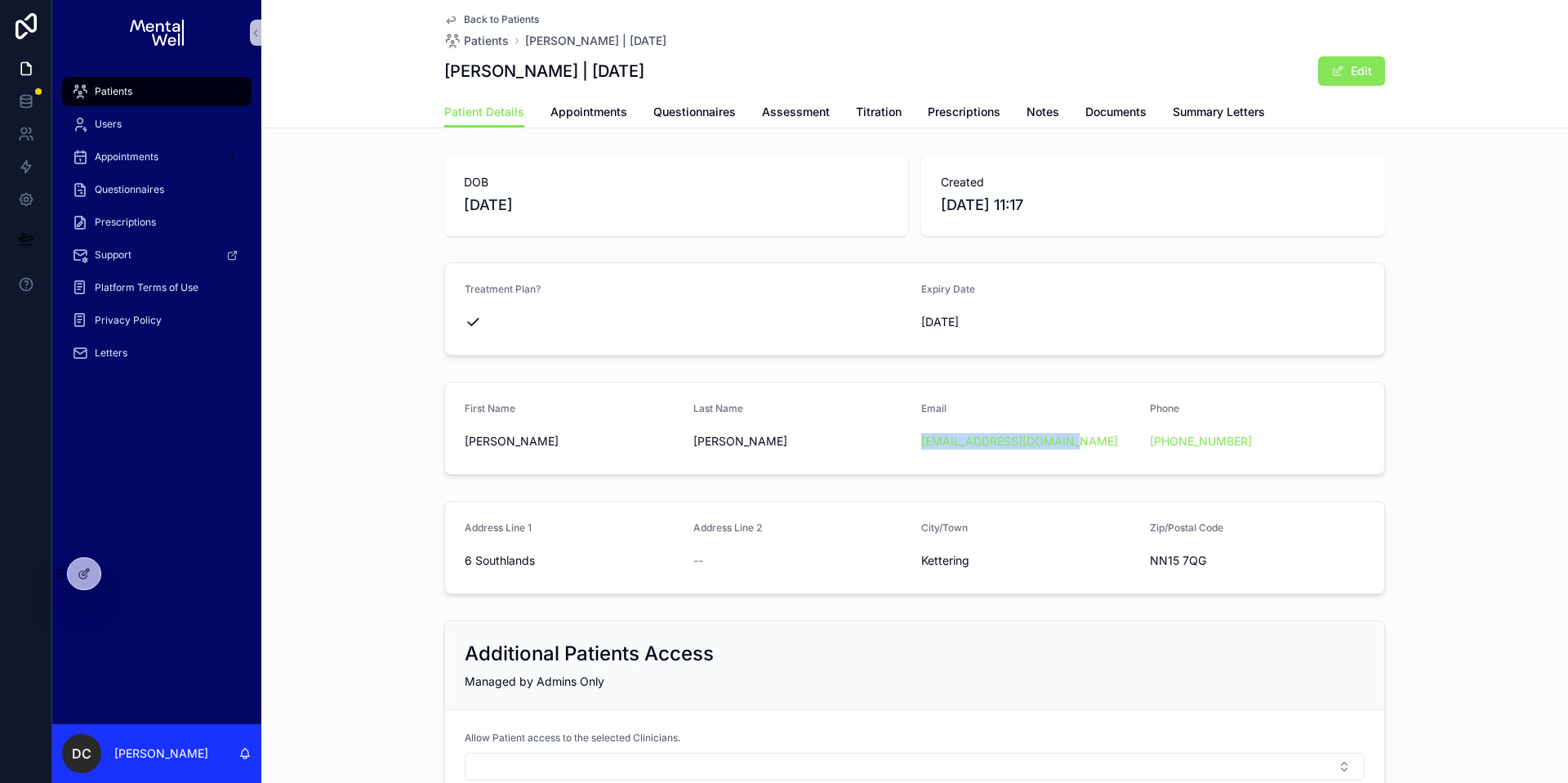
click at [158, 90] on div "Patients" at bounding box center [157, 92] width 169 height 26
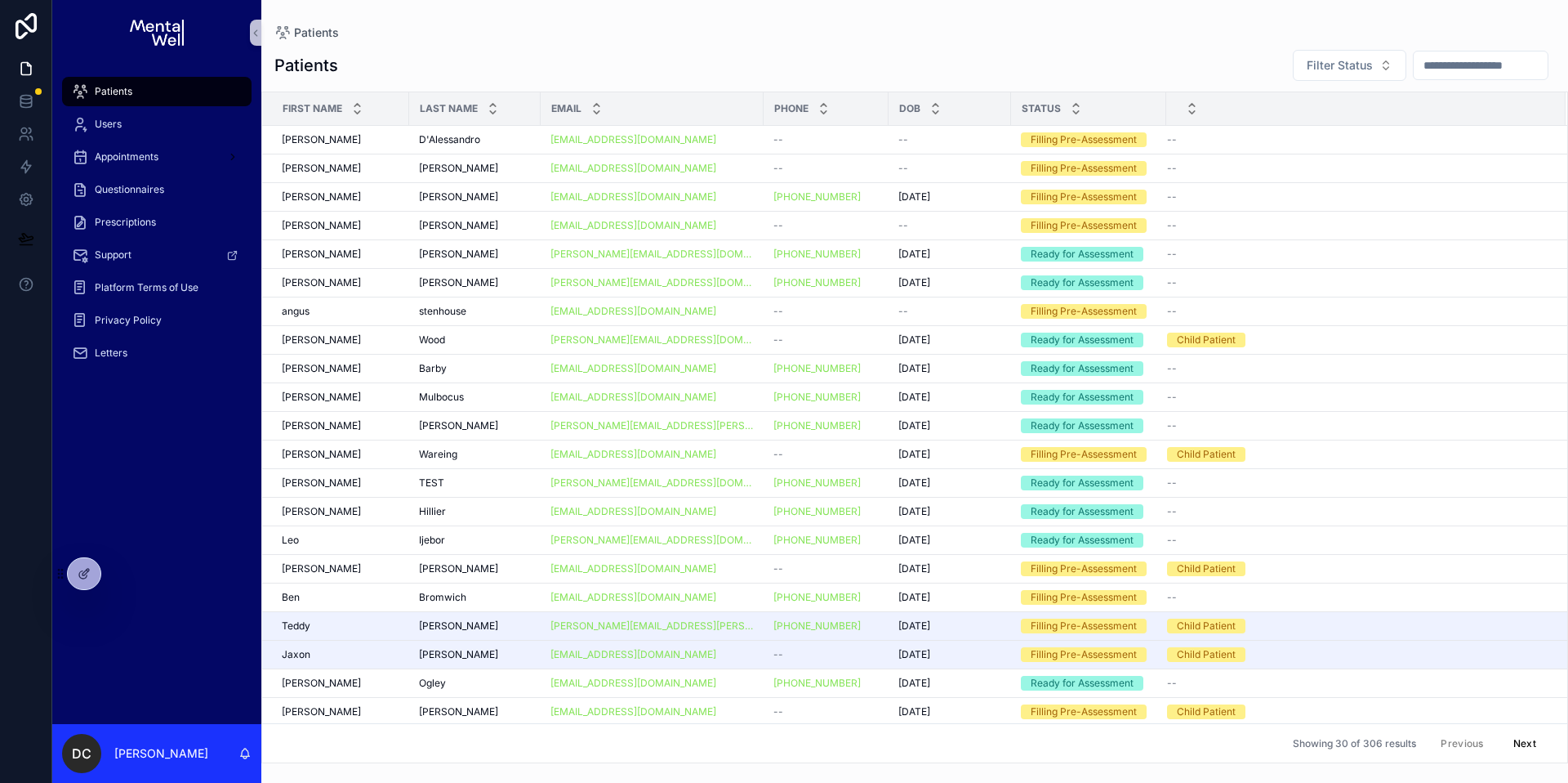
click at [1439, 70] on input "scrollable content" at bounding box center [1481, 65] width 134 height 23
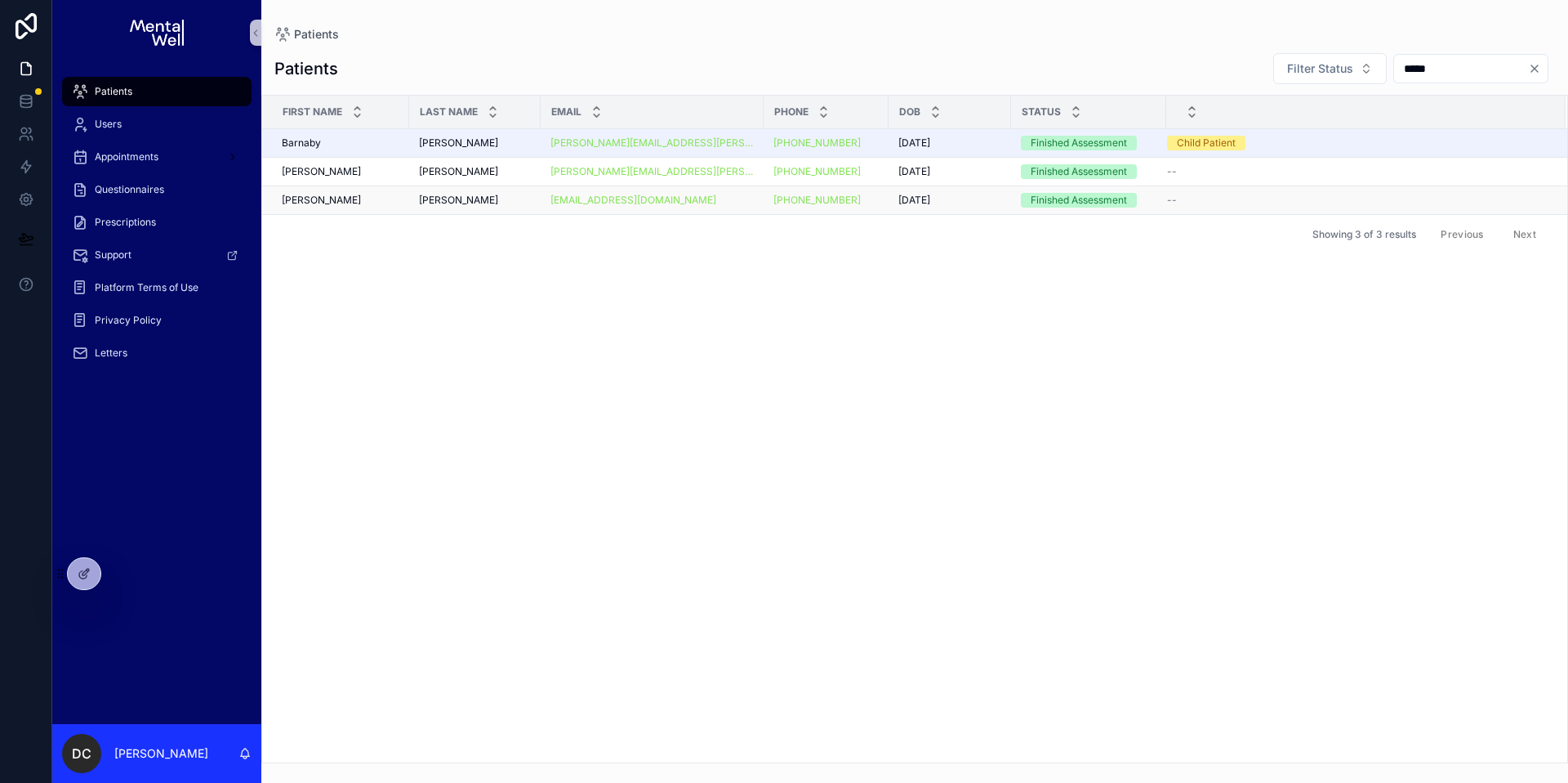
type input "*****"
click at [458, 197] on div "[PERSON_NAME]" at bounding box center [474, 200] width 112 height 13
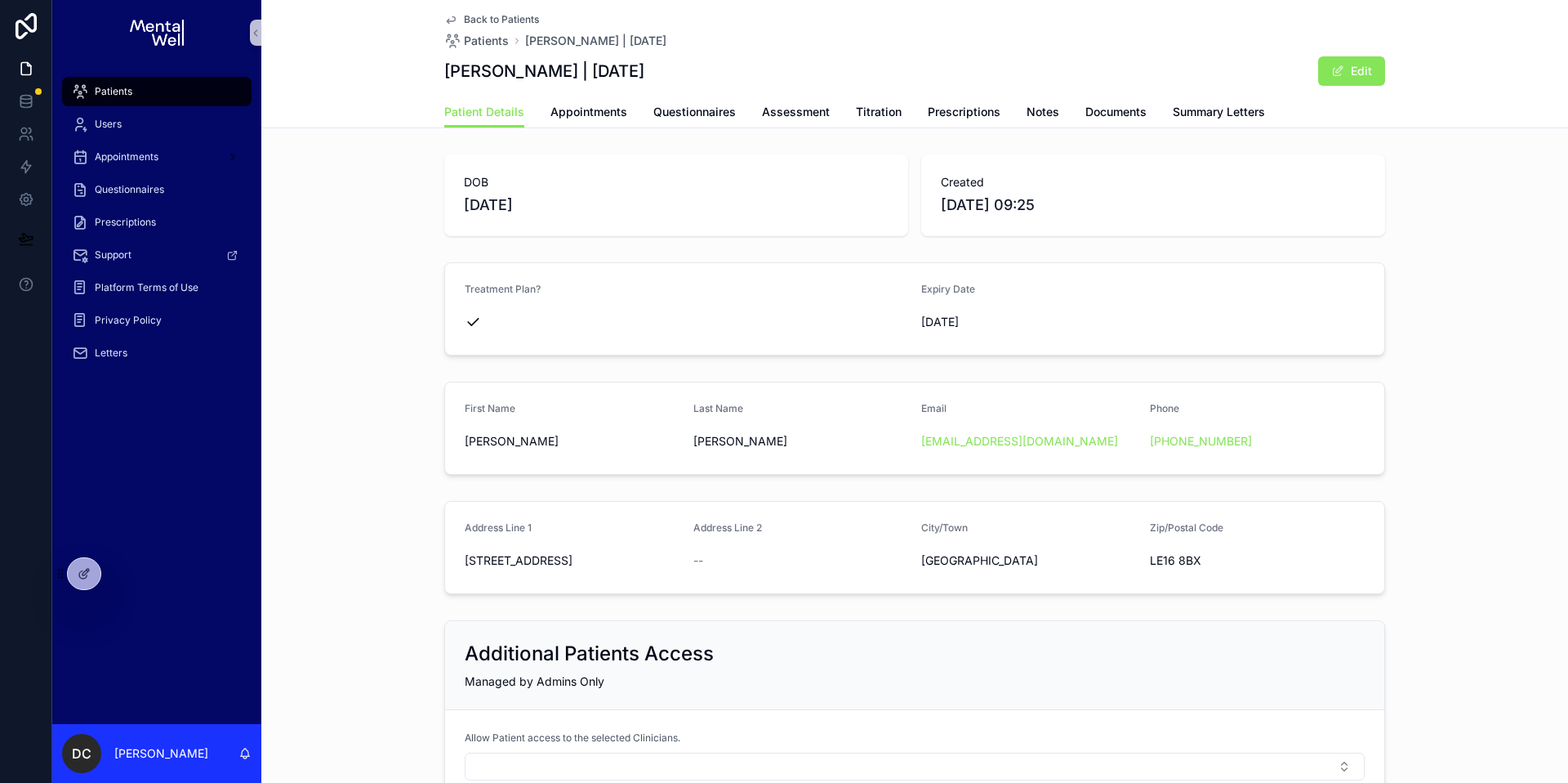
click at [1049, 119] on div "Patient Details Appointments Questionnaires Assessment Titration Prescriptions …" at bounding box center [915, 112] width 941 height 32
click at [1047, 117] on span "Notes" at bounding box center [1043, 112] width 32 height 17
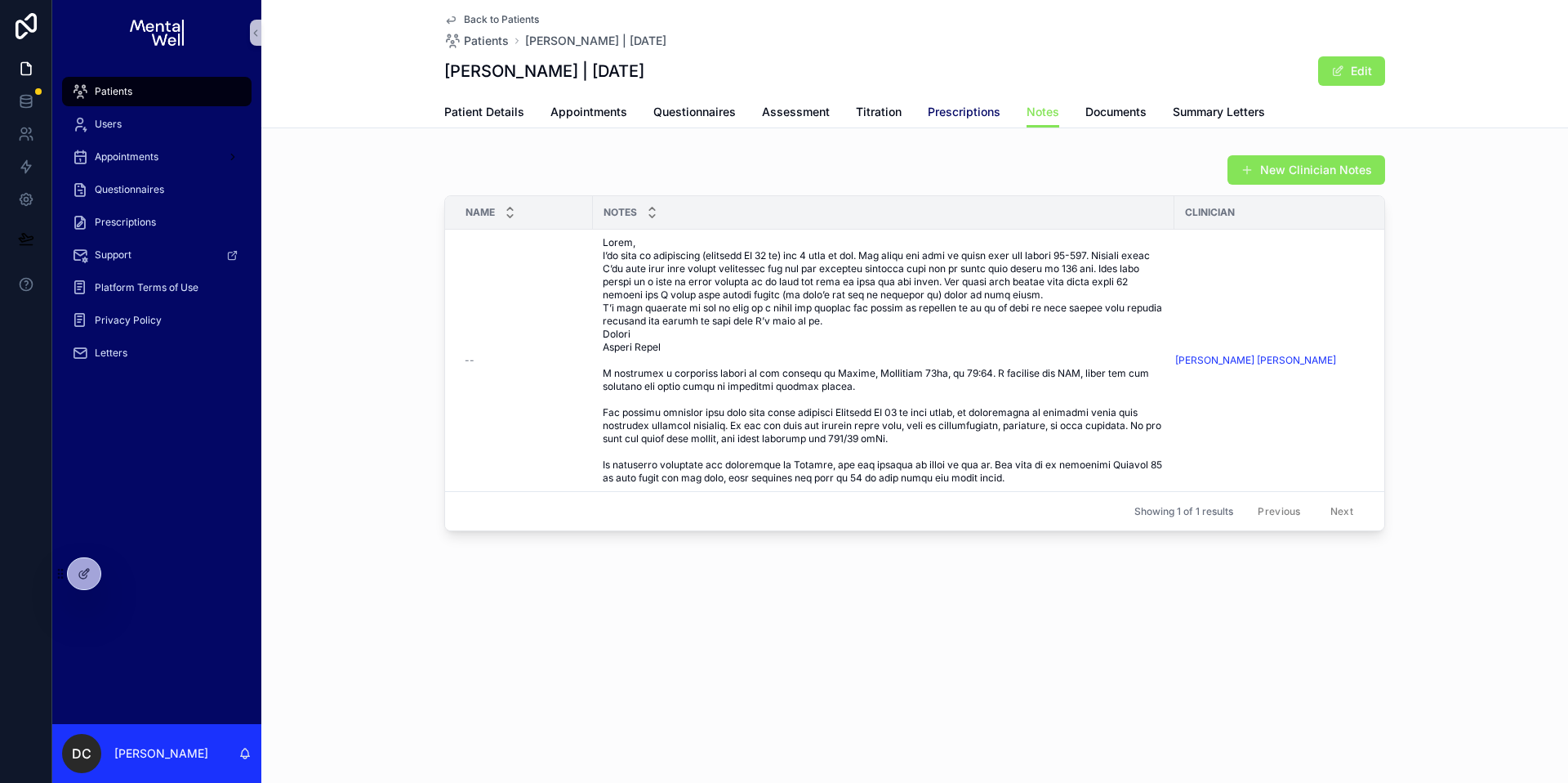
click at [992, 113] on span "Prescriptions" at bounding box center [964, 112] width 72 height 17
click at [107, 85] on span "Patients" at bounding box center [113, 92] width 38 height 13
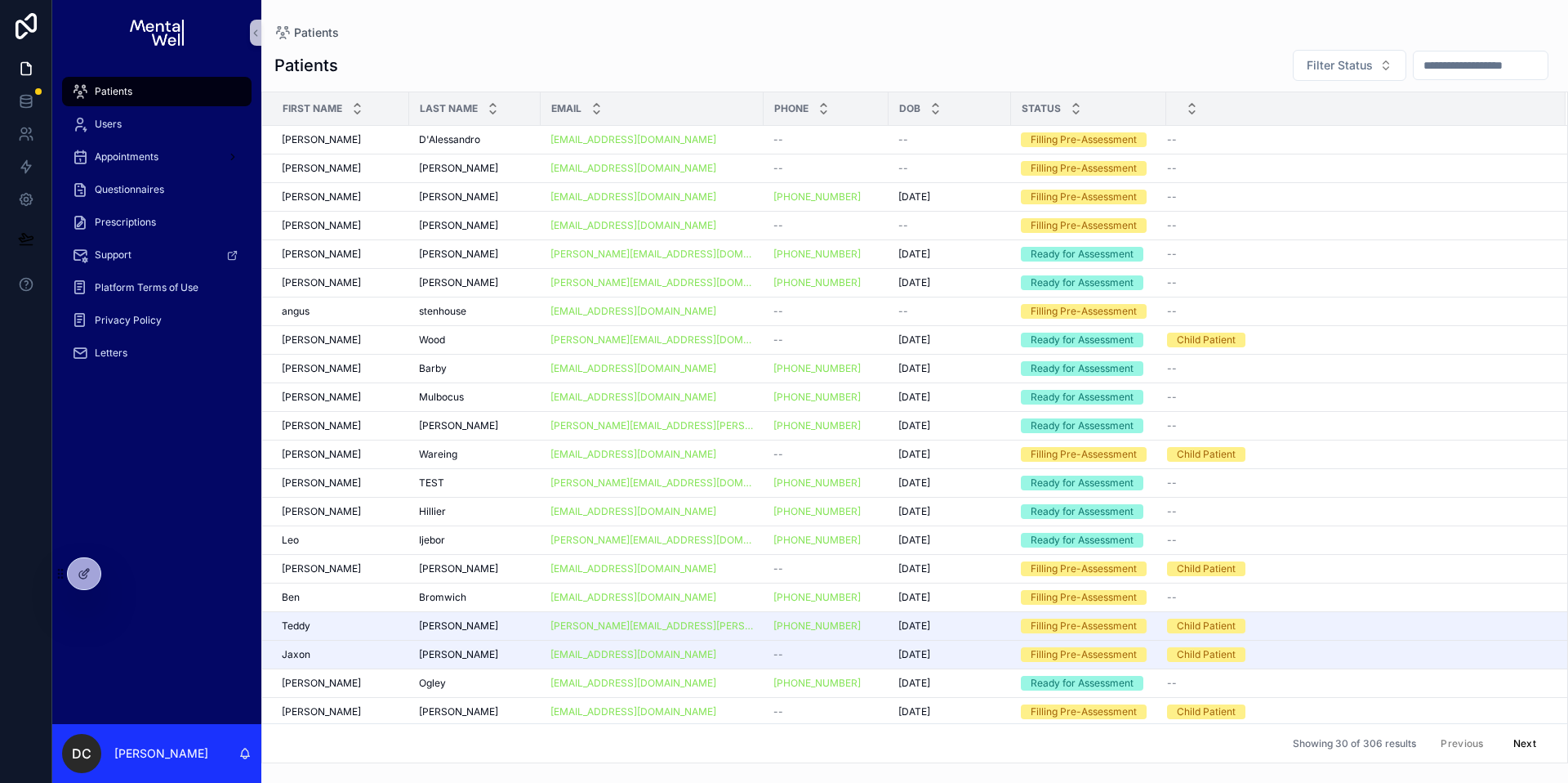
click at [1414, 72] on input "scrollable content" at bounding box center [1481, 65] width 134 height 23
type input "****"
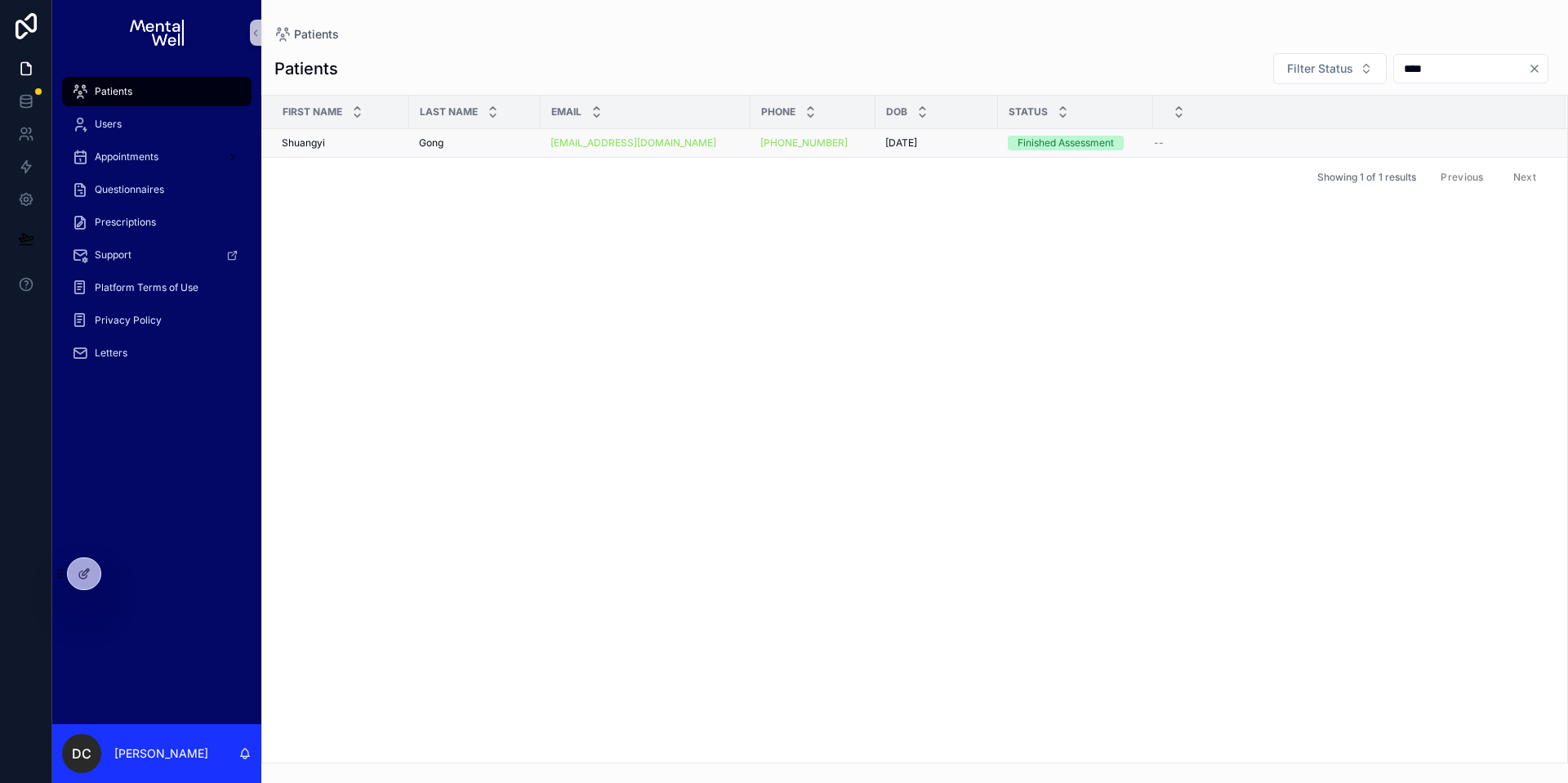
click at [508, 144] on div "[PERSON_NAME]" at bounding box center [474, 143] width 112 height 13
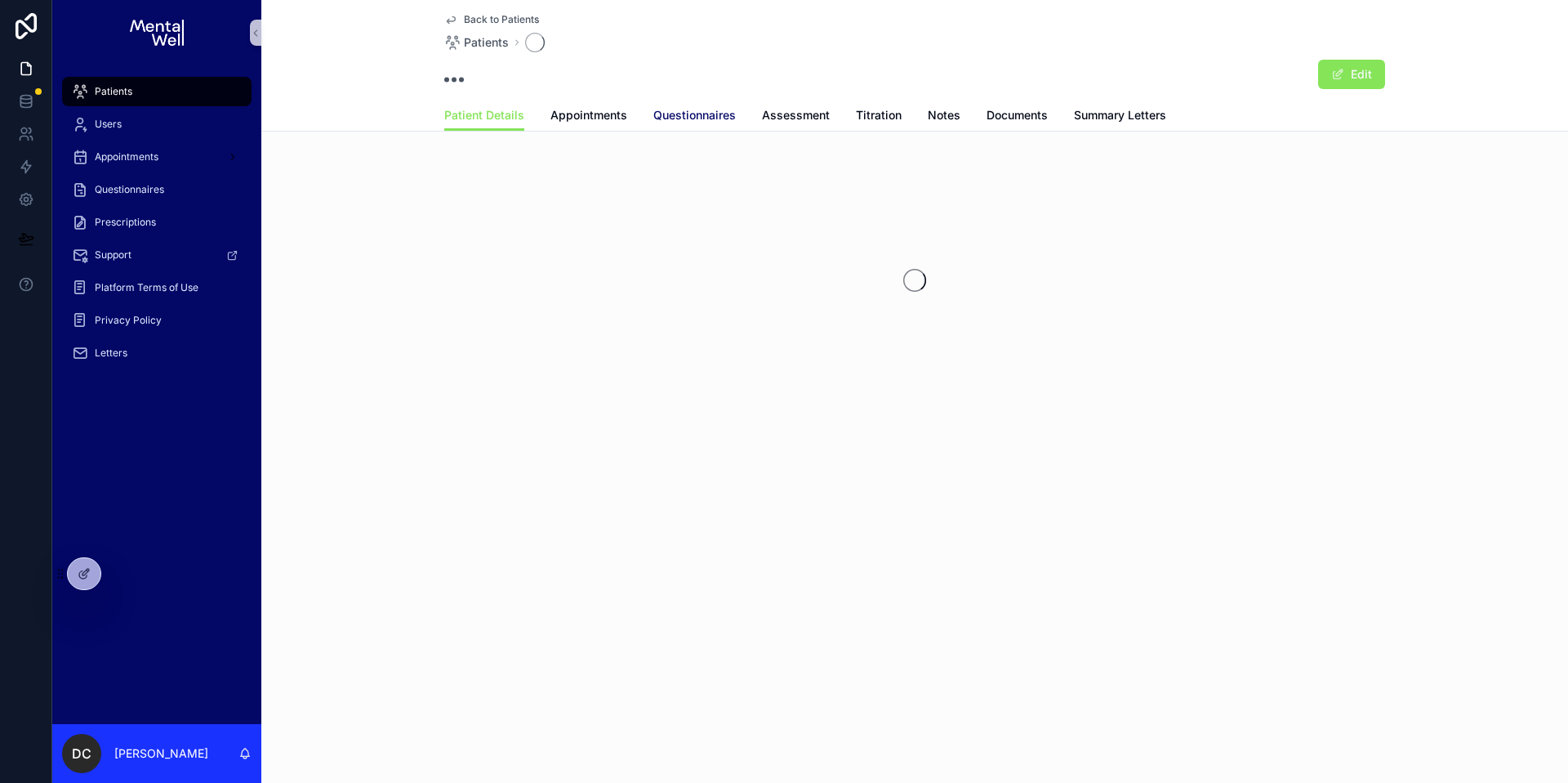
click at [661, 114] on span "Questionnaires" at bounding box center [694, 116] width 82 height 17
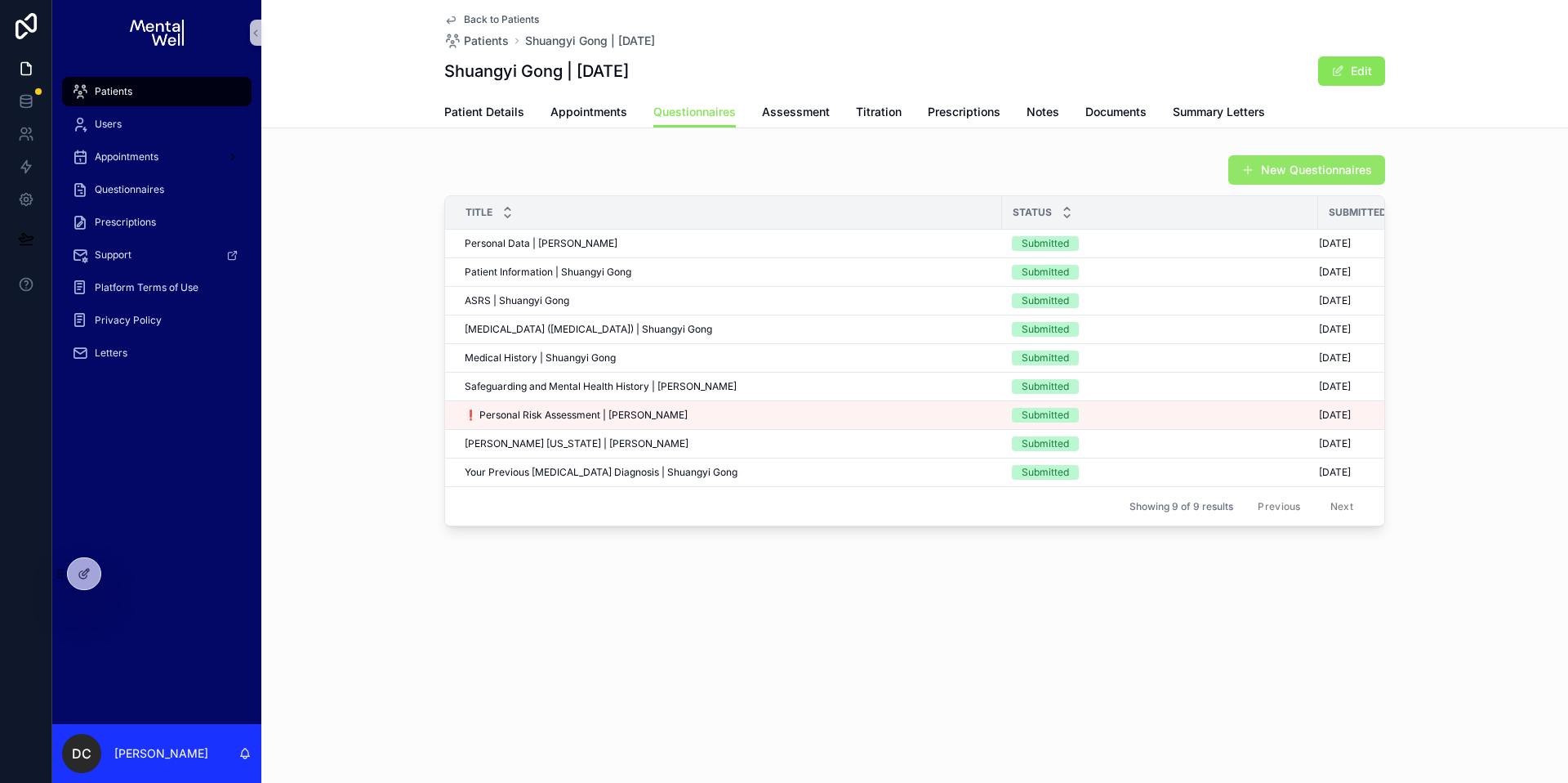
click at [1242, 166] on span "scrollable content" at bounding box center [1248, 170] width 13 height 13
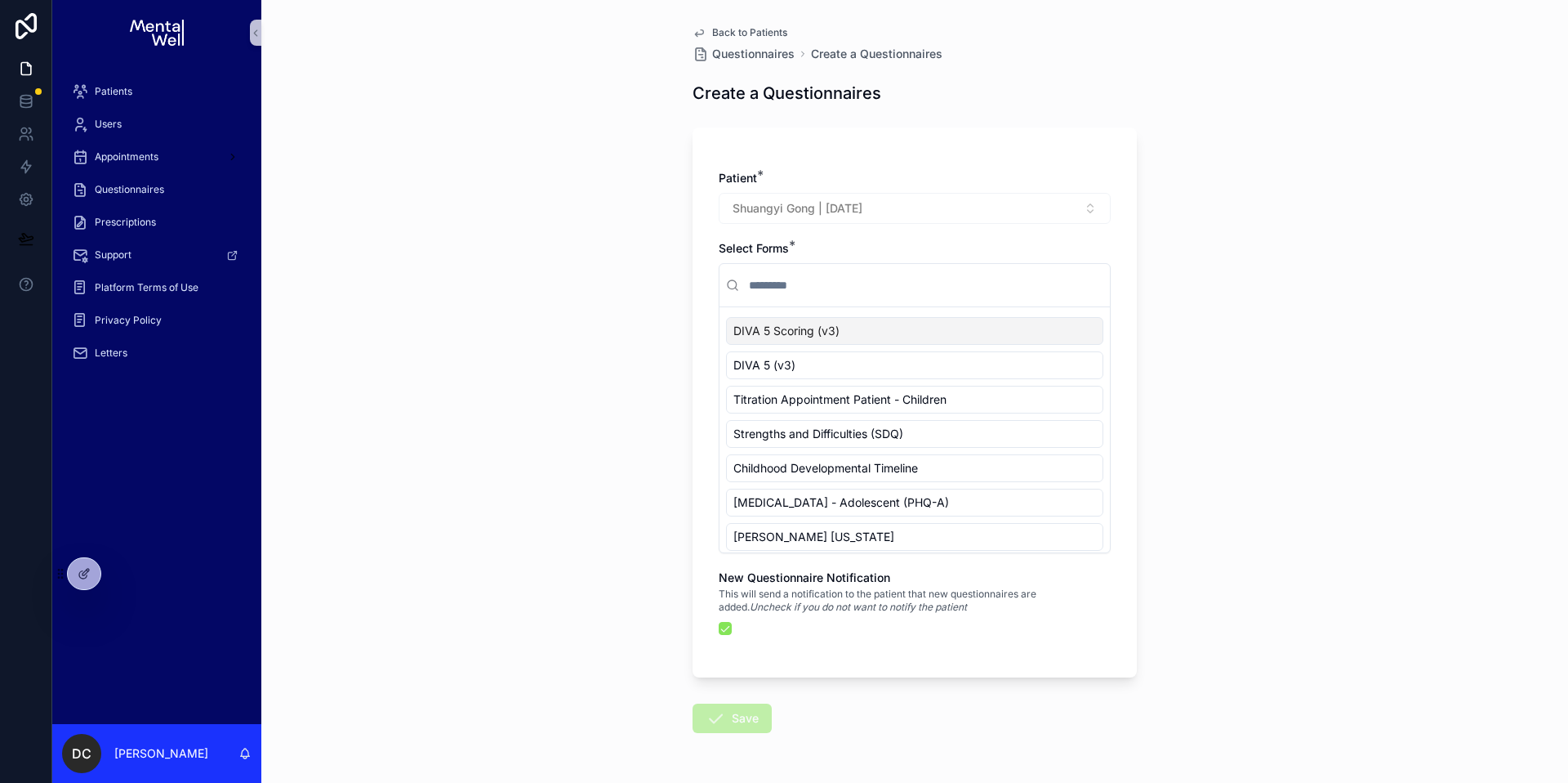
click at [801, 293] on input "scrollable content" at bounding box center [924, 285] width 358 height 30
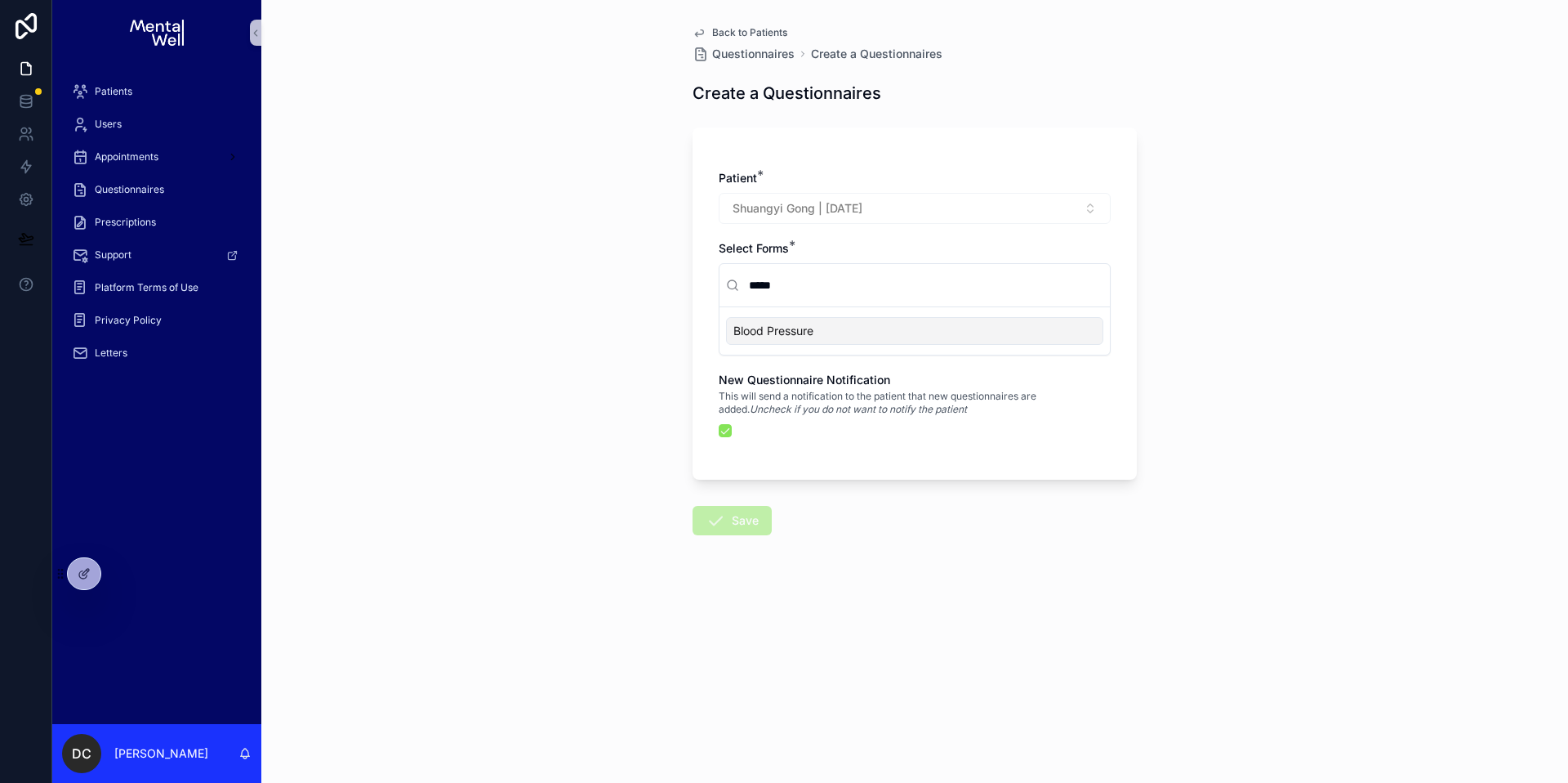
type input "*****"
click at [790, 329] on span "Blood Pressure" at bounding box center [773, 331] width 80 height 17
click at [725, 435] on button "scrollable content" at bounding box center [725, 431] width 13 height 13
click at [734, 511] on button "Save" at bounding box center [733, 521] width 80 height 30
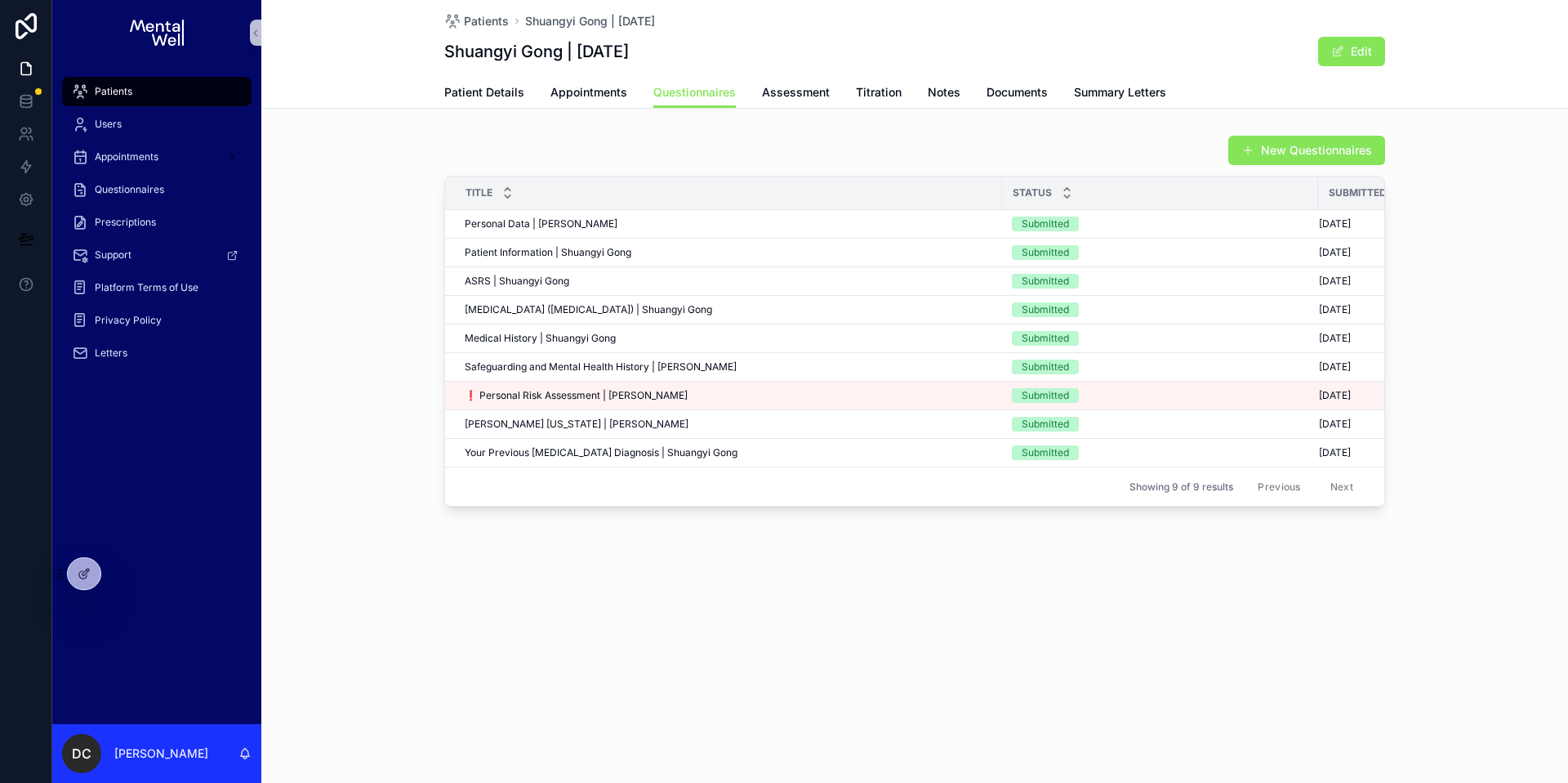
click at [374, 82] on div "Patient Details Appointments Questionnaires Assessment Titration Notes Document…" at bounding box center [915, 93] width 1287 height 32
click at [301, 125] on div "Patients Shuangyi Gong | [DATE] Shuangyi Gong | [DATE] Edit Questionnaires Pati…" at bounding box center [914, 309] width 1307 height 618
click at [144, 90] on div "Patients" at bounding box center [157, 92] width 169 height 26
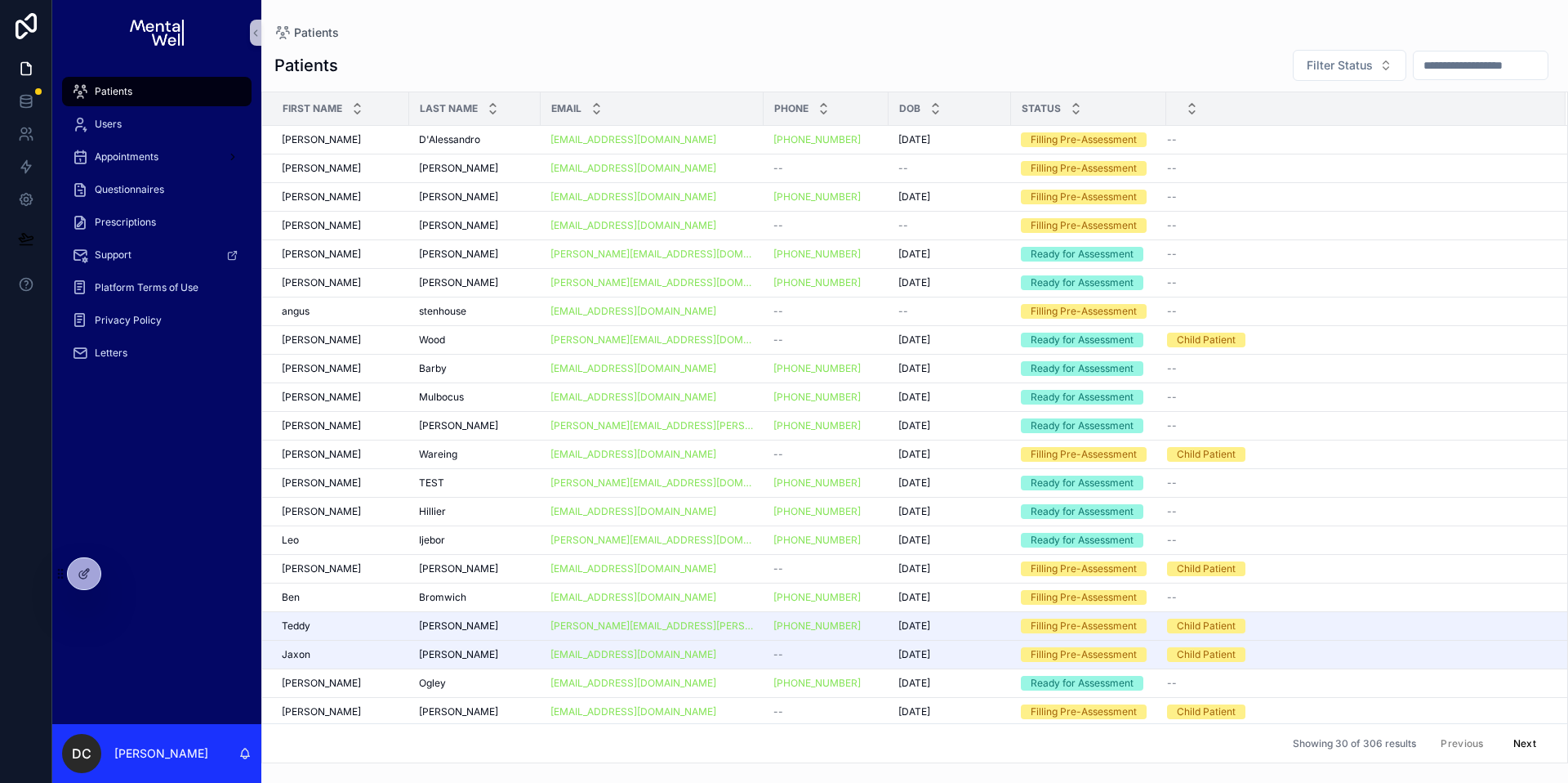
click at [1463, 66] on input "scrollable content" at bounding box center [1481, 65] width 134 height 23
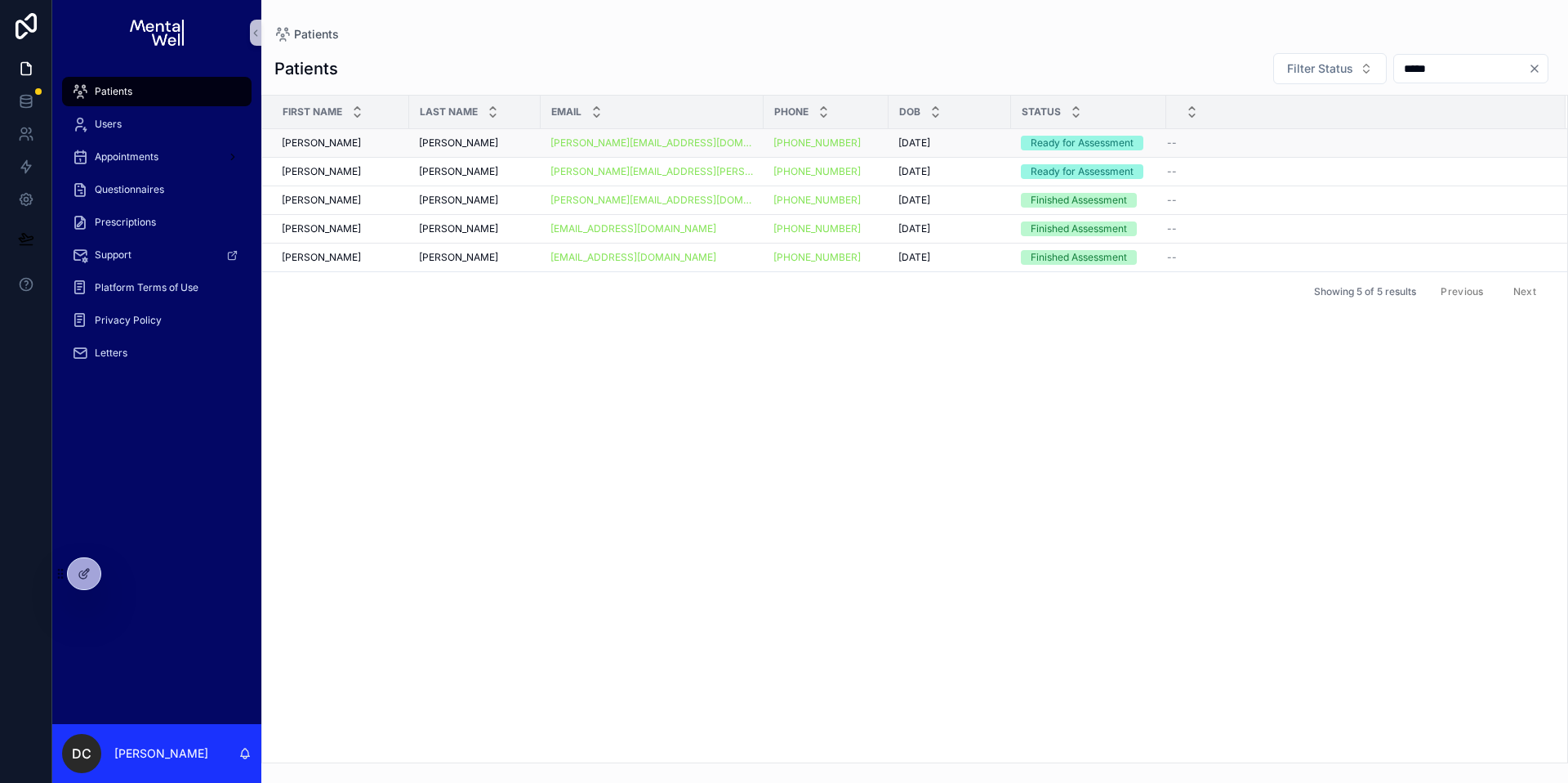
type input "*****"
click at [416, 140] on td "[PERSON_NAME] [PERSON_NAME]" at bounding box center [475, 143] width 132 height 29
click at [411, 140] on td "[PERSON_NAME] [PERSON_NAME]" at bounding box center [475, 143] width 132 height 29
click at [396, 145] on div "[PERSON_NAME] [PERSON_NAME]" at bounding box center [340, 143] width 118 height 13
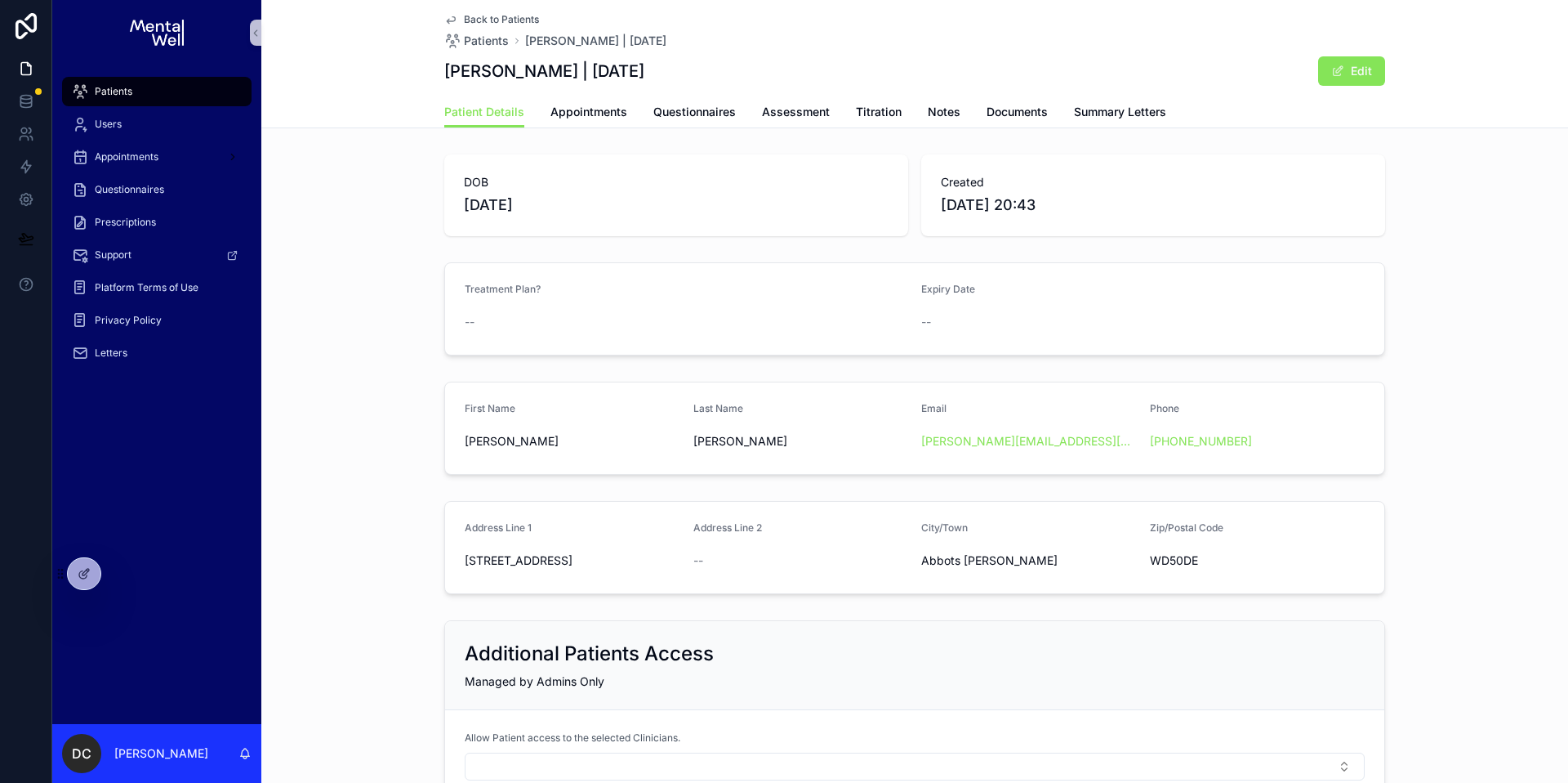
click at [168, 91] on div "Patients" at bounding box center [157, 92] width 169 height 26
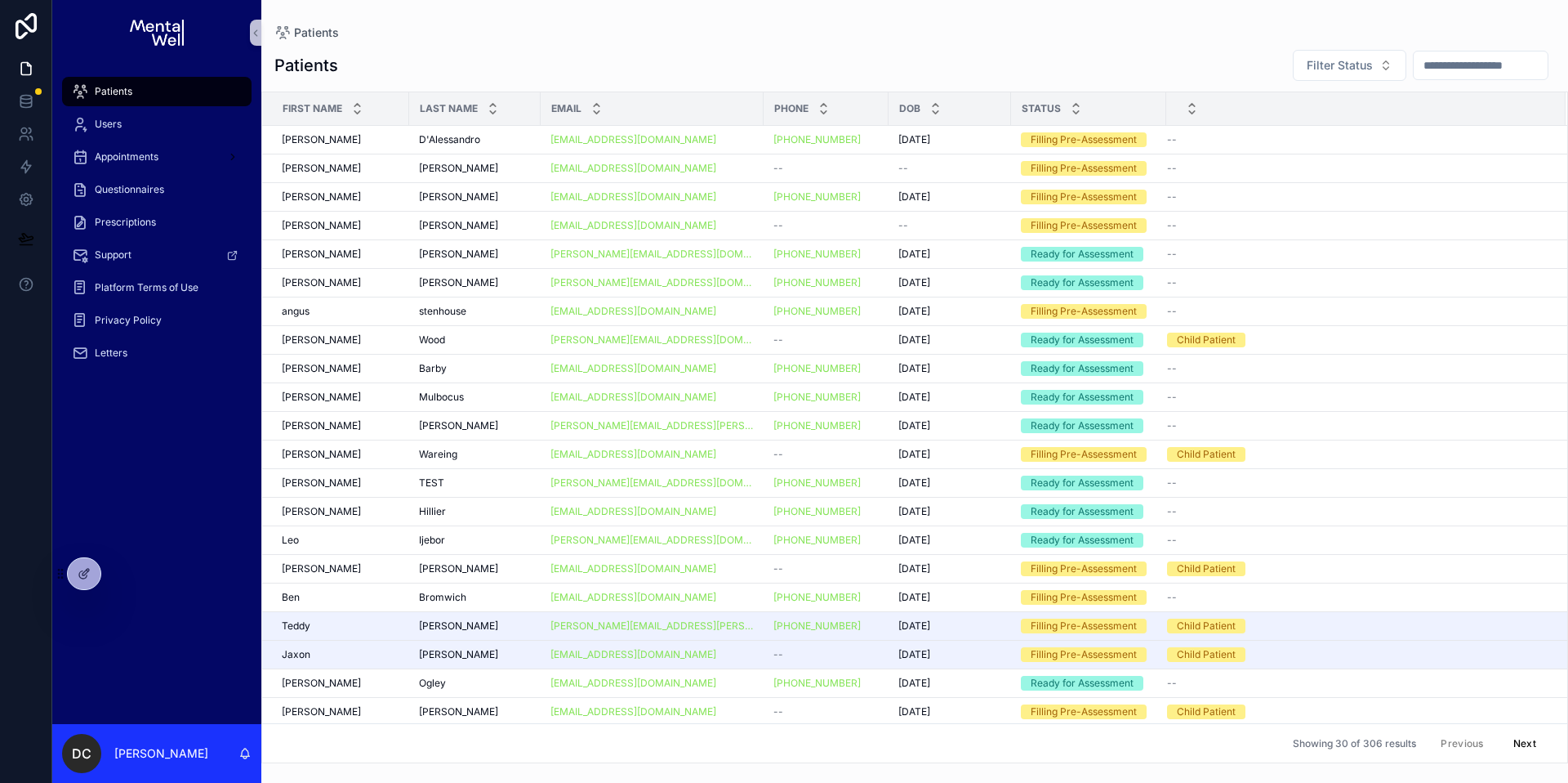
click at [1491, 61] on input "scrollable content" at bounding box center [1481, 65] width 134 height 23
type input "****"
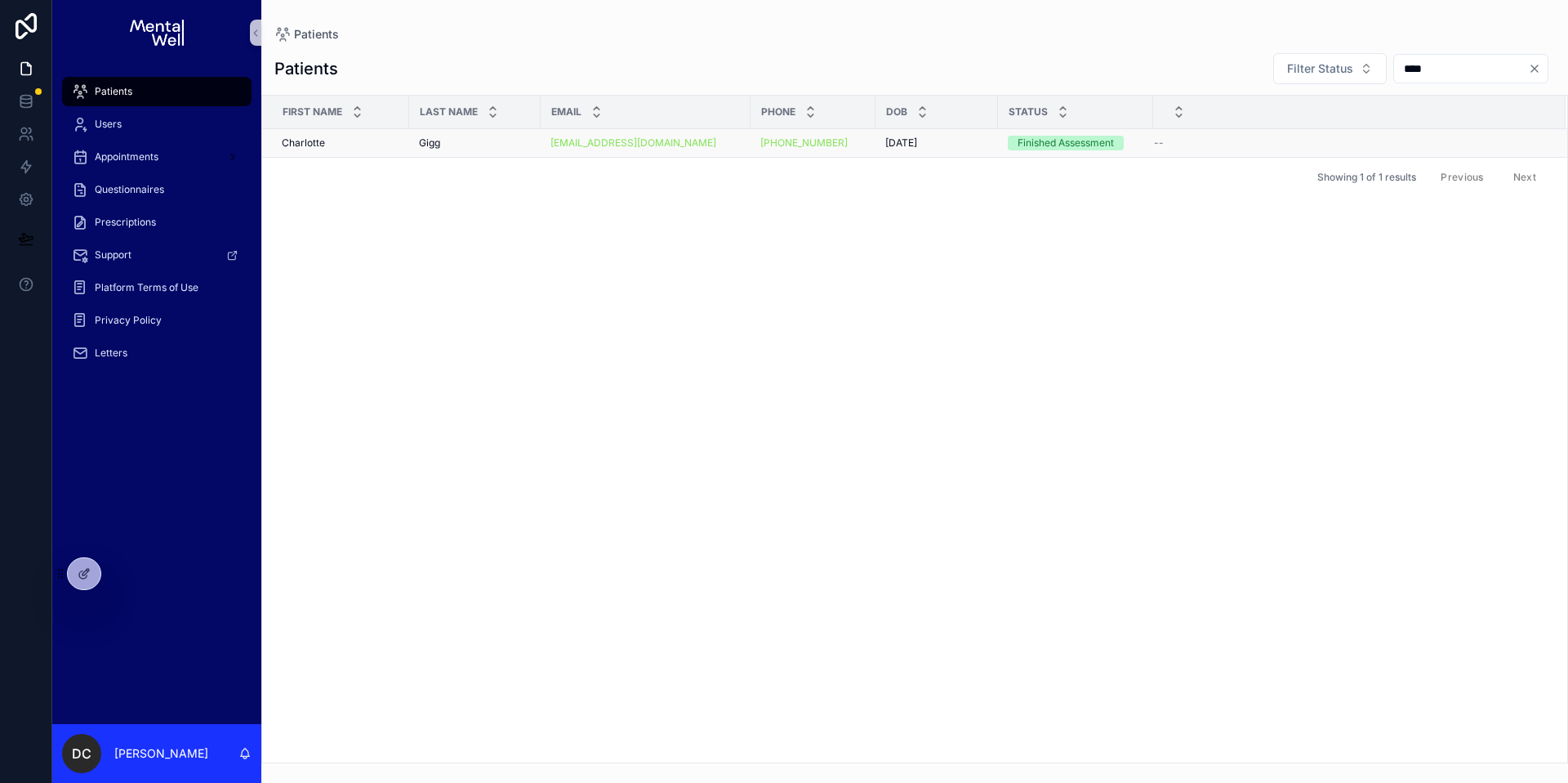
click at [474, 138] on div "Gigg Gigg" at bounding box center [474, 143] width 112 height 13
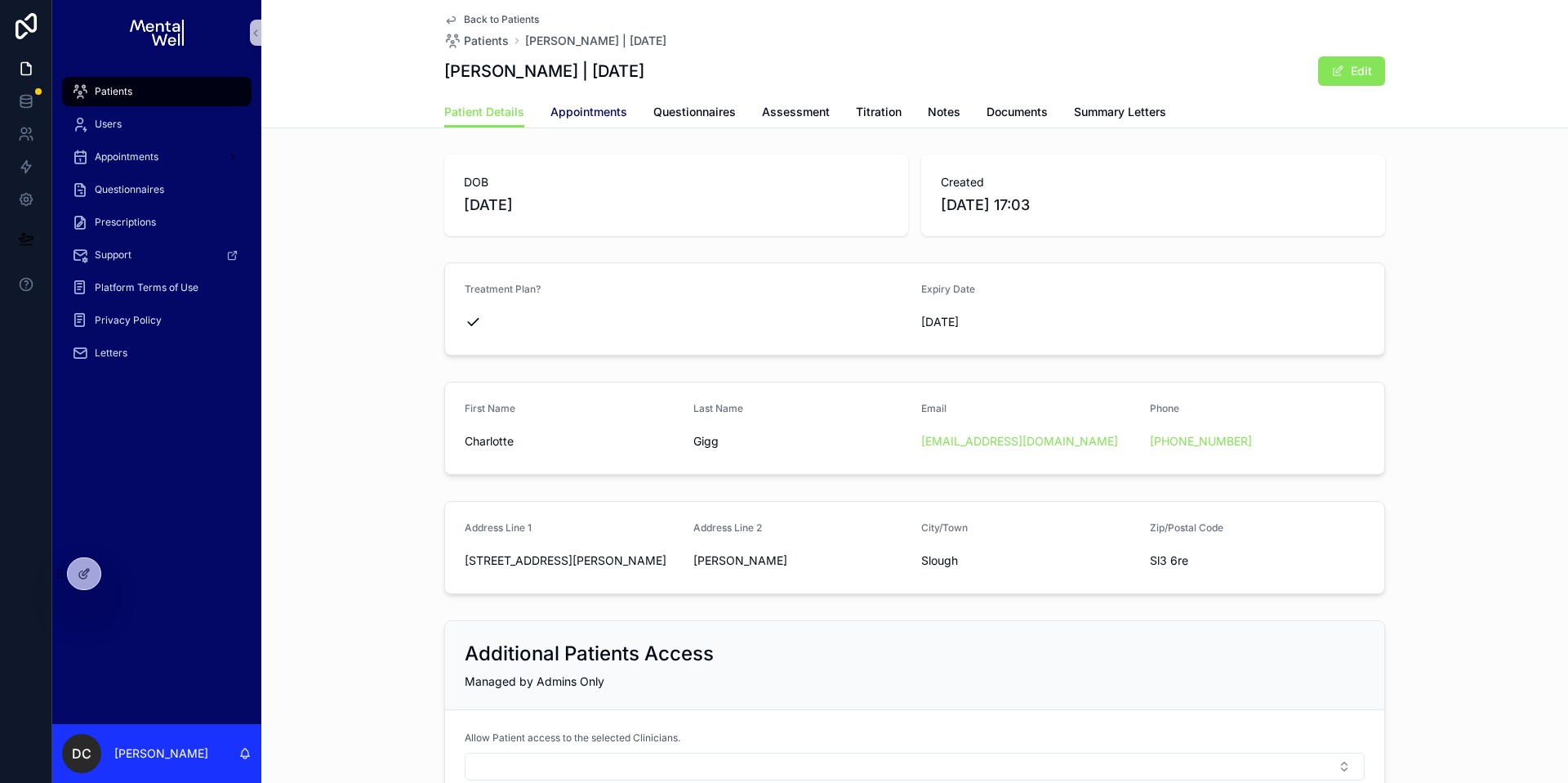
click at [593, 107] on span "Appointments" at bounding box center [588, 112] width 77 height 17
click at [178, 82] on div "Patients" at bounding box center [157, 92] width 169 height 26
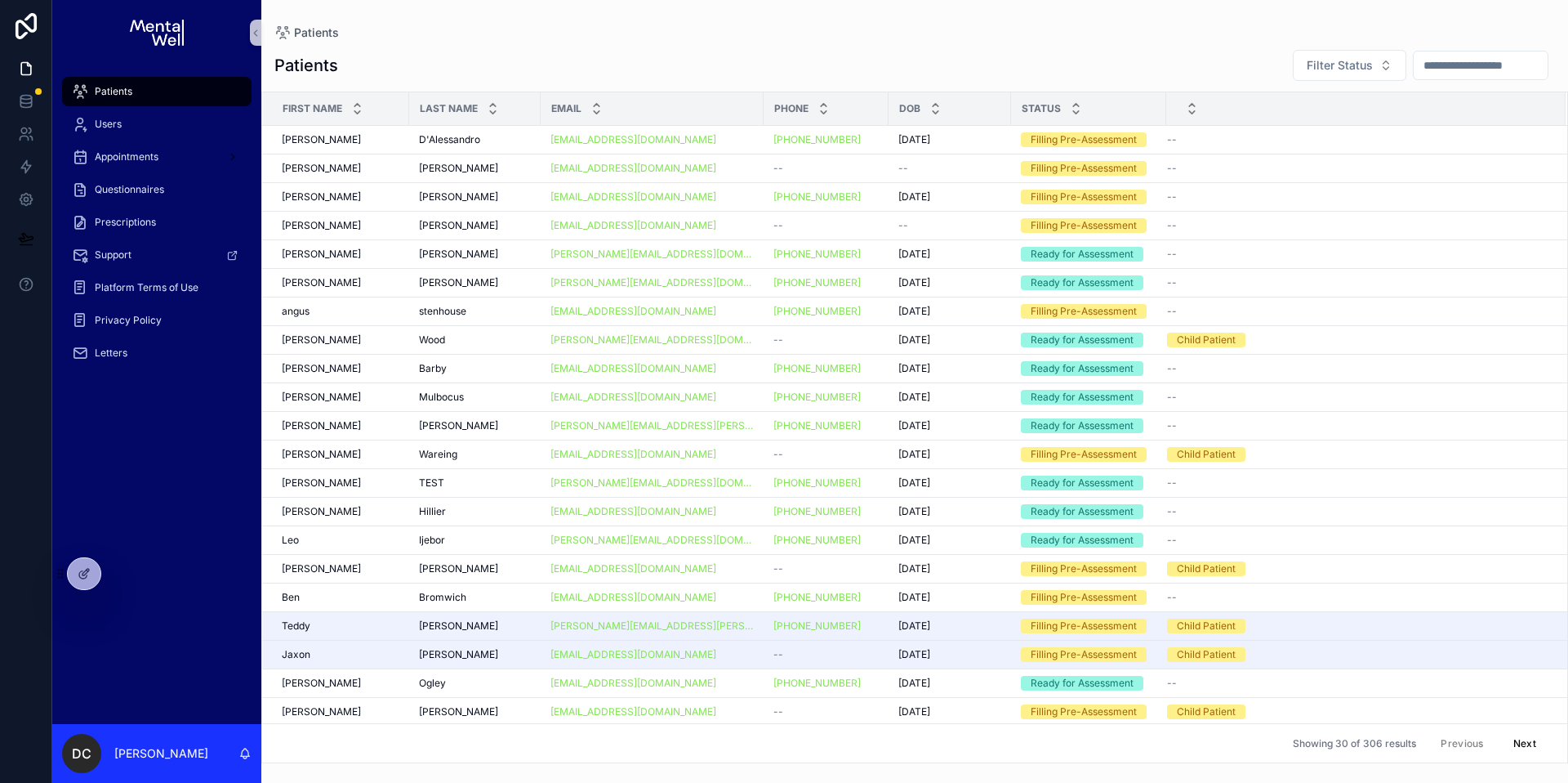
click at [1421, 58] on input "scrollable content" at bounding box center [1481, 65] width 134 height 23
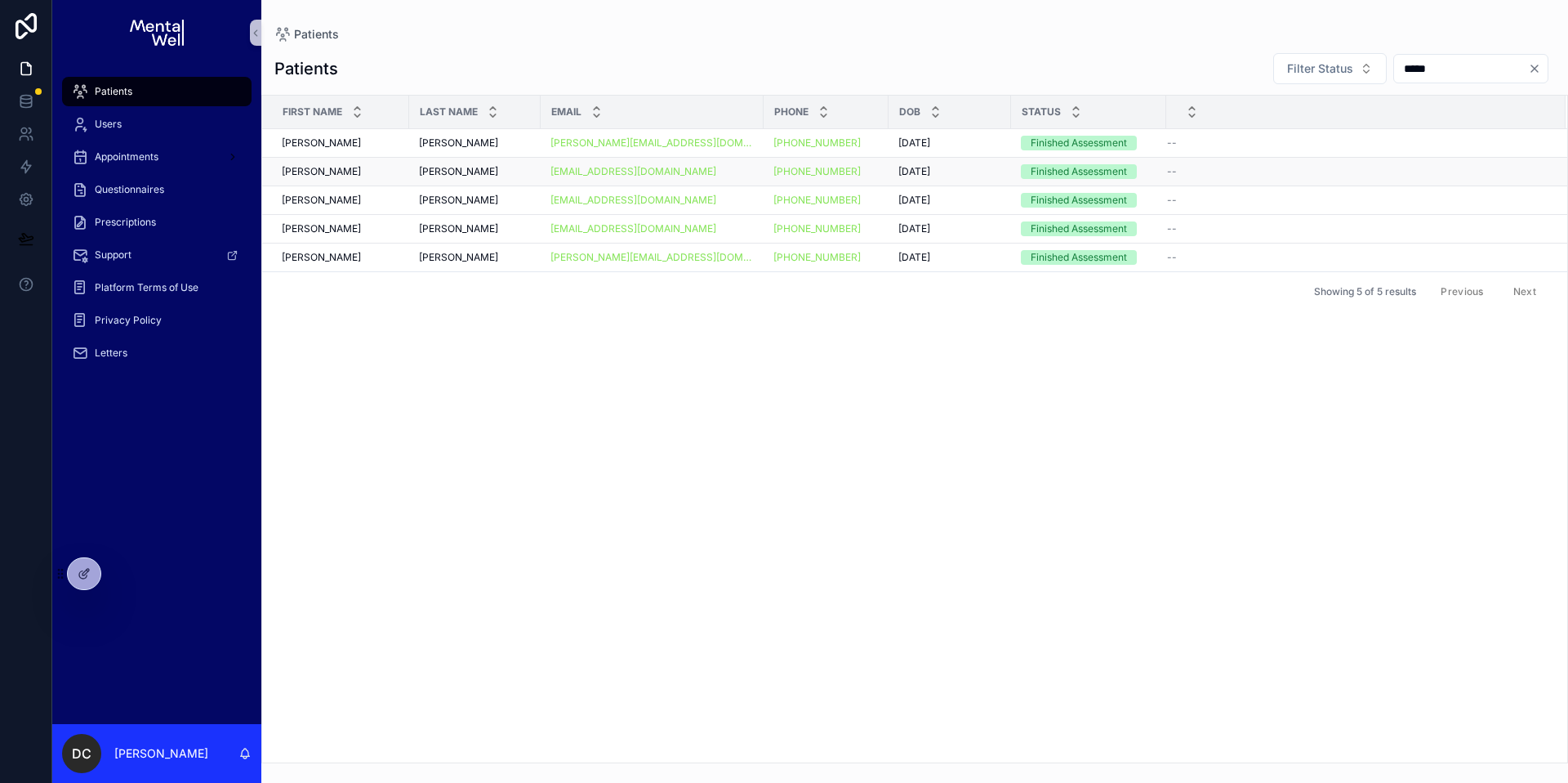
type input "*****"
click at [383, 175] on div "[PERSON_NAME]" at bounding box center [340, 171] width 118 height 13
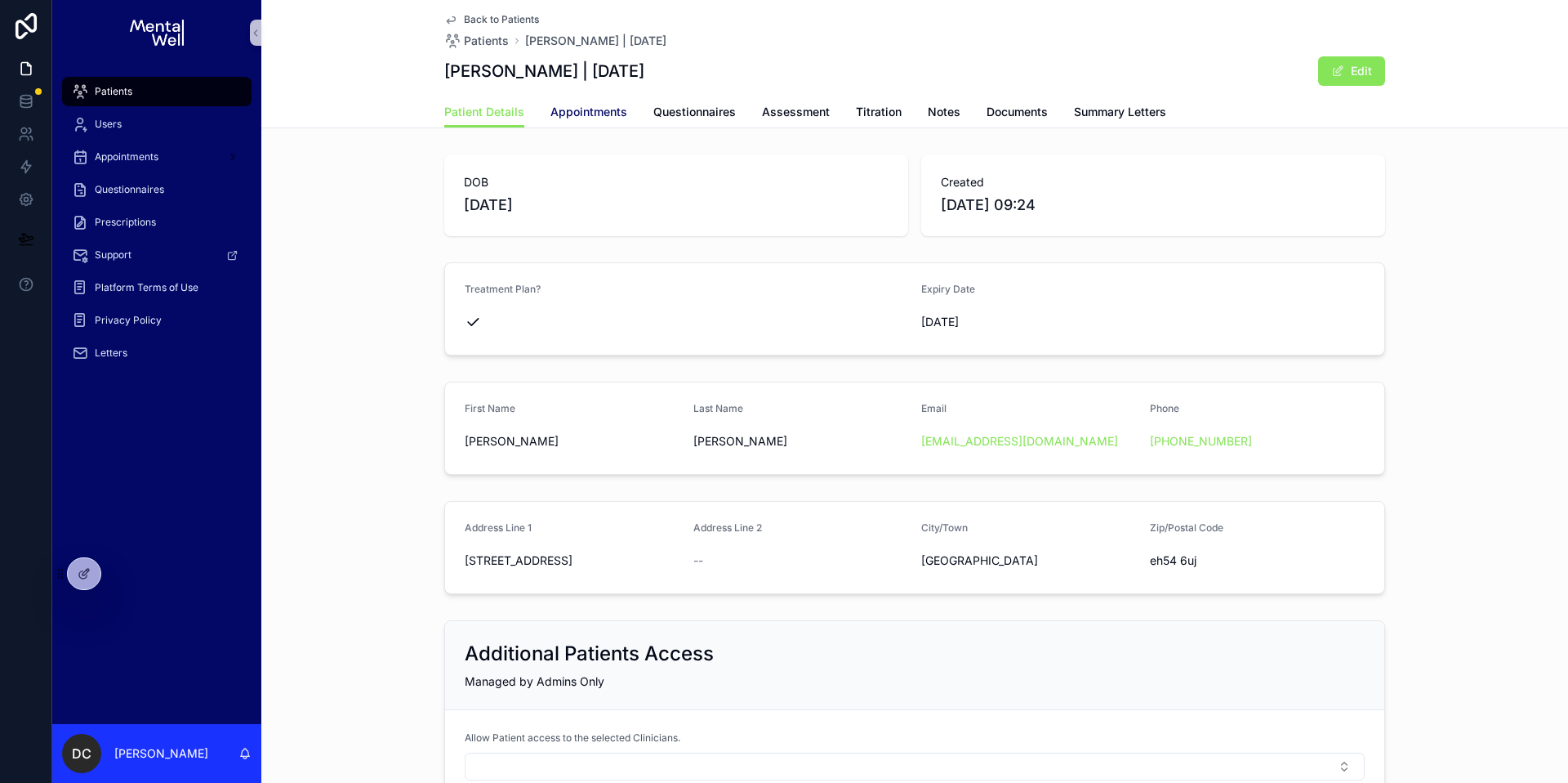
click at [610, 115] on span "Appointments" at bounding box center [588, 112] width 77 height 17
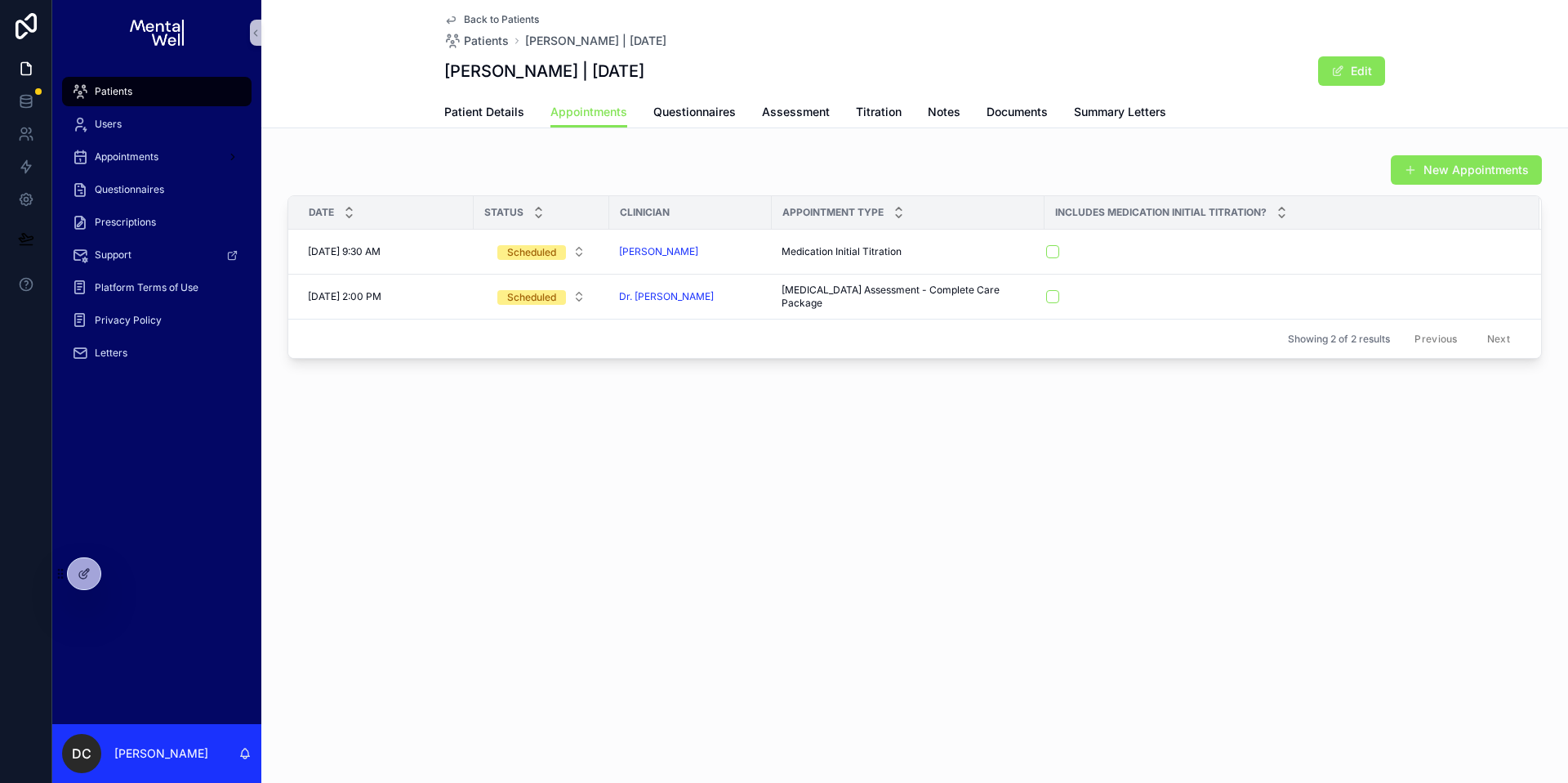
click at [178, 92] on div "Patients" at bounding box center [157, 92] width 169 height 26
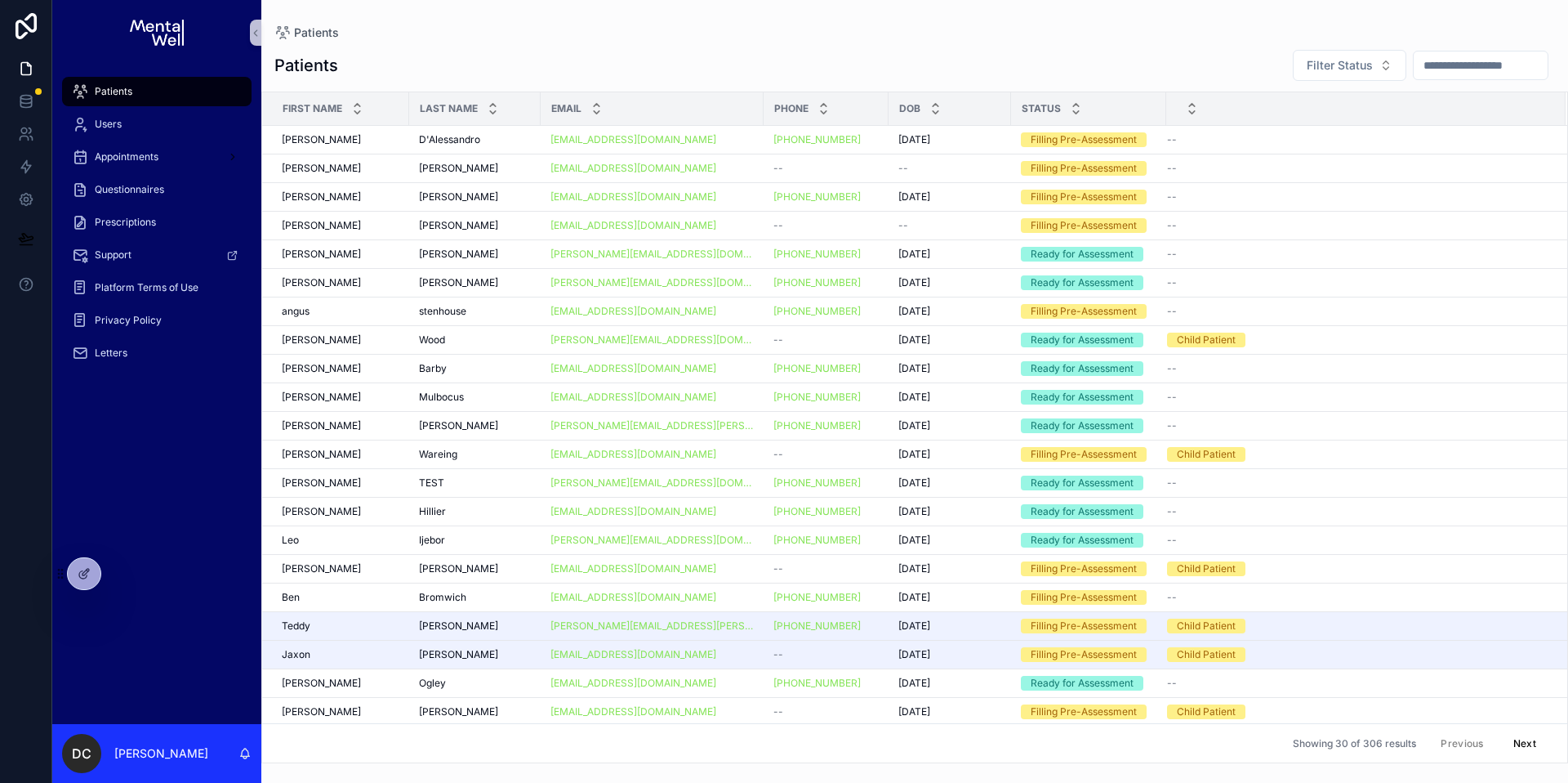
click at [1491, 69] on input "scrollable content" at bounding box center [1481, 65] width 134 height 23
type input "*****"
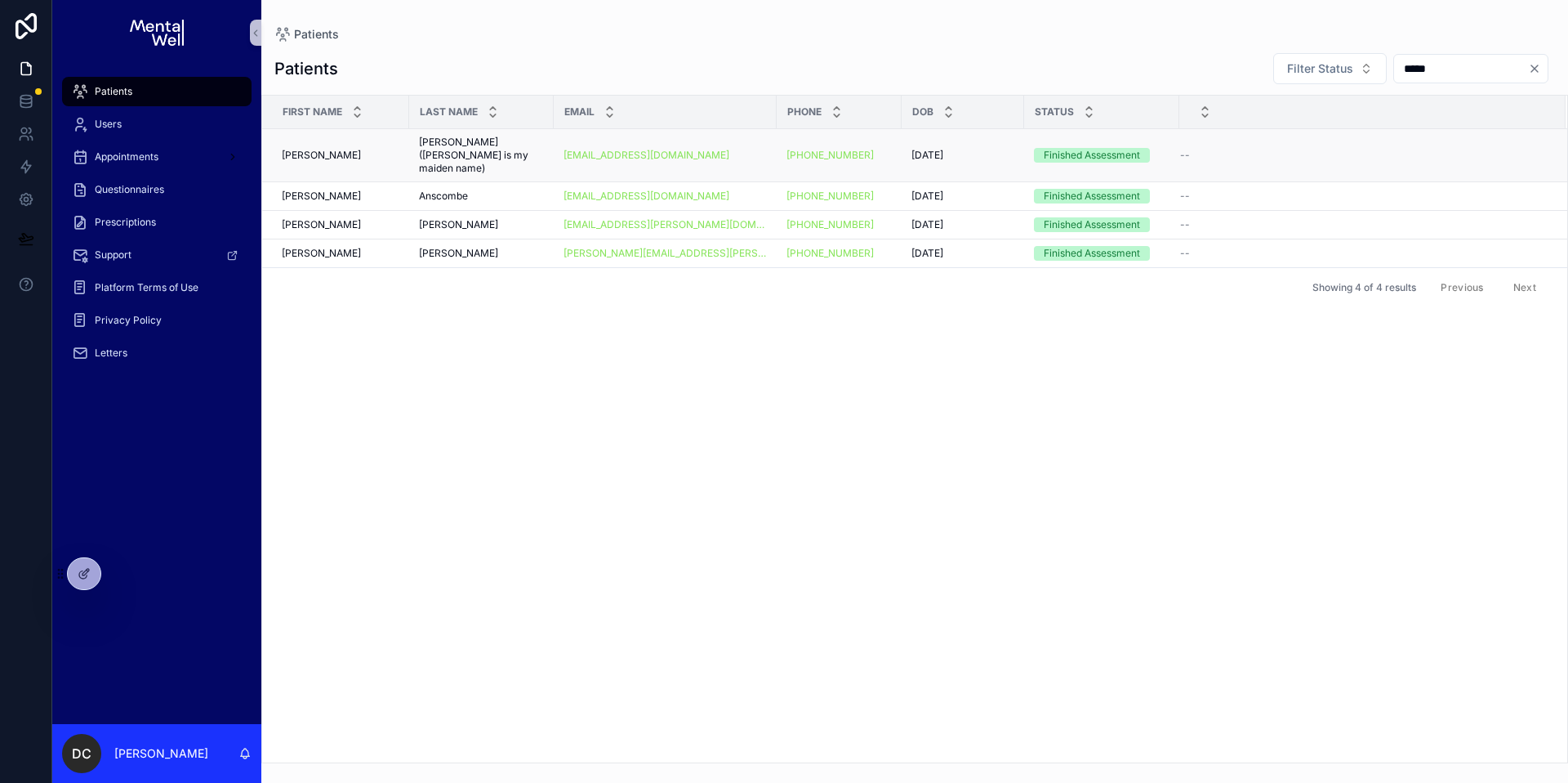
click at [495, 144] on span "[PERSON_NAME] ([PERSON_NAME] is my maiden name)" at bounding box center [481, 155] width 125 height 39
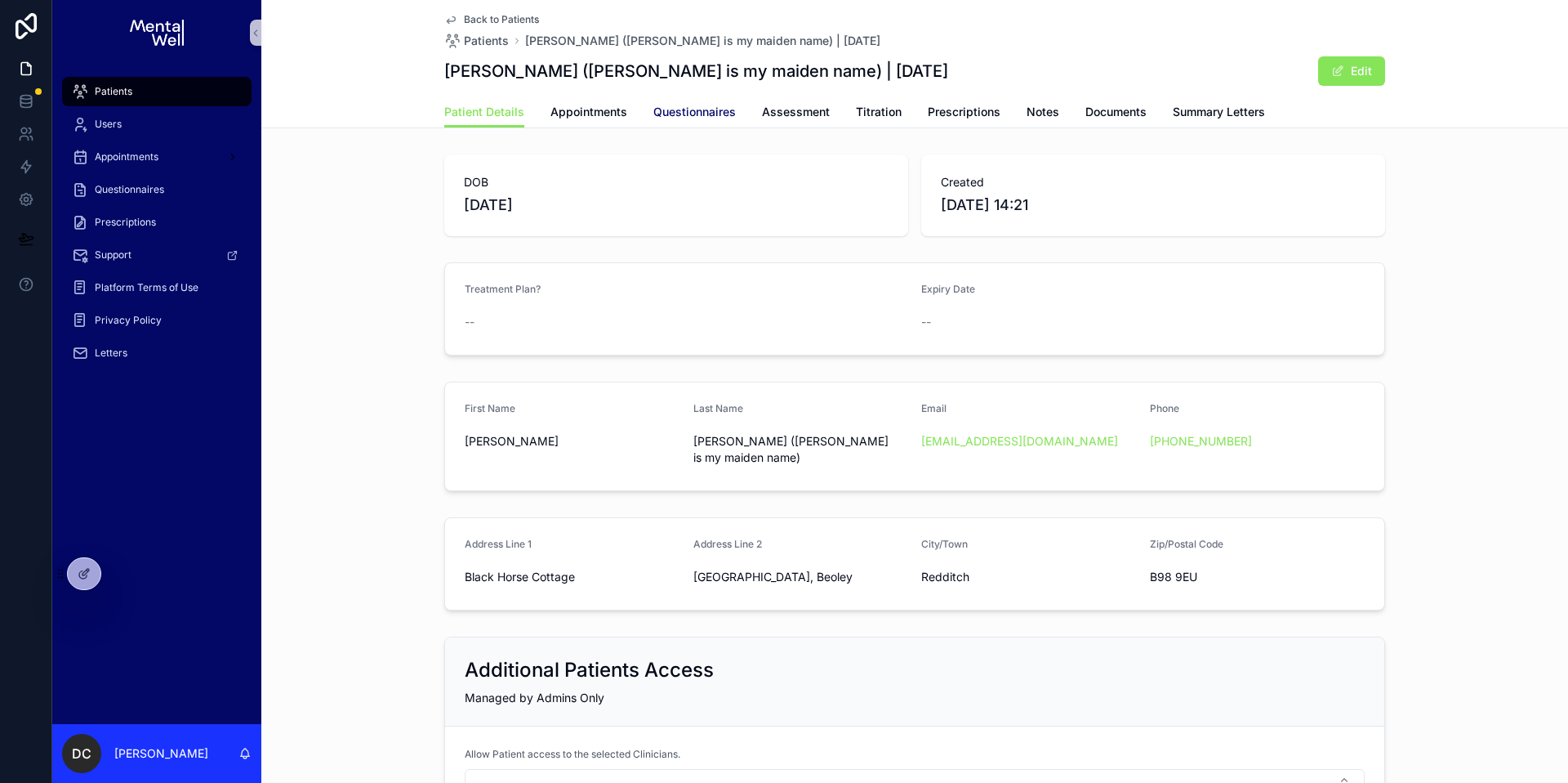
click at [676, 115] on span "Questionnaires" at bounding box center [694, 112] width 82 height 17
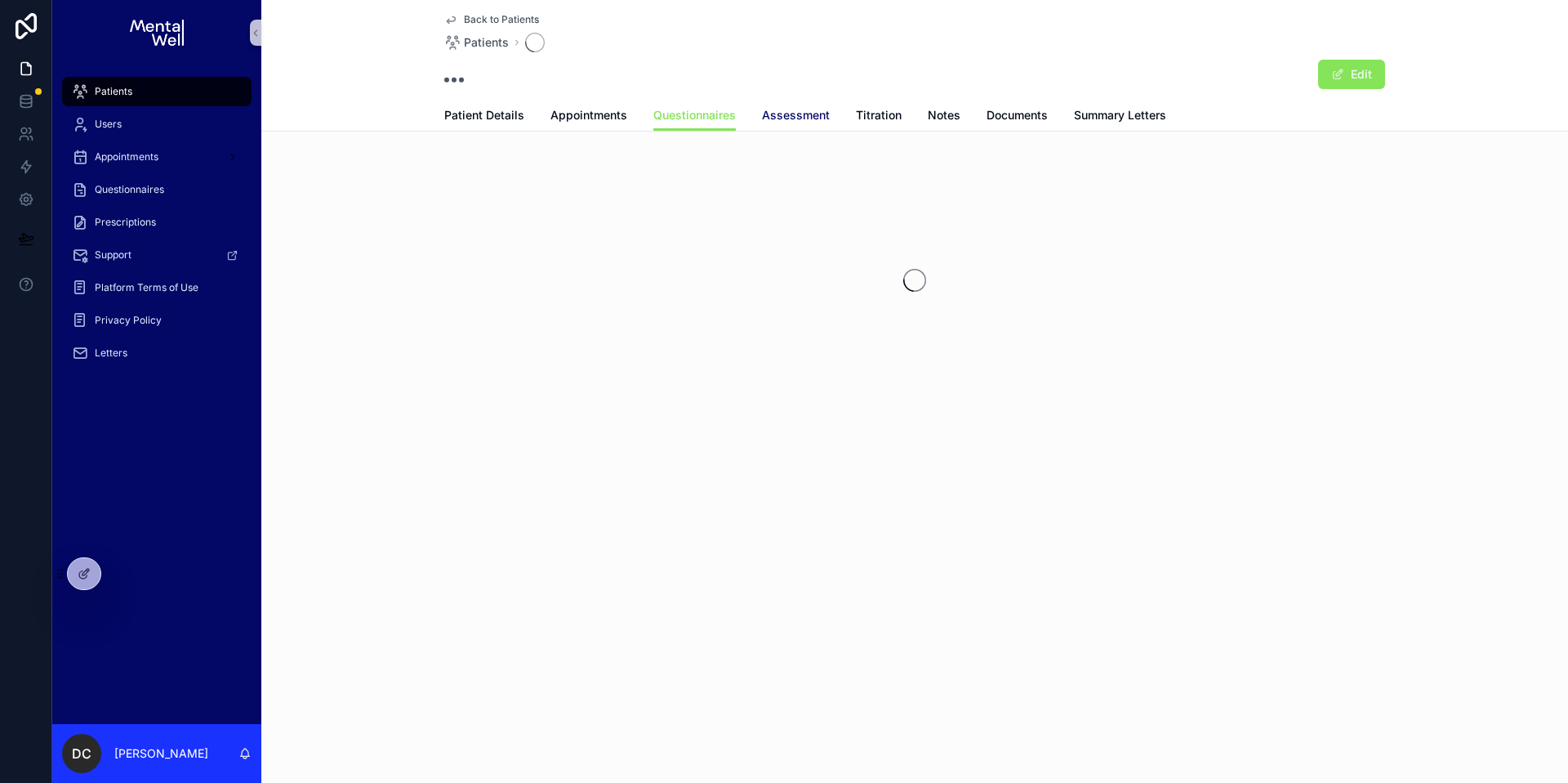
click at [806, 114] on span "Assessment" at bounding box center [796, 116] width 68 height 17
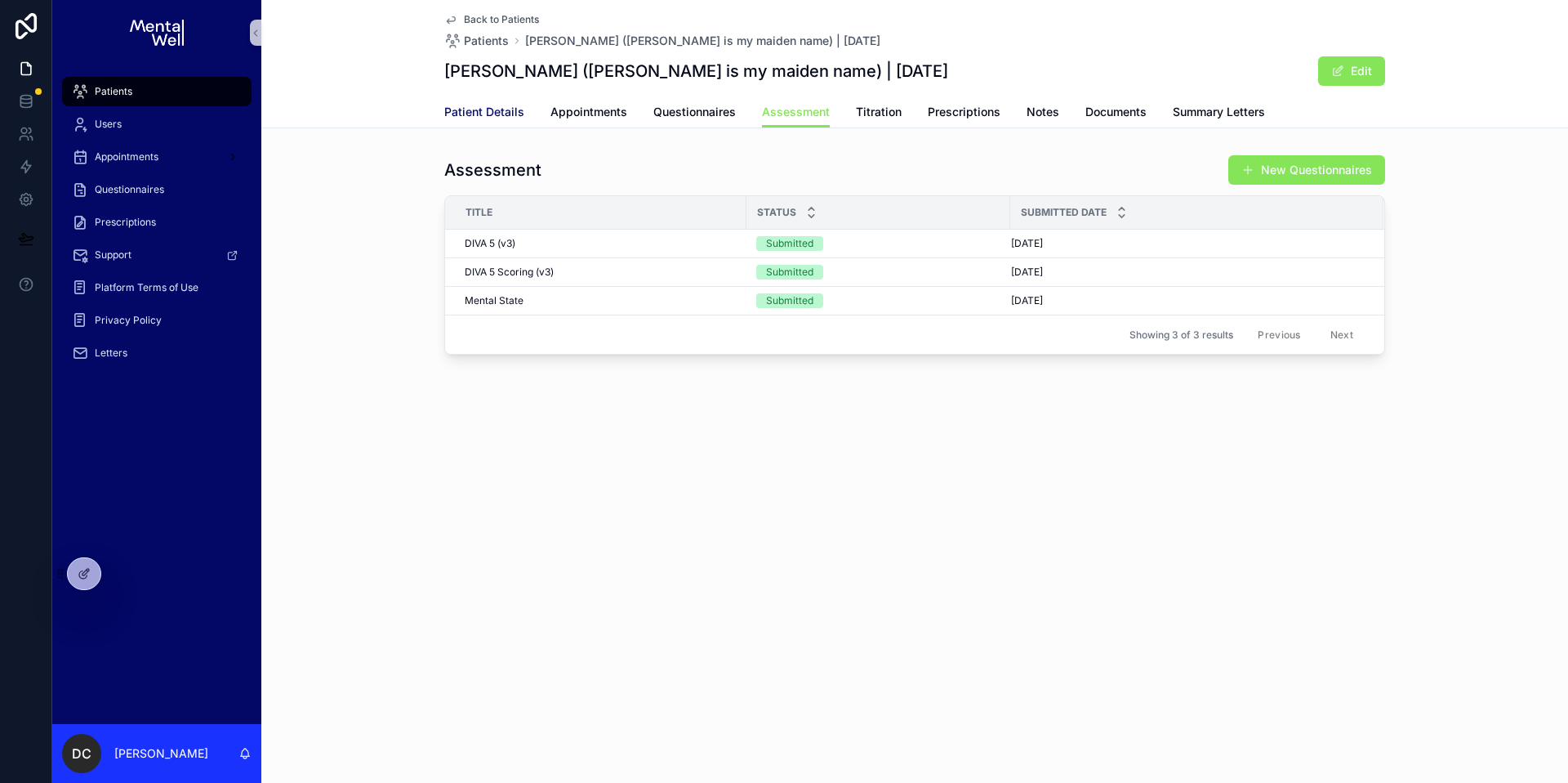
click at [487, 105] on span "Patient Details" at bounding box center [484, 112] width 80 height 17
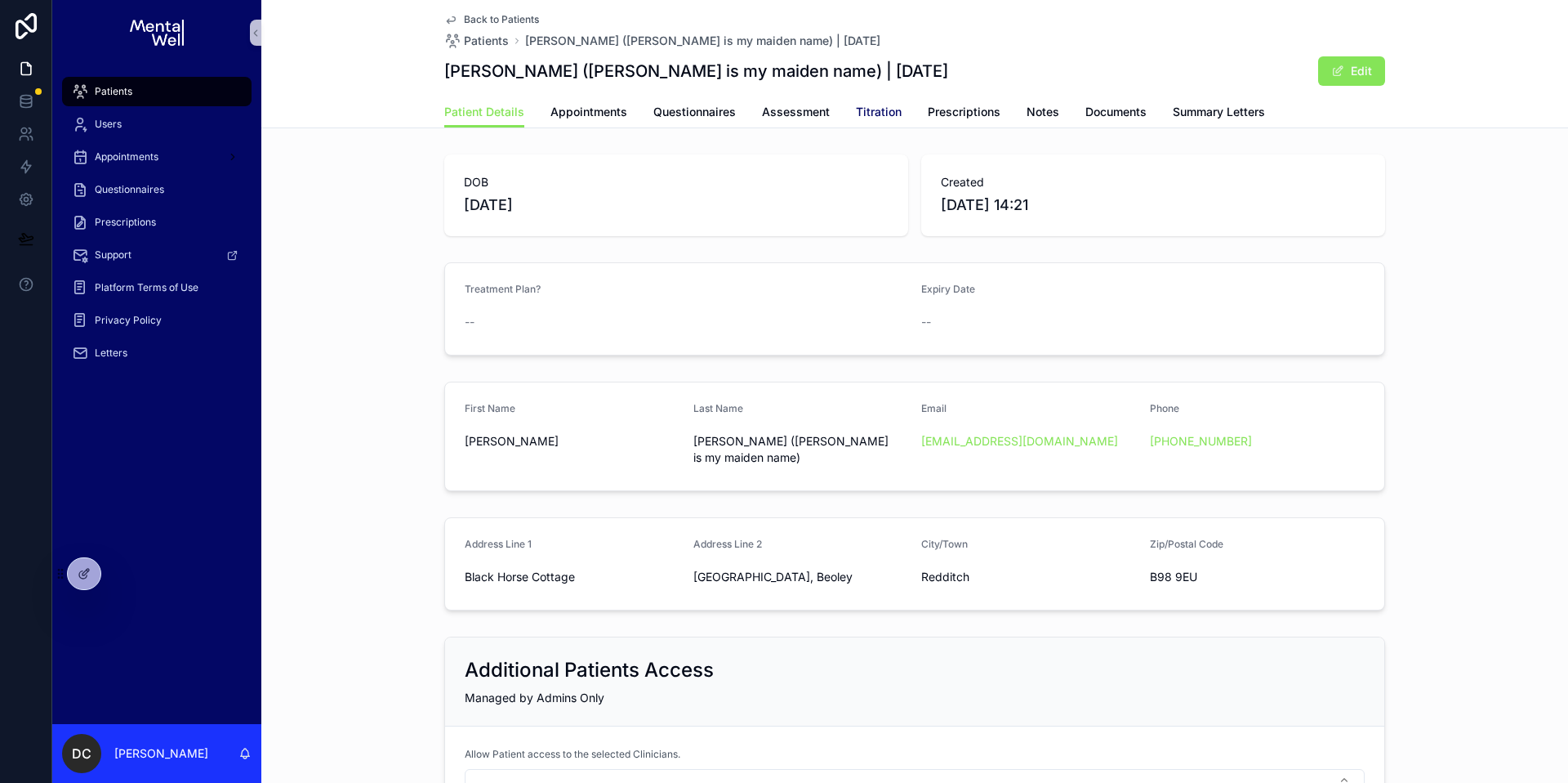
click at [860, 112] on span "Titration" at bounding box center [878, 112] width 45 height 17
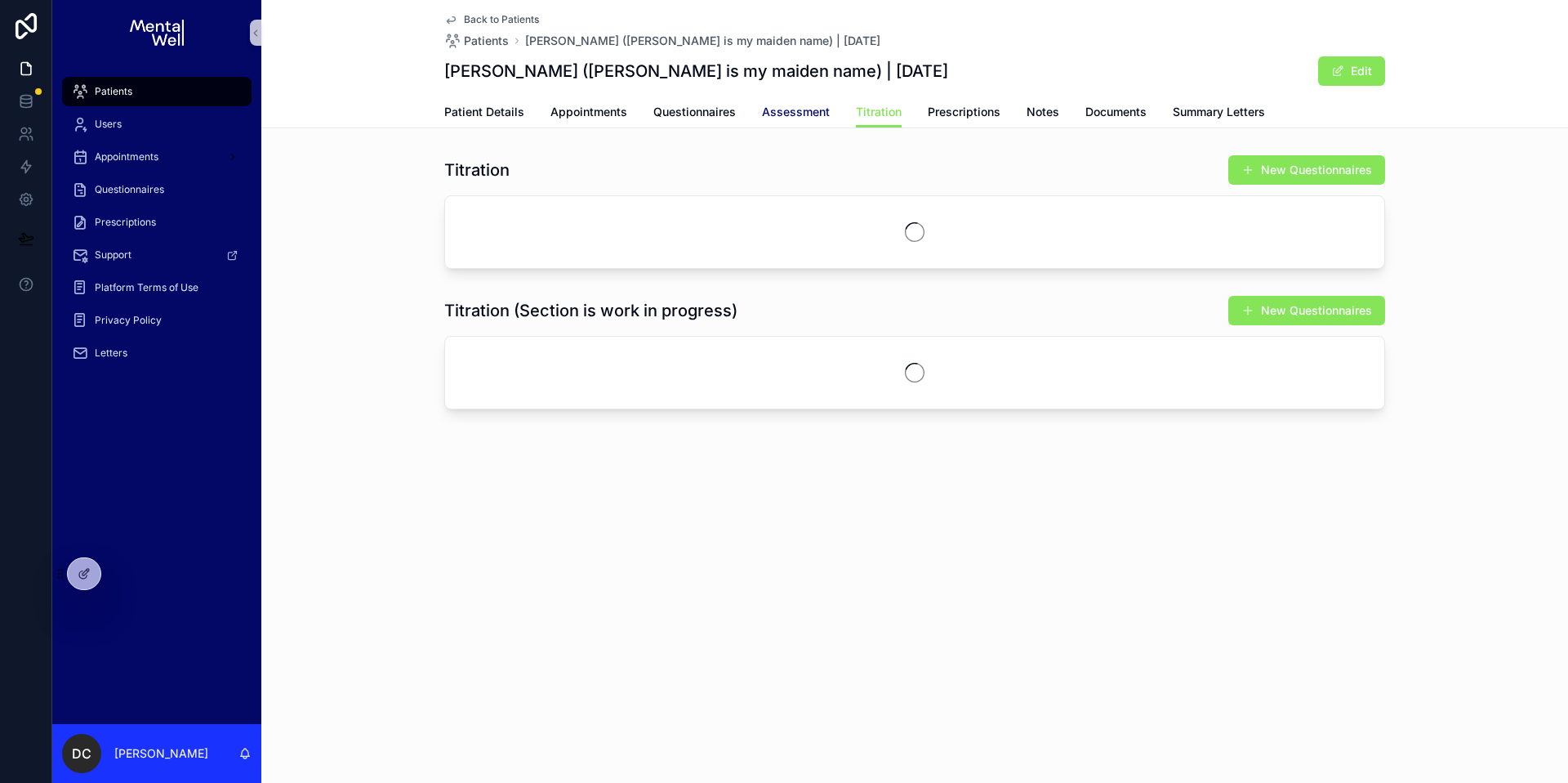
click at [792, 117] on span "Assessment" at bounding box center [796, 112] width 68 height 17
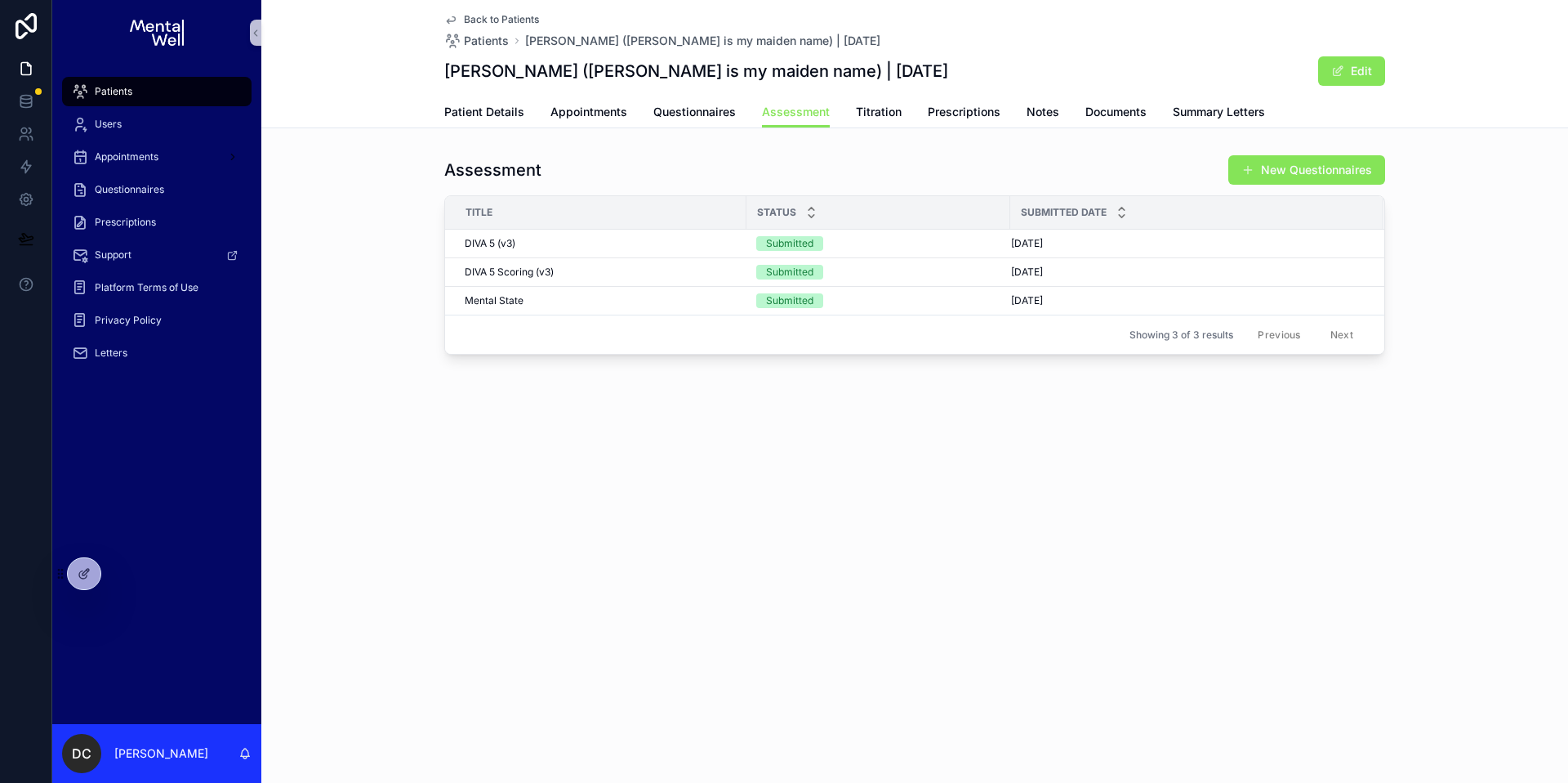
click at [568, 268] on div "DIVA 5 Scoring (v3) DIVA 5 Scoring (v3)" at bounding box center [601, 272] width 272 height 13
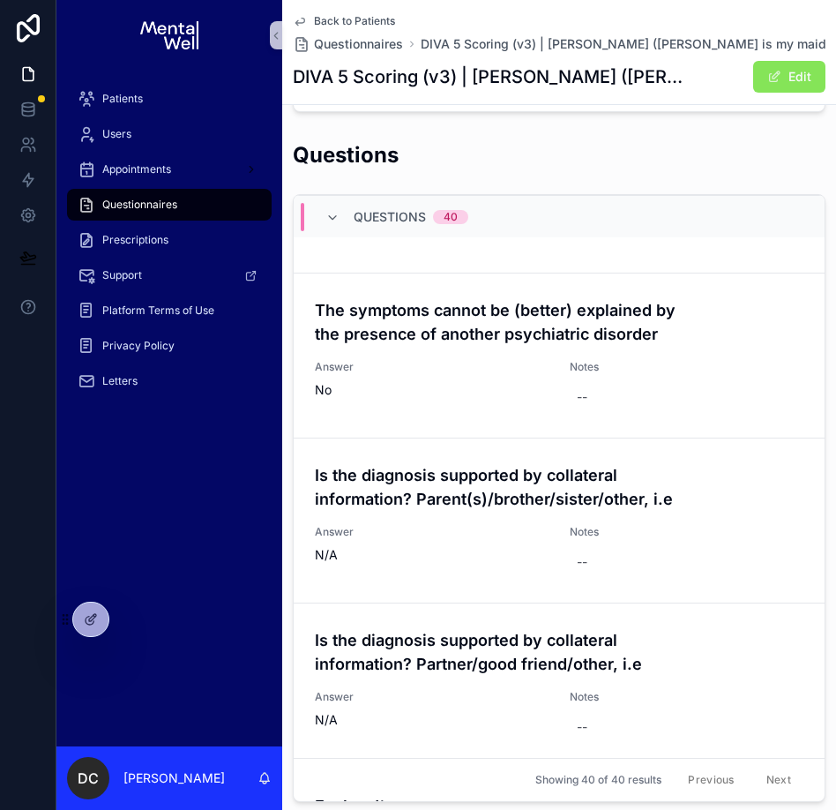
scroll to position [5647, 0]
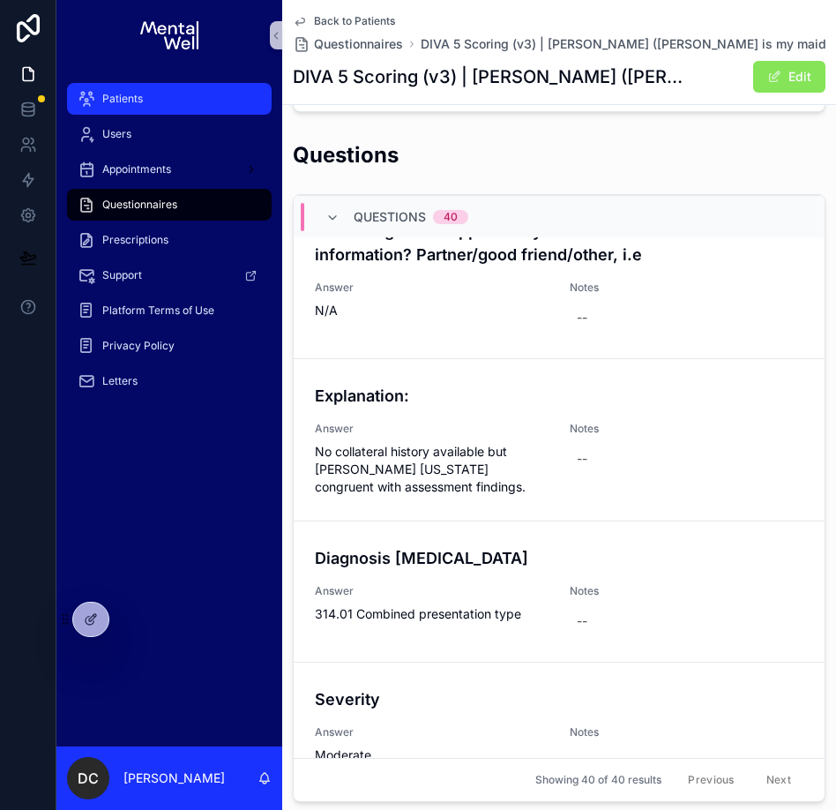
click at [164, 91] on div "Patients" at bounding box center [169, 99] width 183 height 28
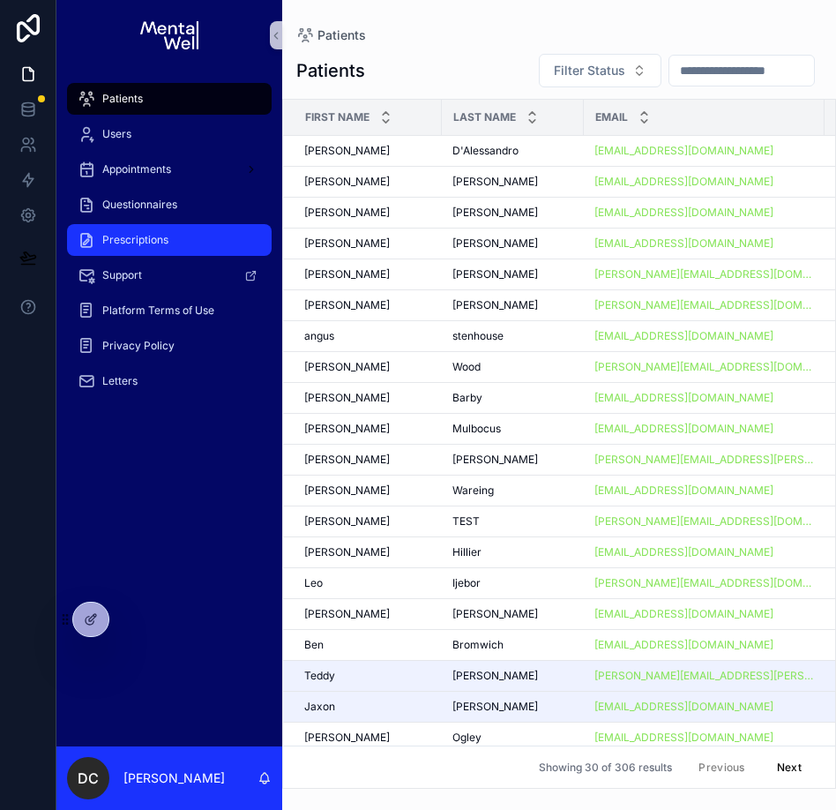
click at [151, 246] on span "Prescriptions" at bounding box center [135, 240] width 66 height 14
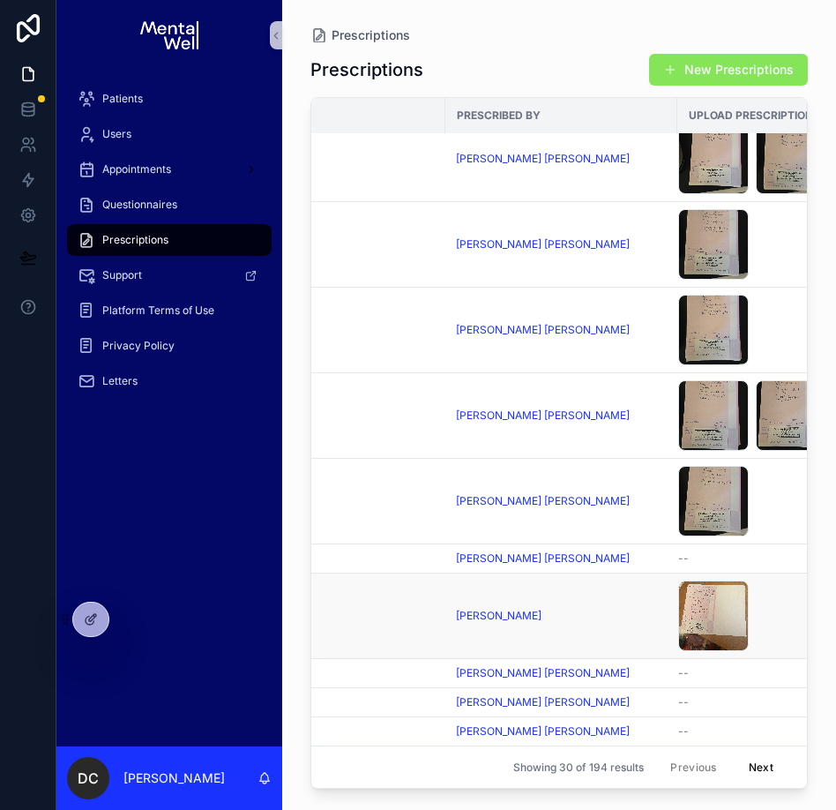
scroll to position [885, 440]
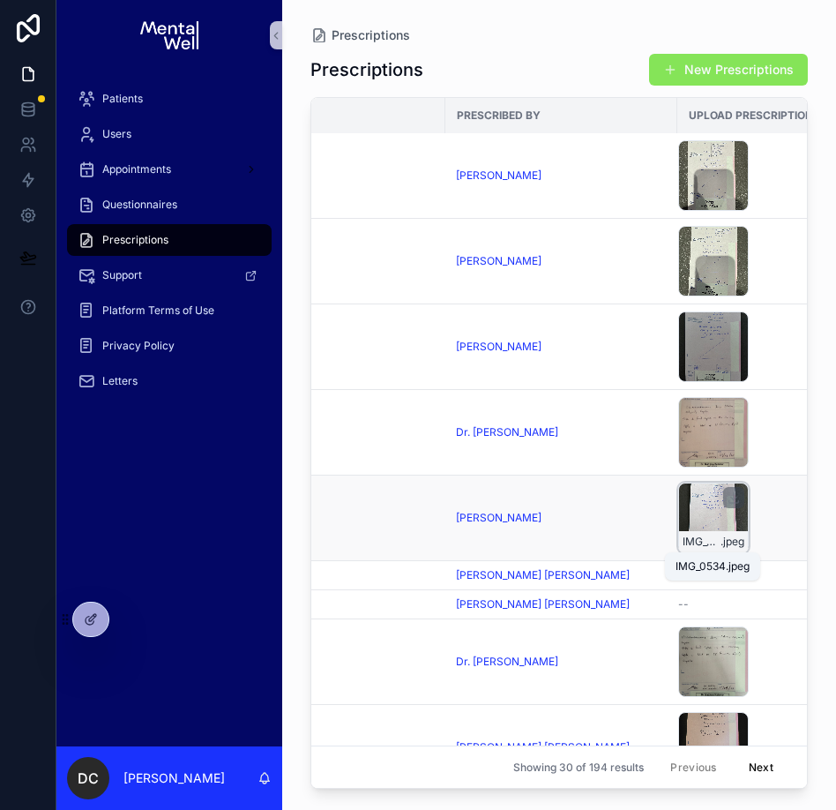
click at [693, 526] on div "IMG_0534 .jpeg" at bounding box center [713, 517] width 71 height 71
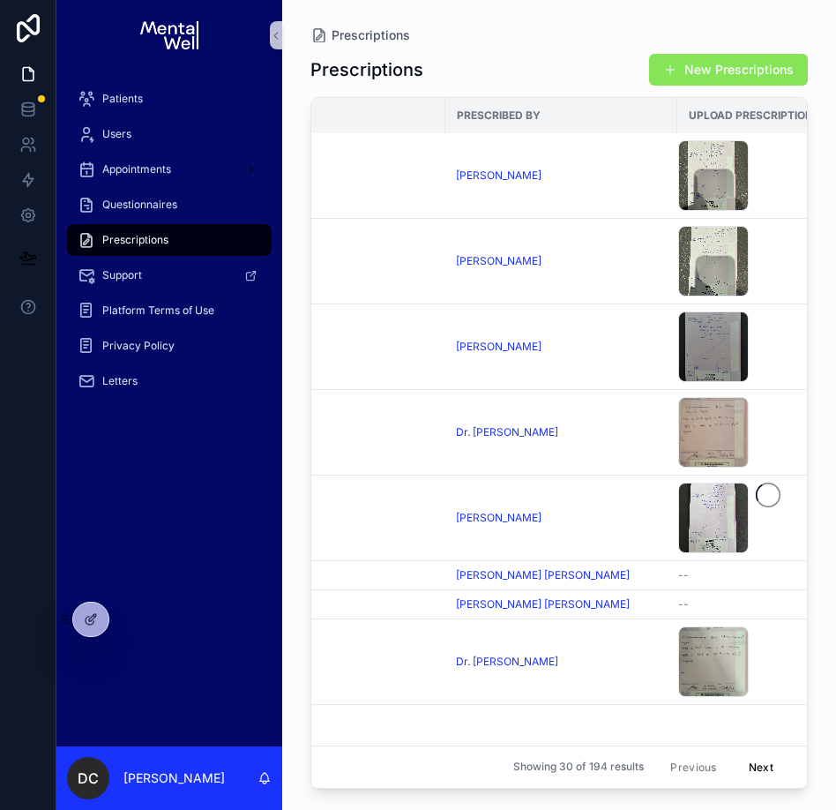
scroll to position [0, 440]
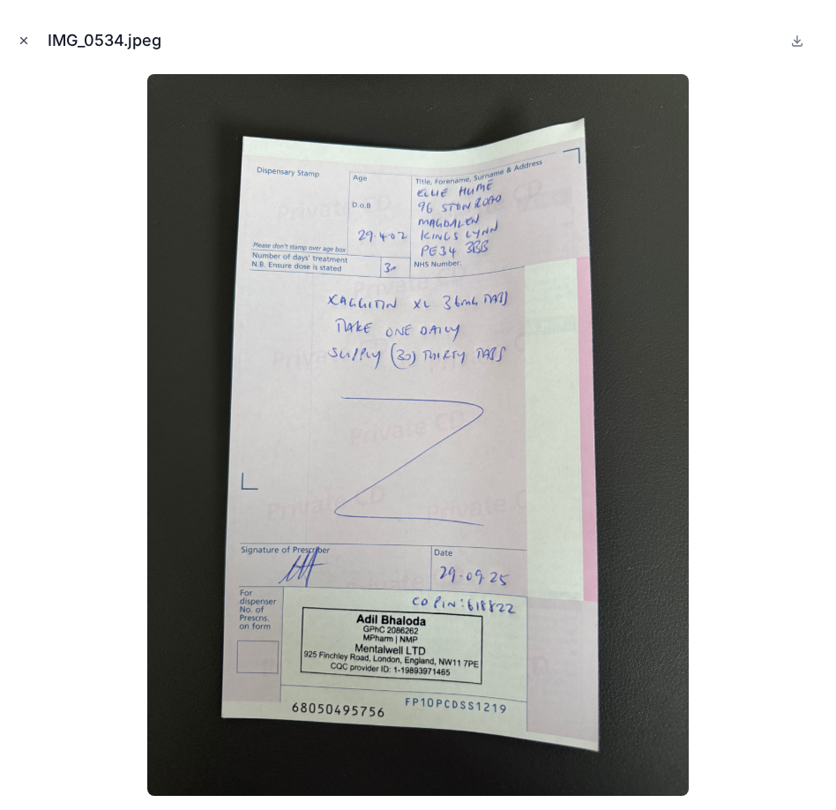
click at [28, 34] on icon "Close modal" at bounding box center [24, 40] width 12 height 12
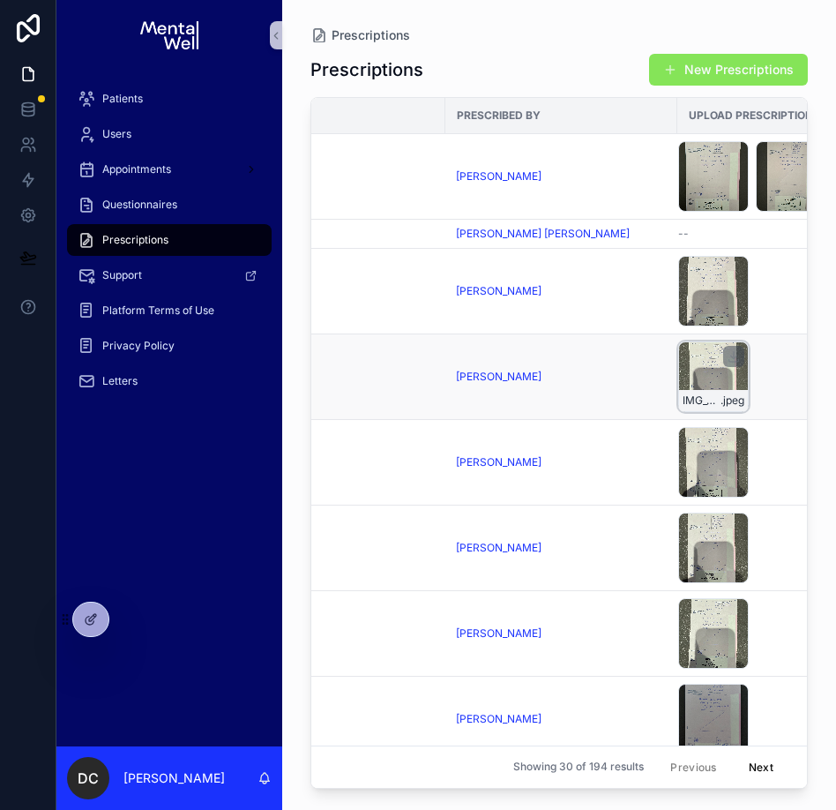
scroll to position [506, 440]
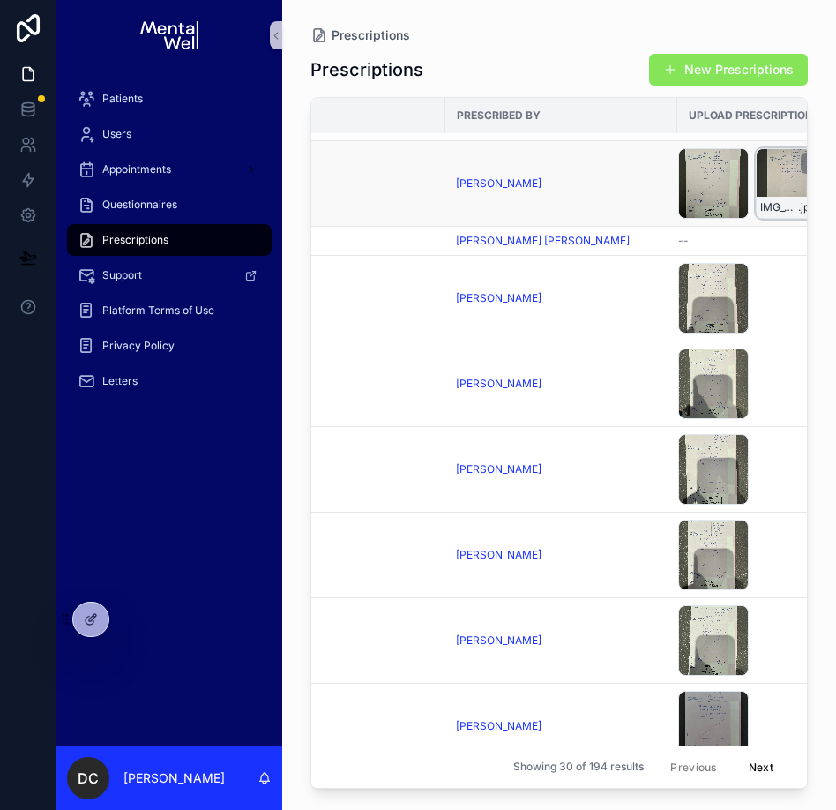
click at [780, 187] on div "IMG_0546 .jpeg" at bounding box center [791, 183] width 71 height 71
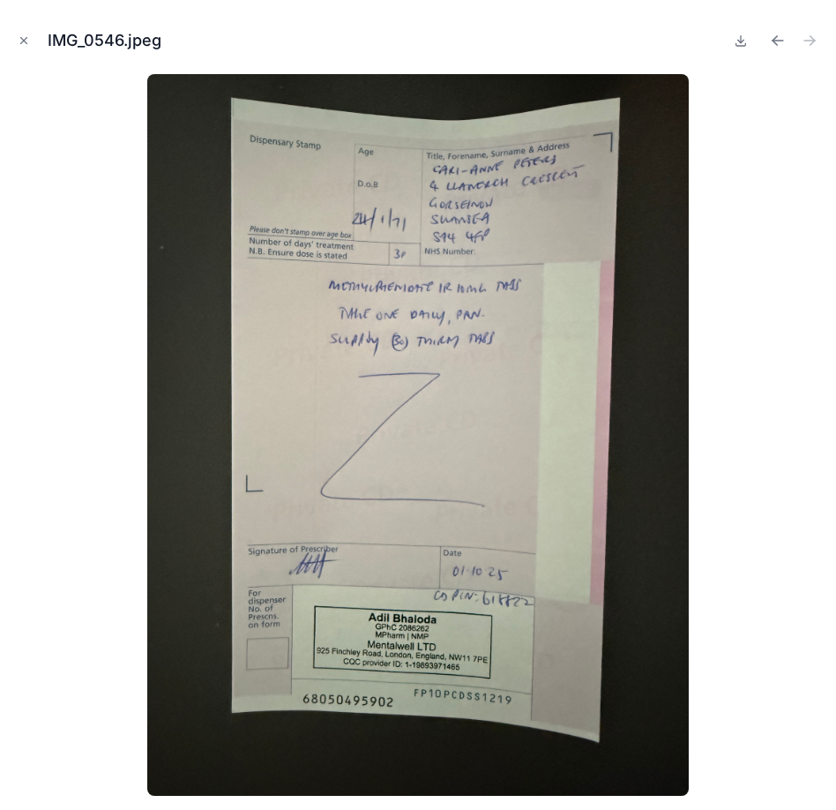
scroll to position [0, 440]
click at [16, 37] on button "Close modal" at bounding box center [23, 40] width 19 height 19
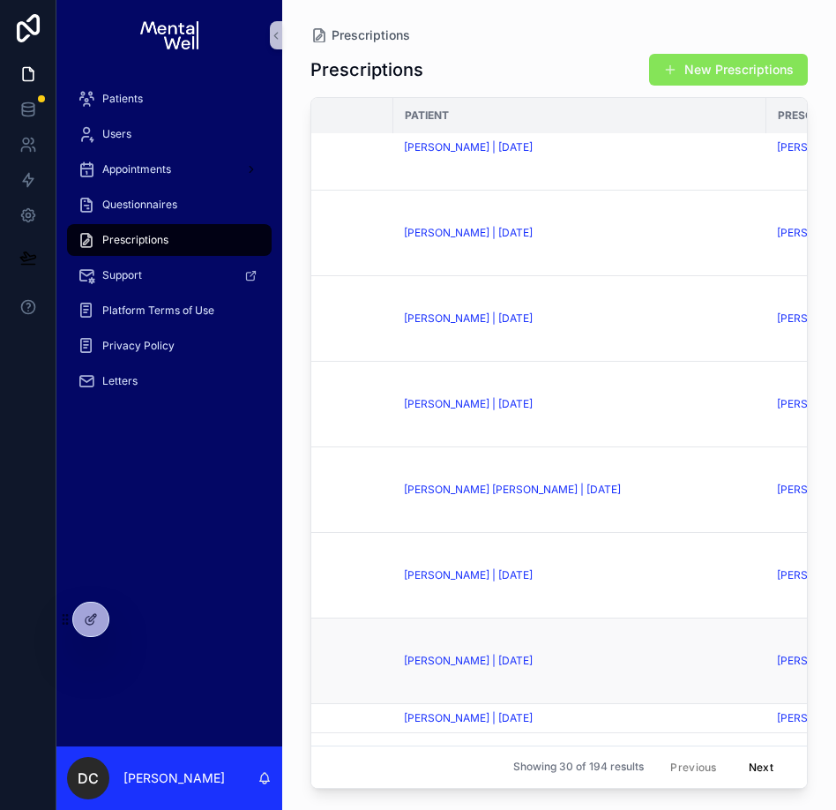
scroll to position [29, 120]
click at [576, 603] on td "[PERSON_NAME] | [DATE]" at bounding box center [578, 576] width 373 height 86
click at [568, 647] on td "[PERSON_NAME] | [DATE]" at bounding box center [578, 661] width 373 height 86
click at [590, 653] on div "[PERSON_NAME] | [DATE]" at bounding box center [579, 660] width 352 height 14
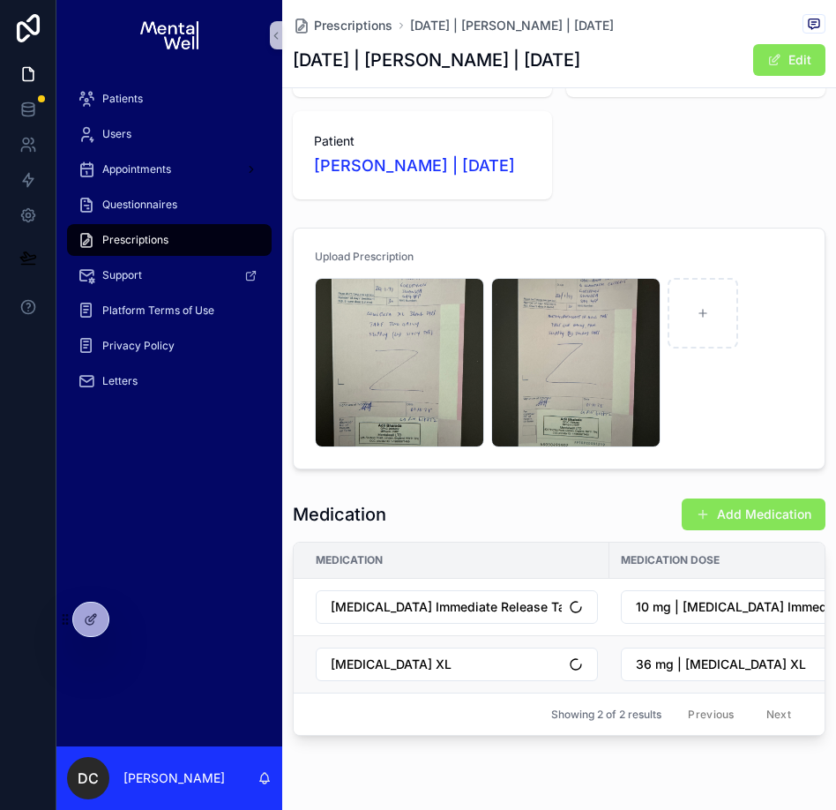
scroll to position [167, 0]
